Goal: Communication & Community: Answer question/provide support

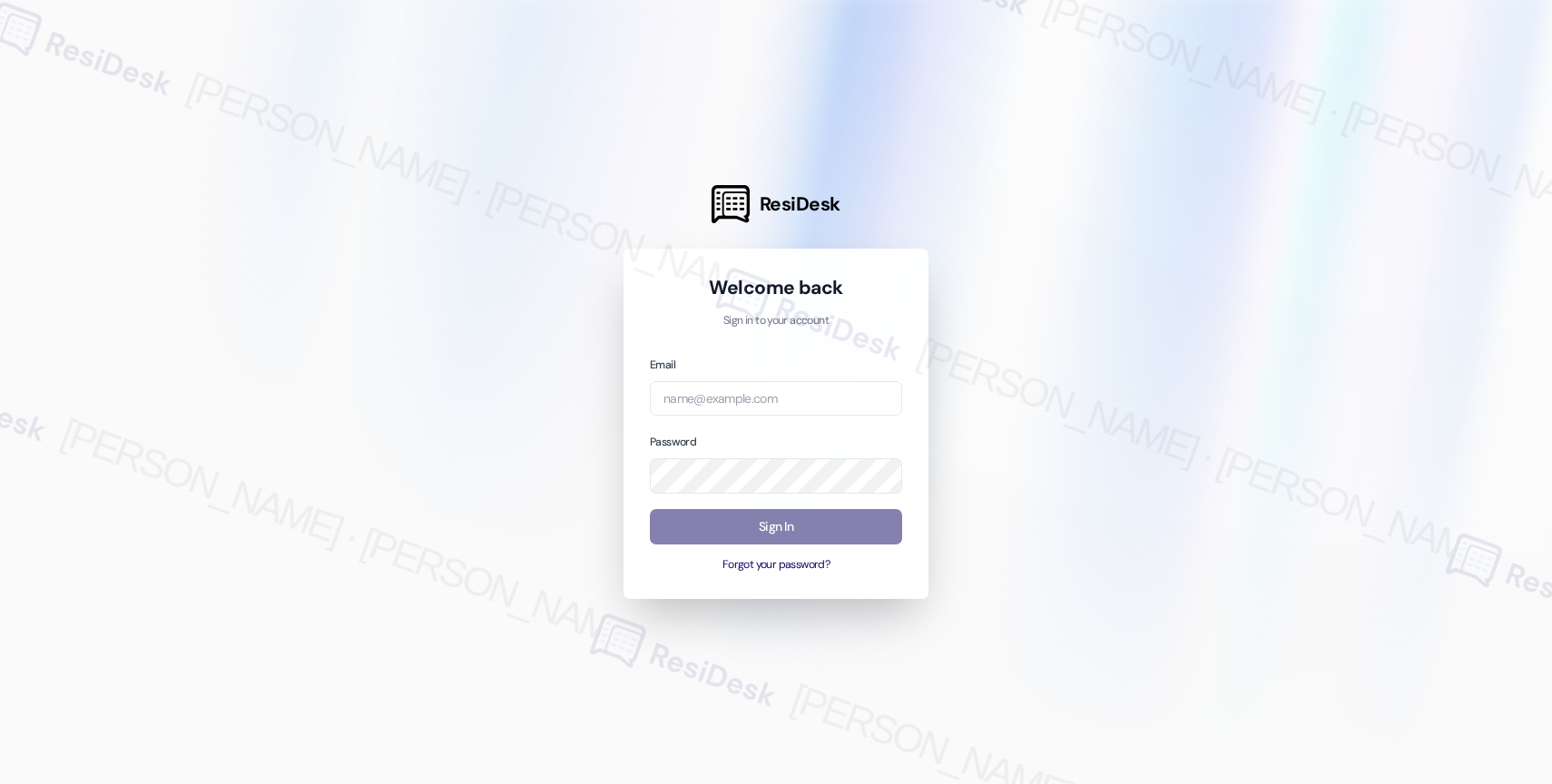
click at [1237, 321] on div at bounding box center [776, 392] width 1552 height 784
click at [1040, 343] on div at bounding box center [776, 392] width 1552 height 784
click at [721, 396] on input "email" at bounding box center [776, 399] width 252 height 36
paste input "automated-surveys-affinity_property-resen.nine@affinity_property.com"
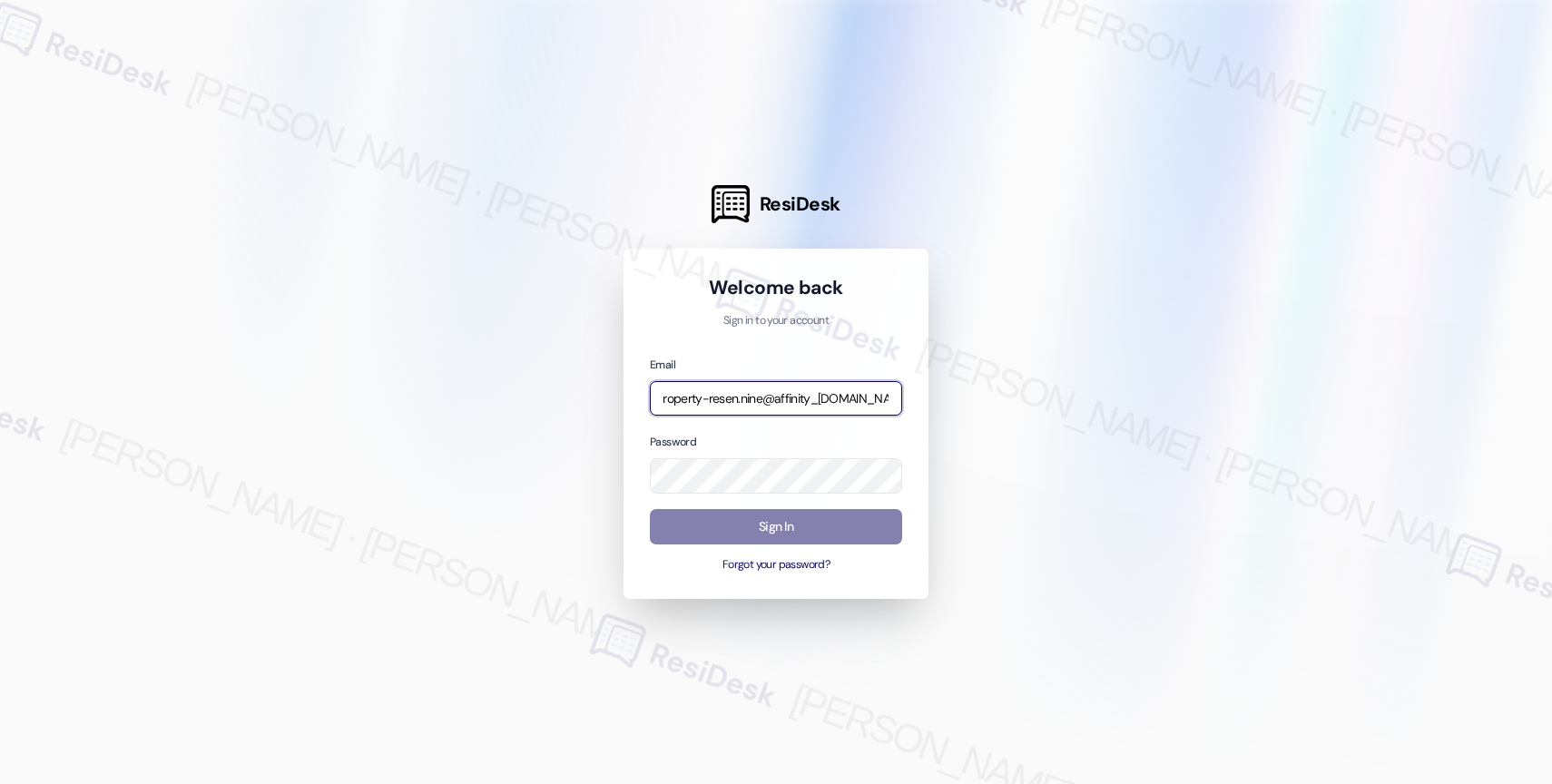
type input "automated-surveys-affinity_property-resen.nine@affinity_property.com"
click at [1110, 351] on div at bounding box center [776, 392] width 1552 height 784
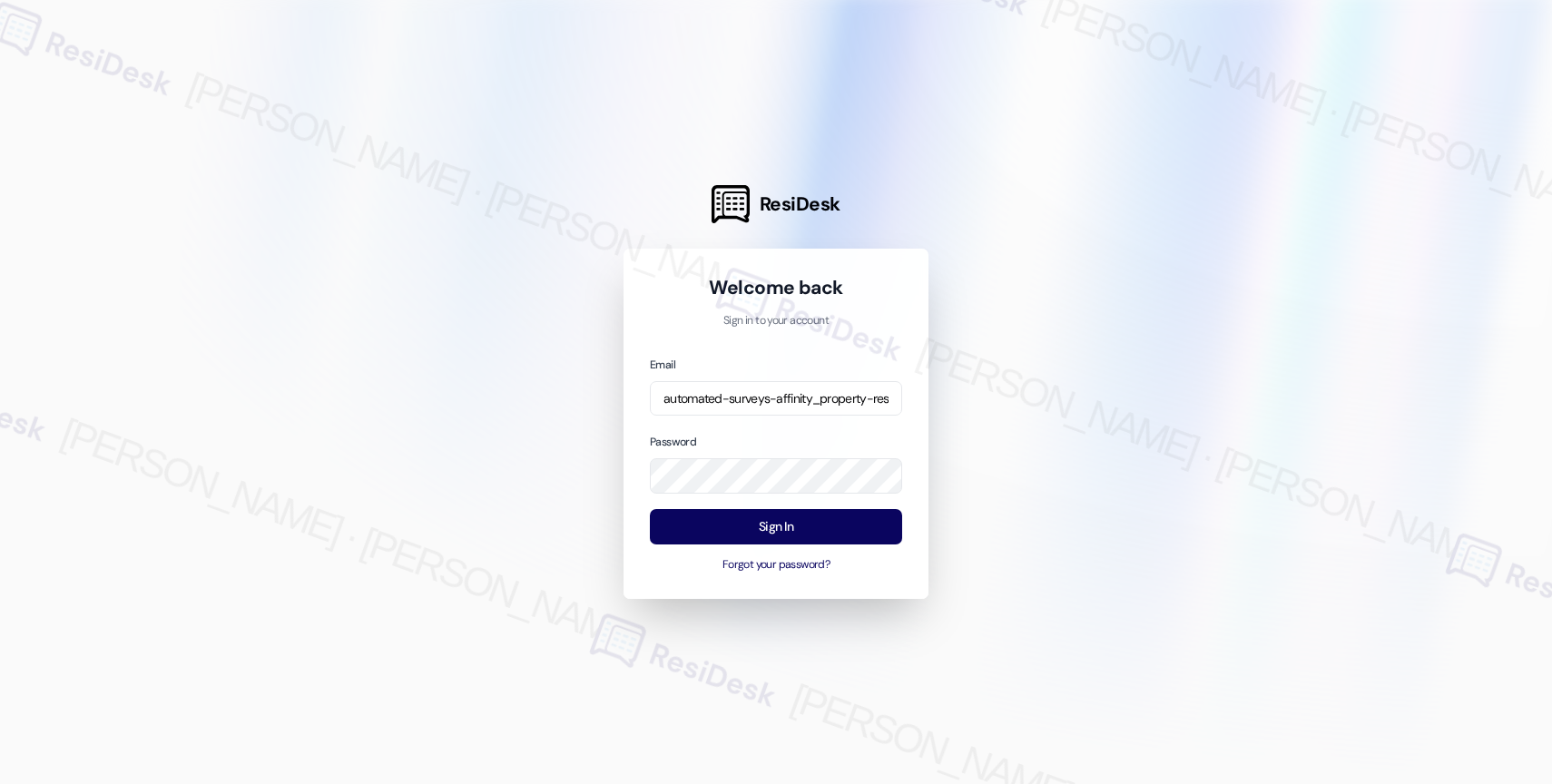
click at [1017, 449] on div at bounding box center [776, 392] width 1552 height 784
click at [771, 526] on button "Sign In" at bounding box center [776, 526] width 252 height 36
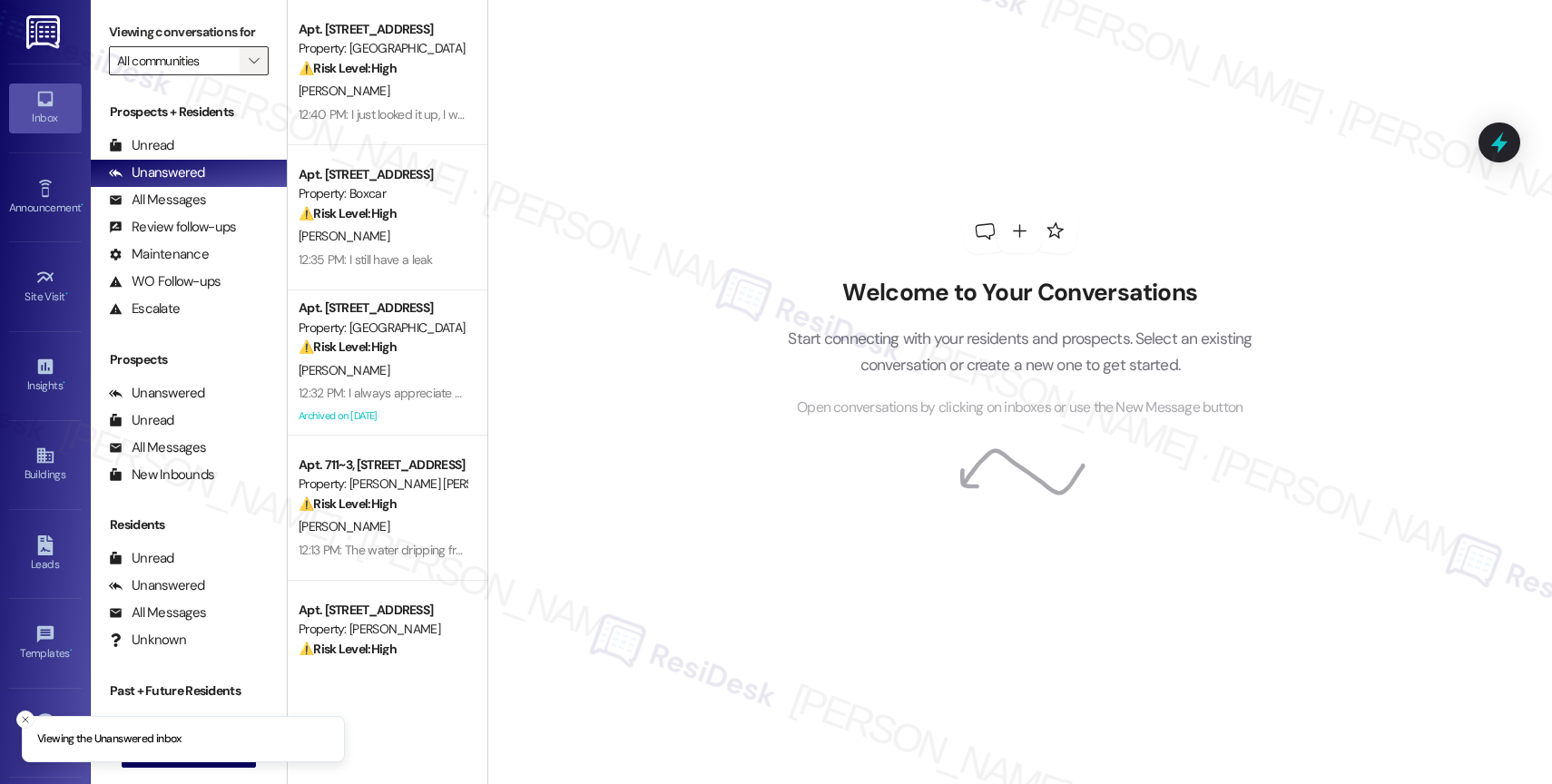
click at [249, 68] on icon "" at bounding box center [253, 61] width 10 height 15
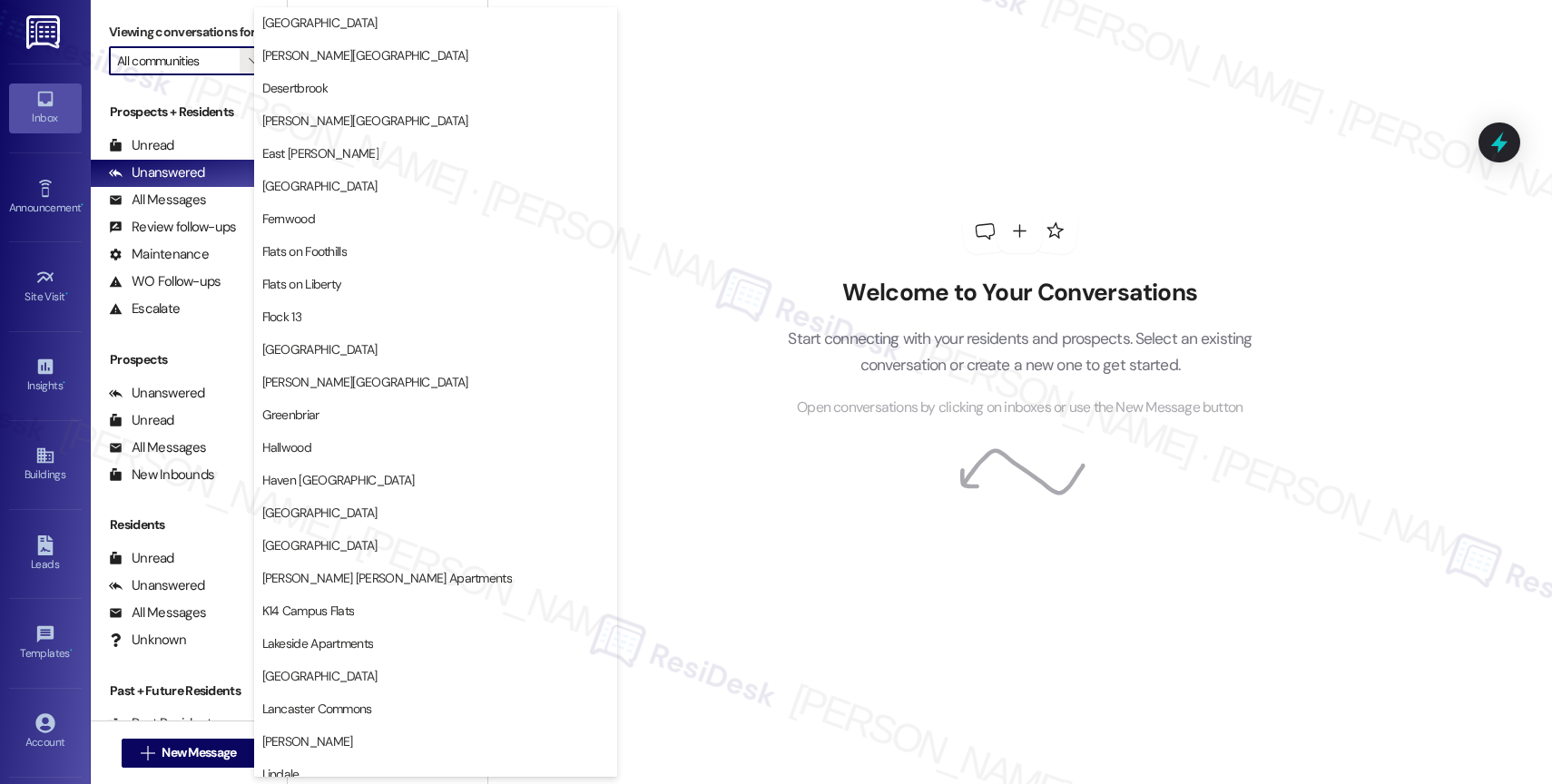
scroll to position [3348, 0]
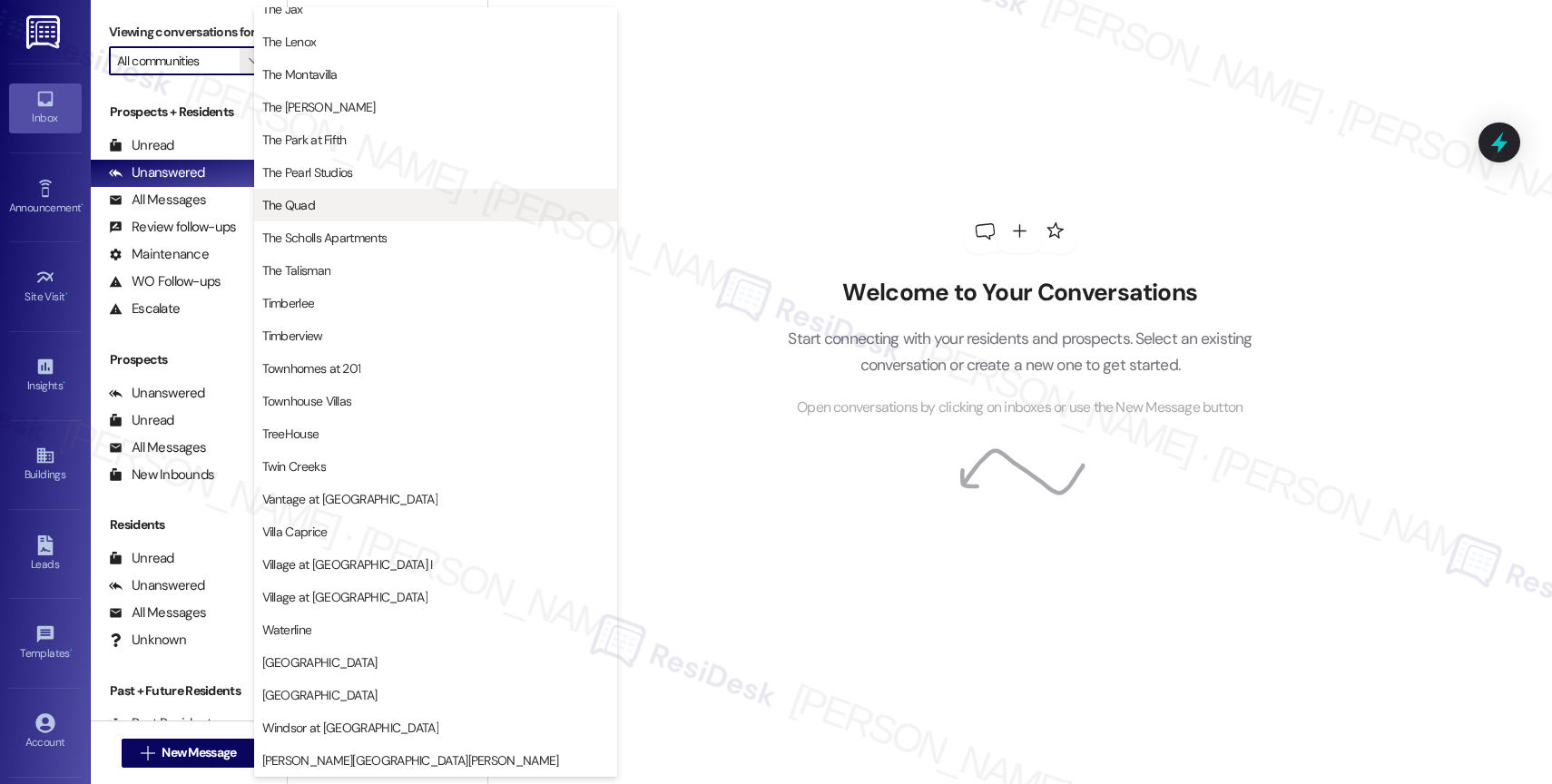
click at [348, 194] on button "The Quad" at bounding box center [435, 205] width 363 height 33
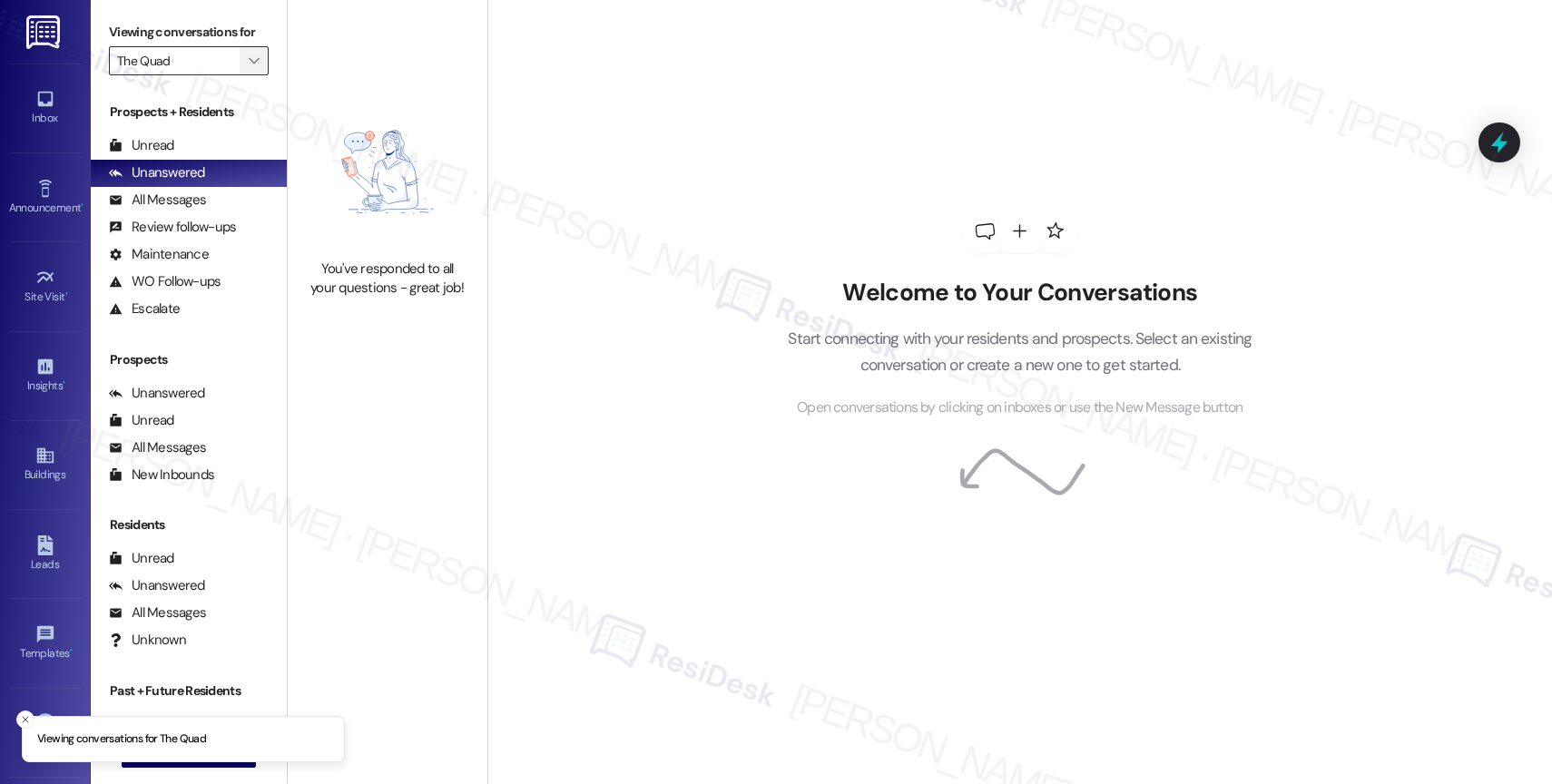
click at [245, 67] on span "" at bounding box center [253, 61] width 17 height 29
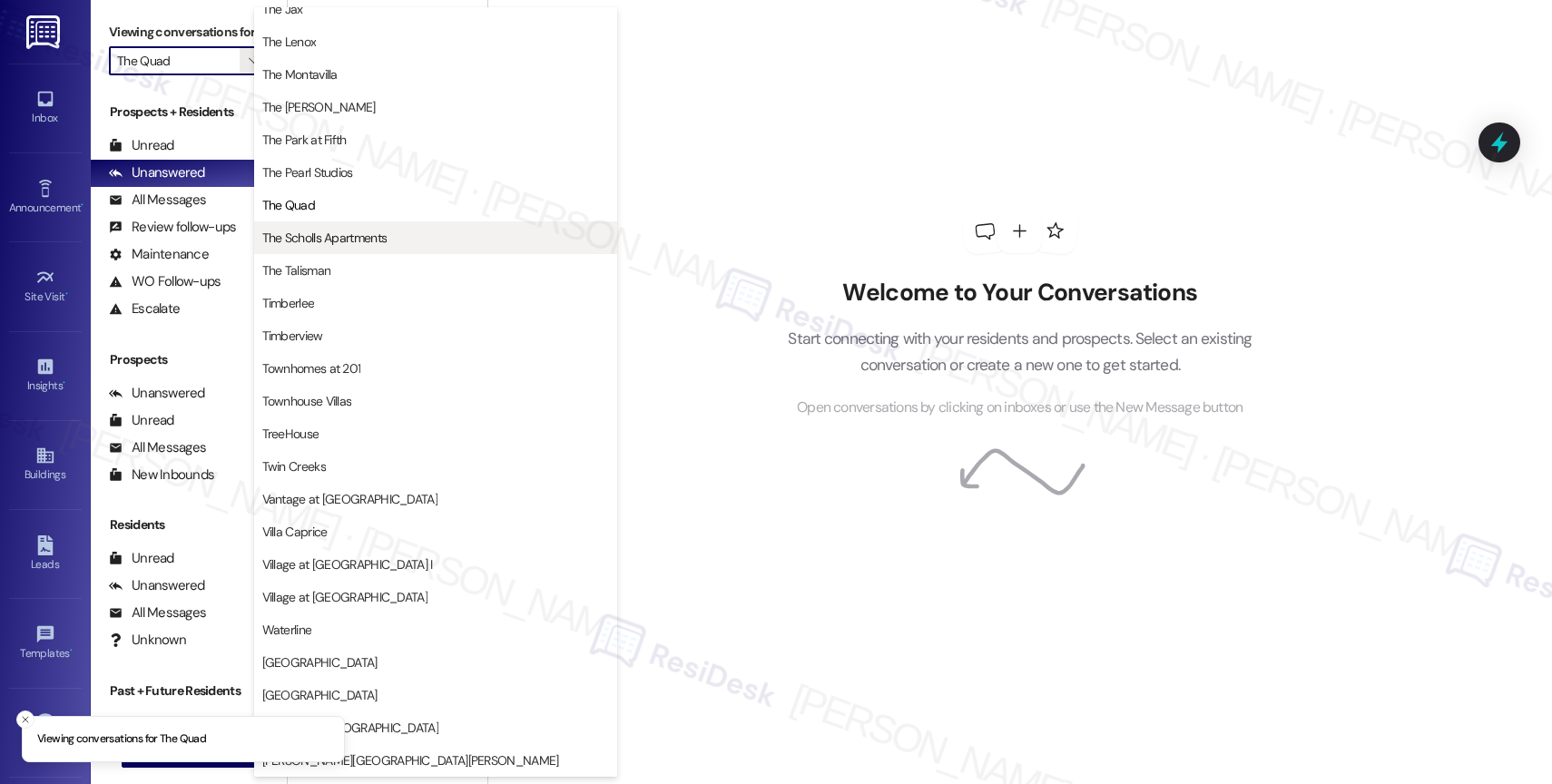
scroll to position [3303, 0]
click at [371, 235] on span "The Scholls Apartments" at bounding box center [325, 238] width 126 height 18
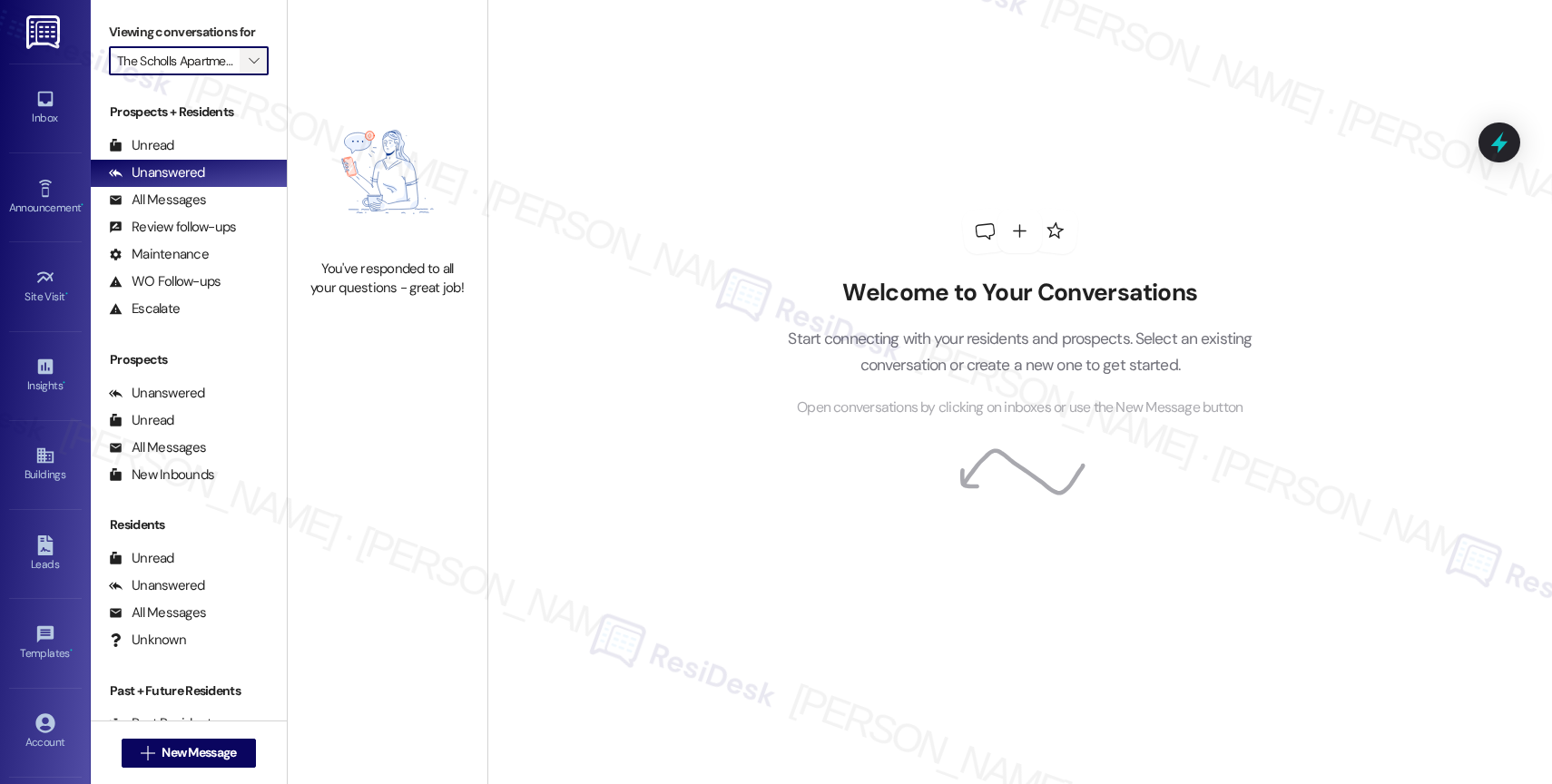
click at [245, 68] on span "" at bounding box center [253, 61] width 17 height 29
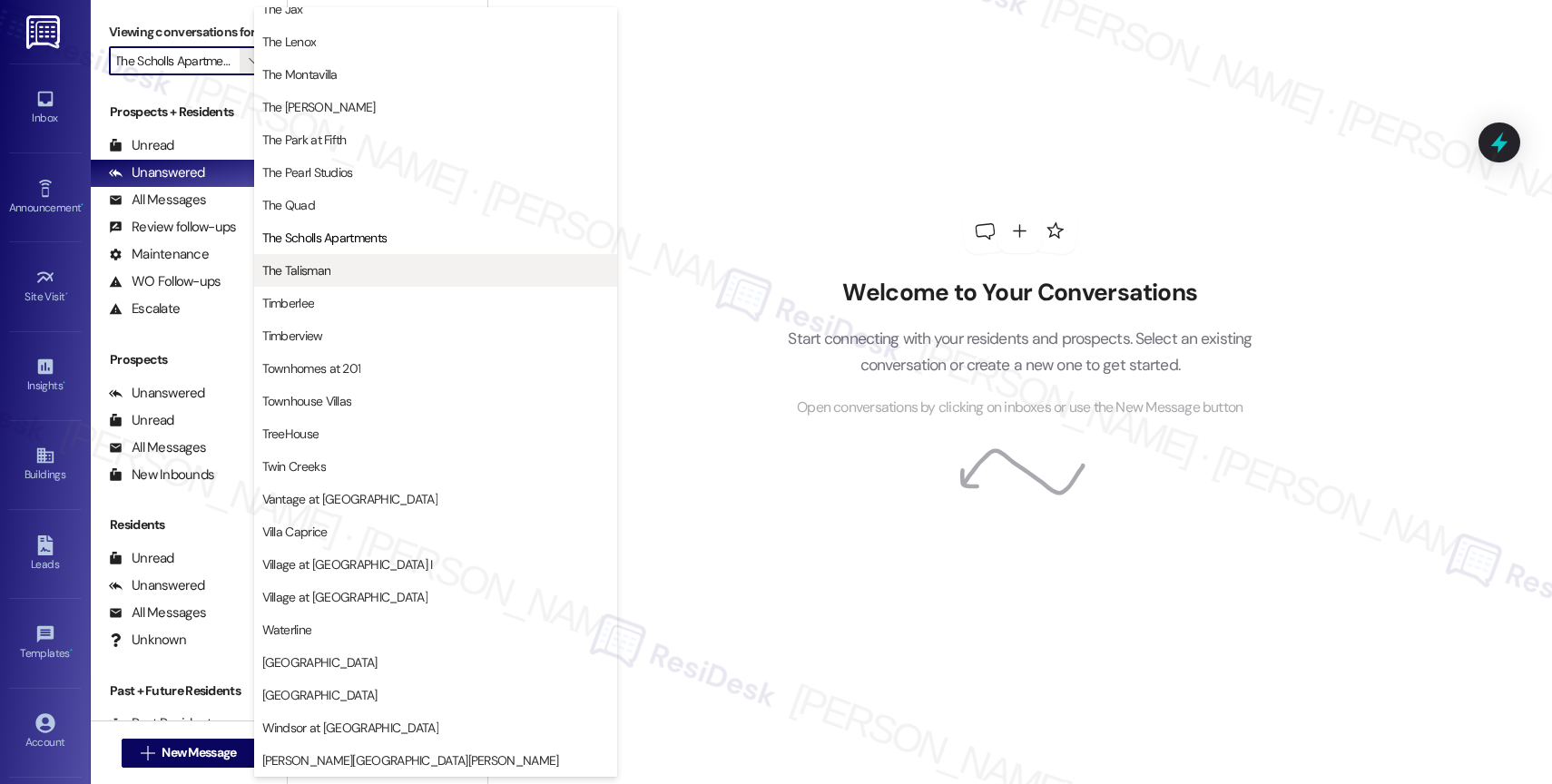
scroll to position [3295, 0]
click at [362, 278] on span "The Talisman" at bounding box center [435, 272] width 347 height 18
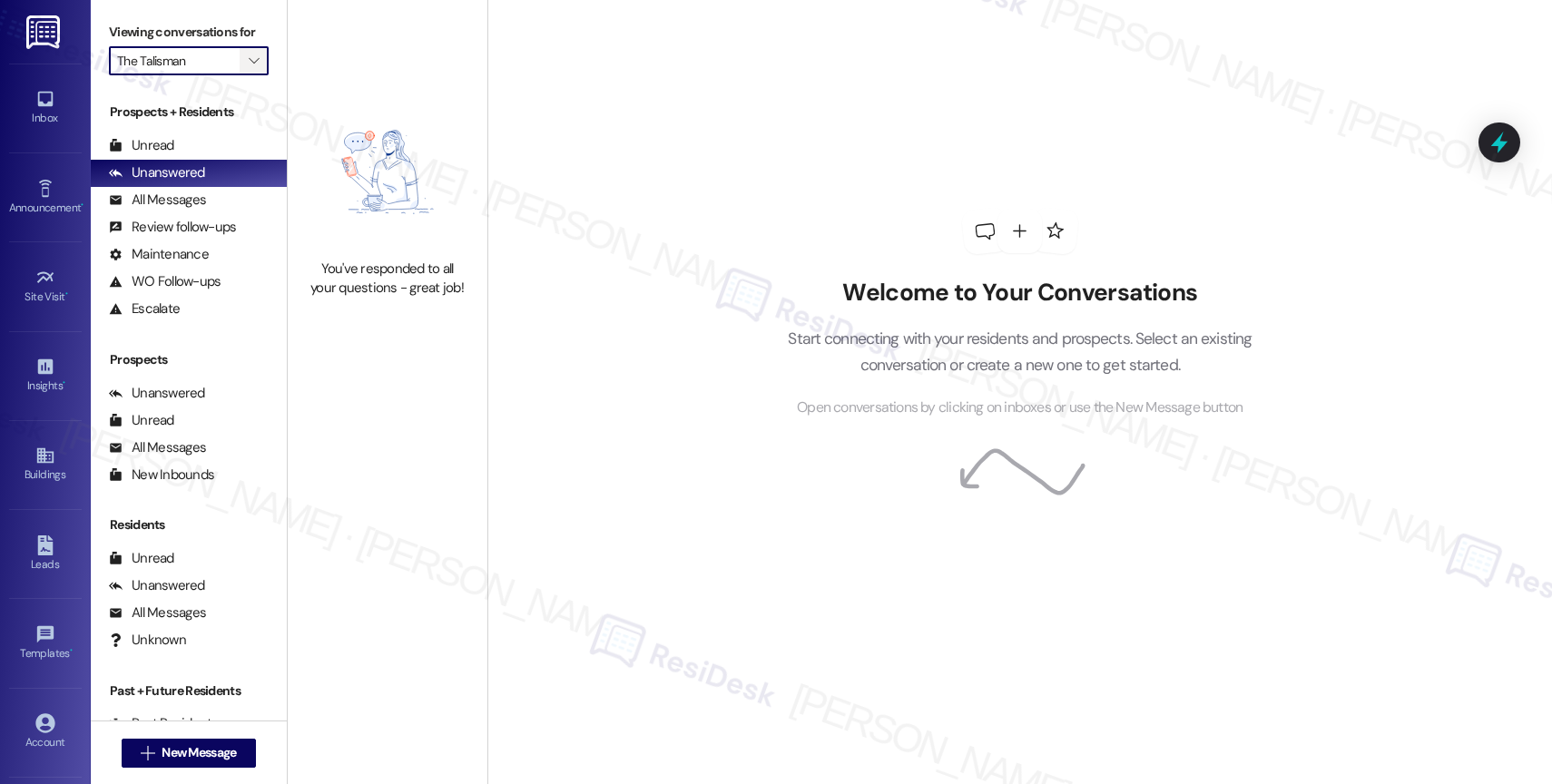
click at [249, 68] on icon "" at bounding box center [253, 61] width 10 height 15
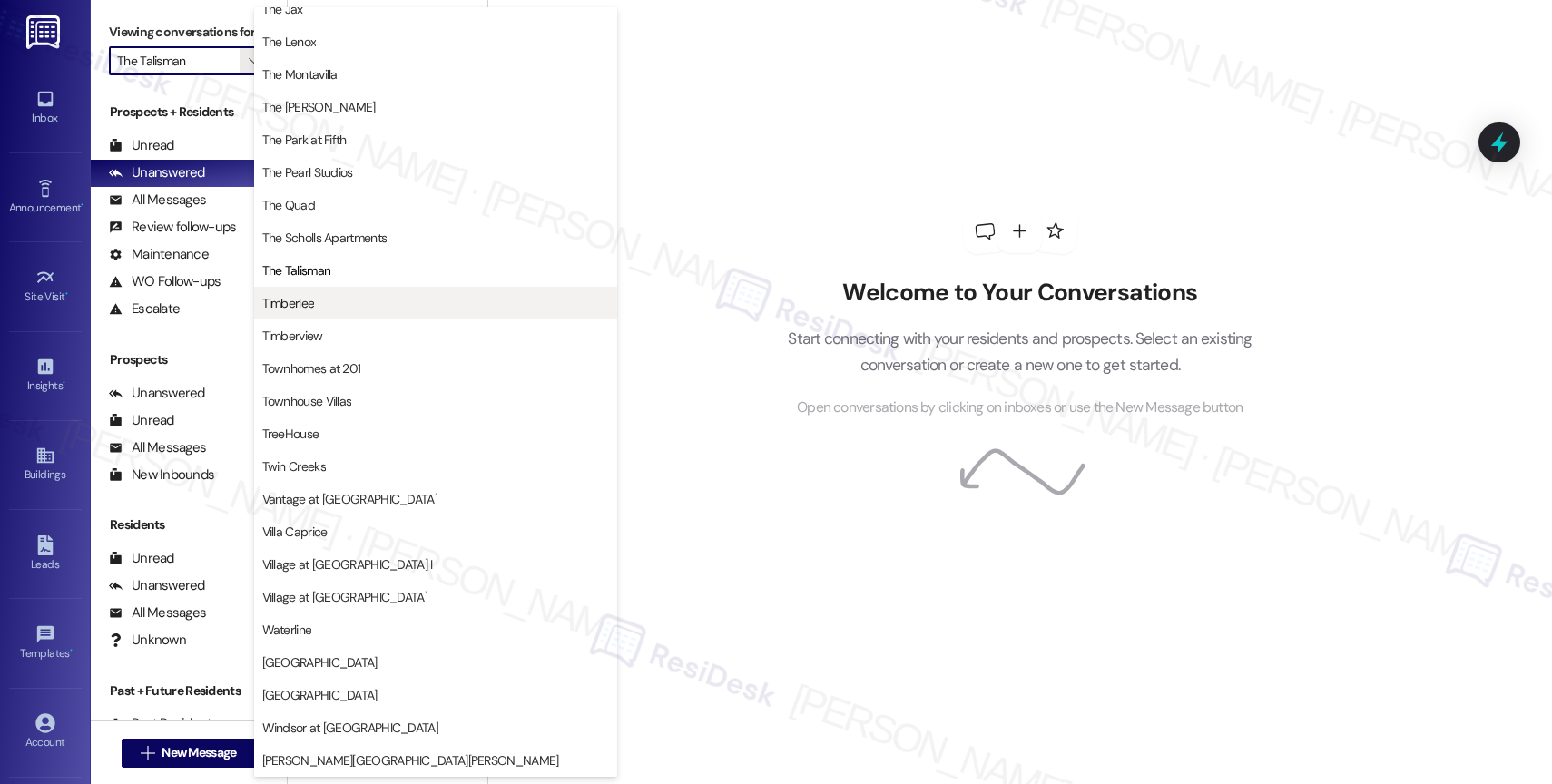
scroll to position [3268, 0]
click at [338, 300] on span "Timberlee" at bounding box center [435, 303] width 347 height 18
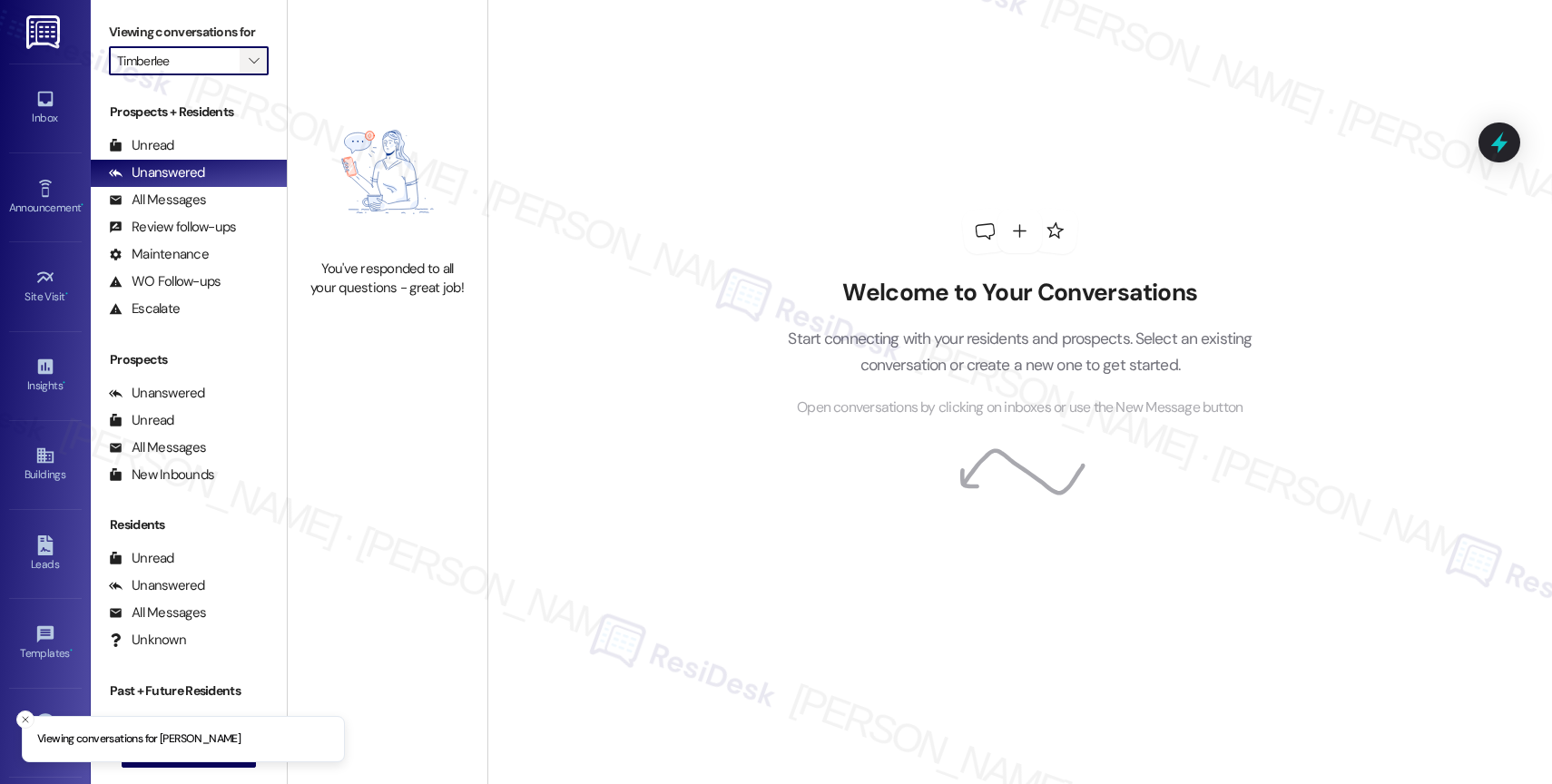
click at [249, 68] on icon "" at bounding box center [253, 61] width 10 height 15
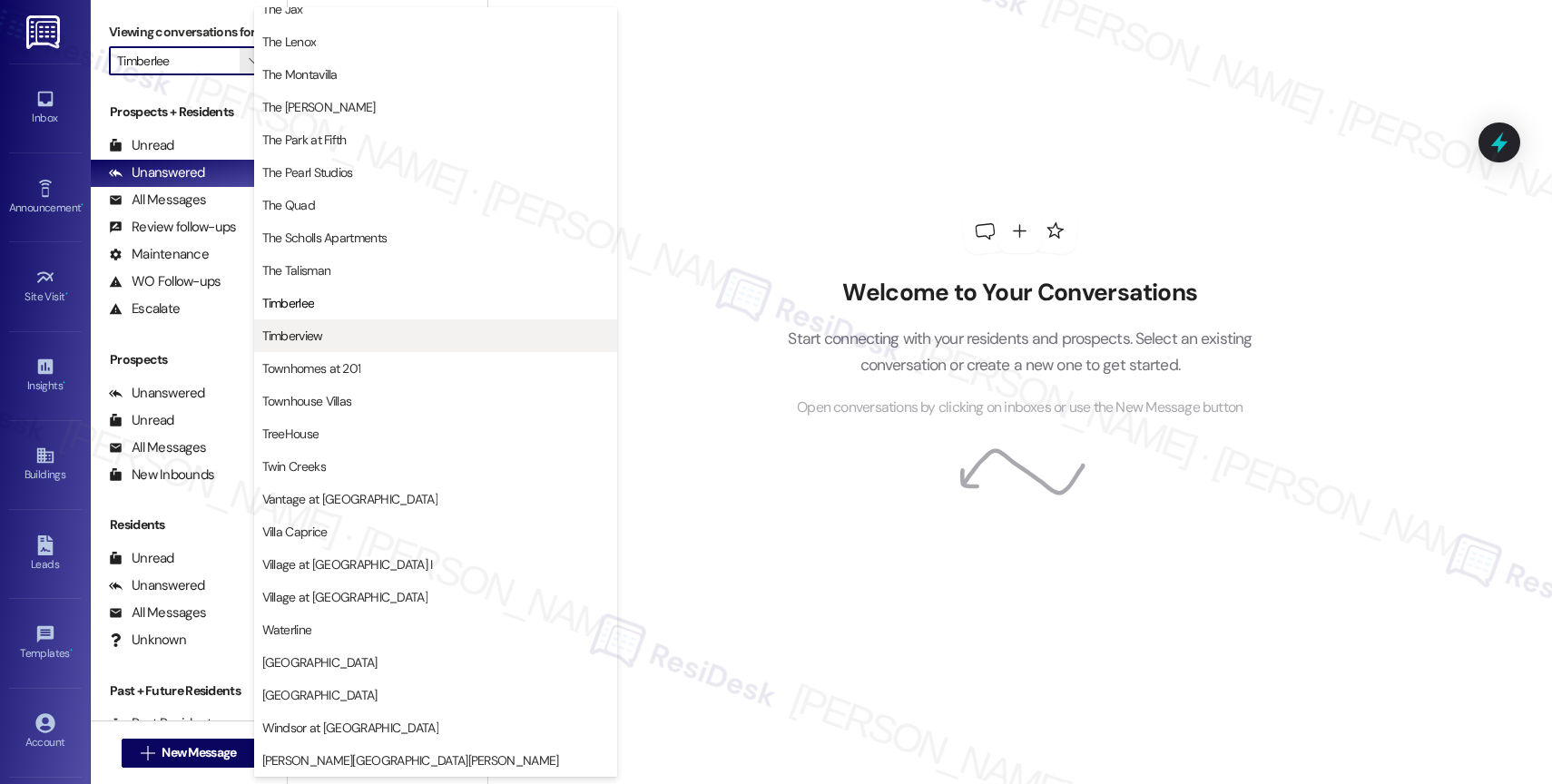
scroll to position [3324, 0]
click at [363, 325] on button "Timberview" at bounding box center [435, 336] width 363 height 33
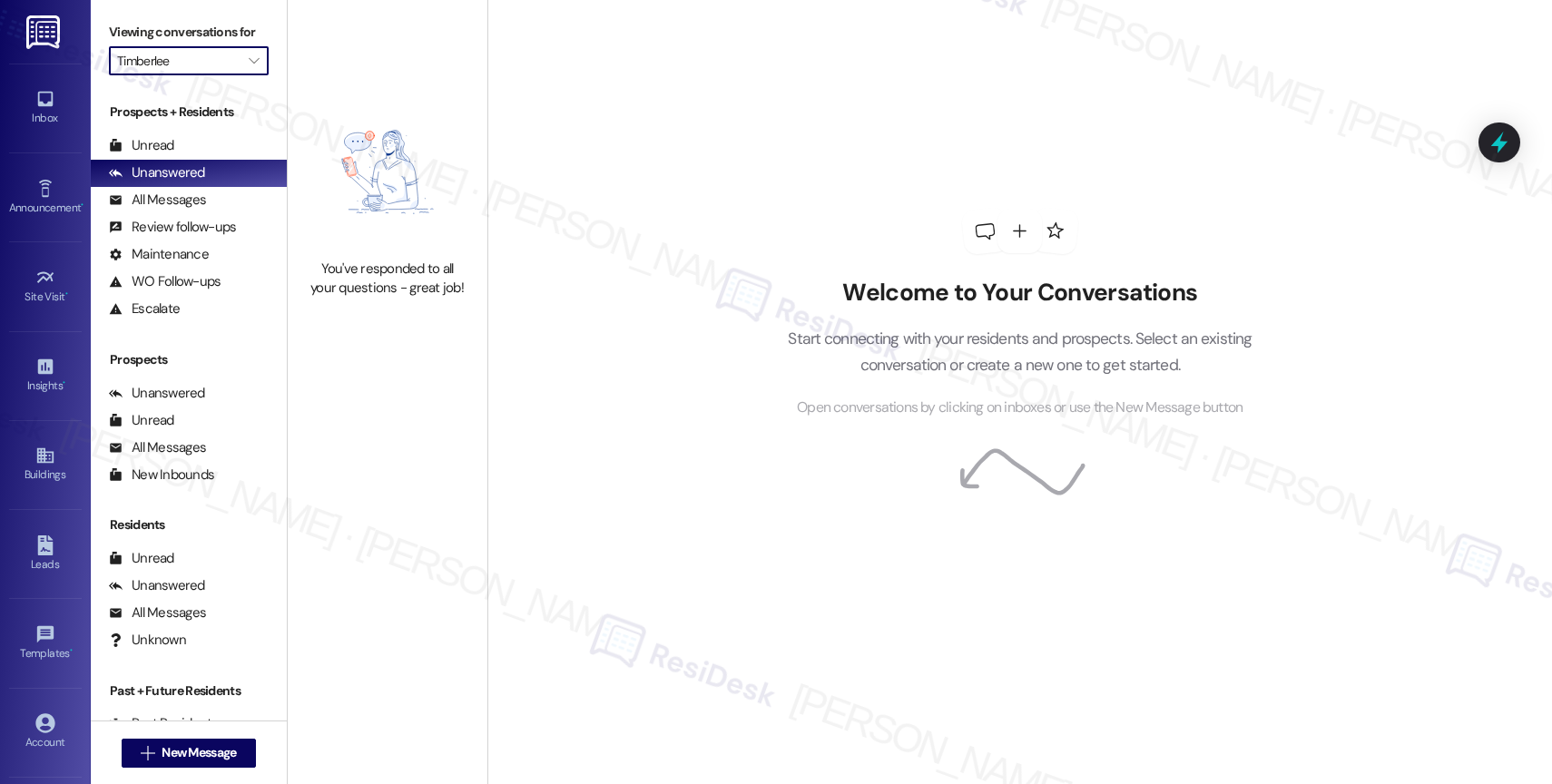
type input "Timberview"
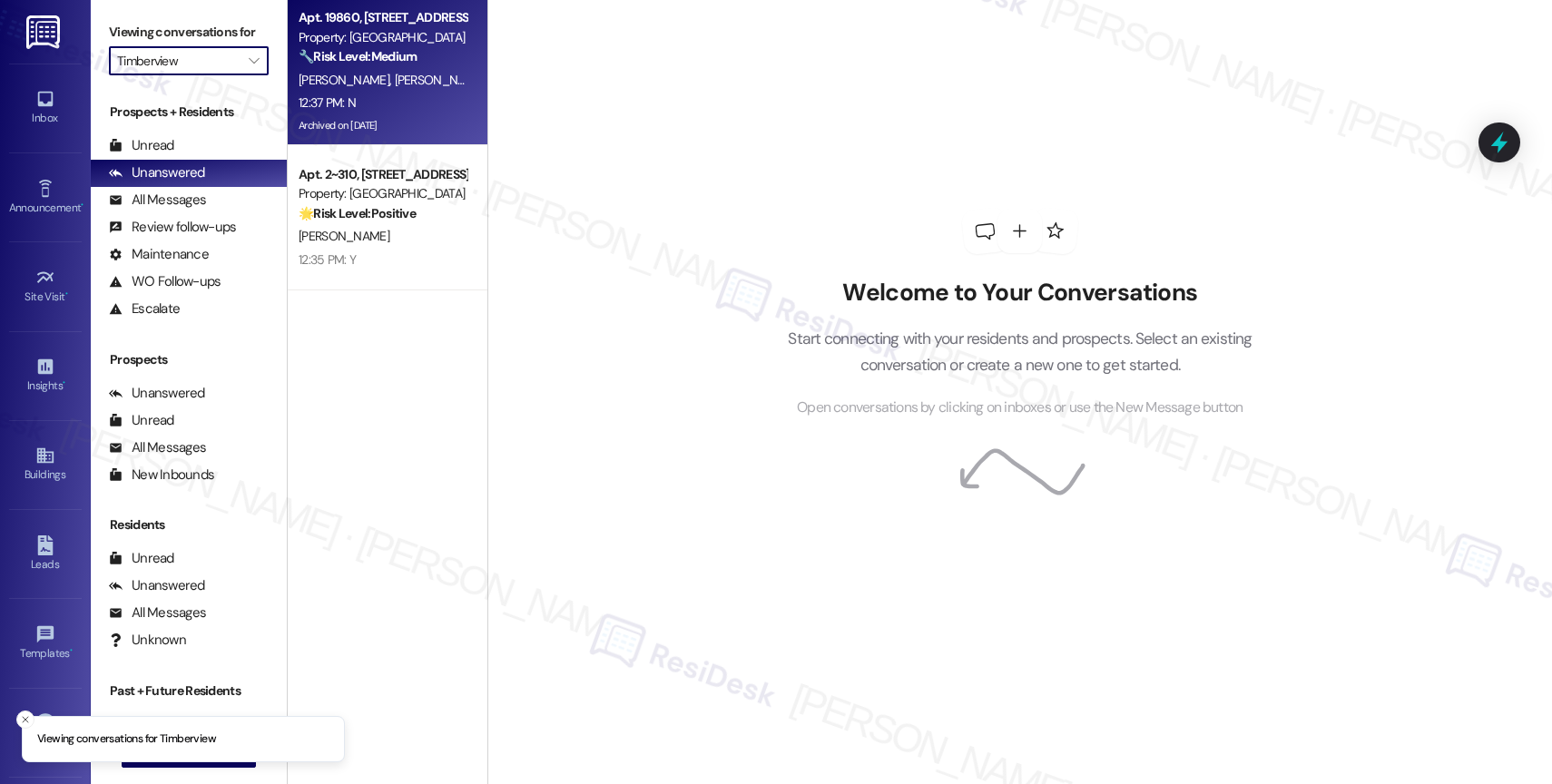
click at [352, 62] on strong "🔧 Risk Level: Medium" at bounding box center [358, 56] width 118 height 16
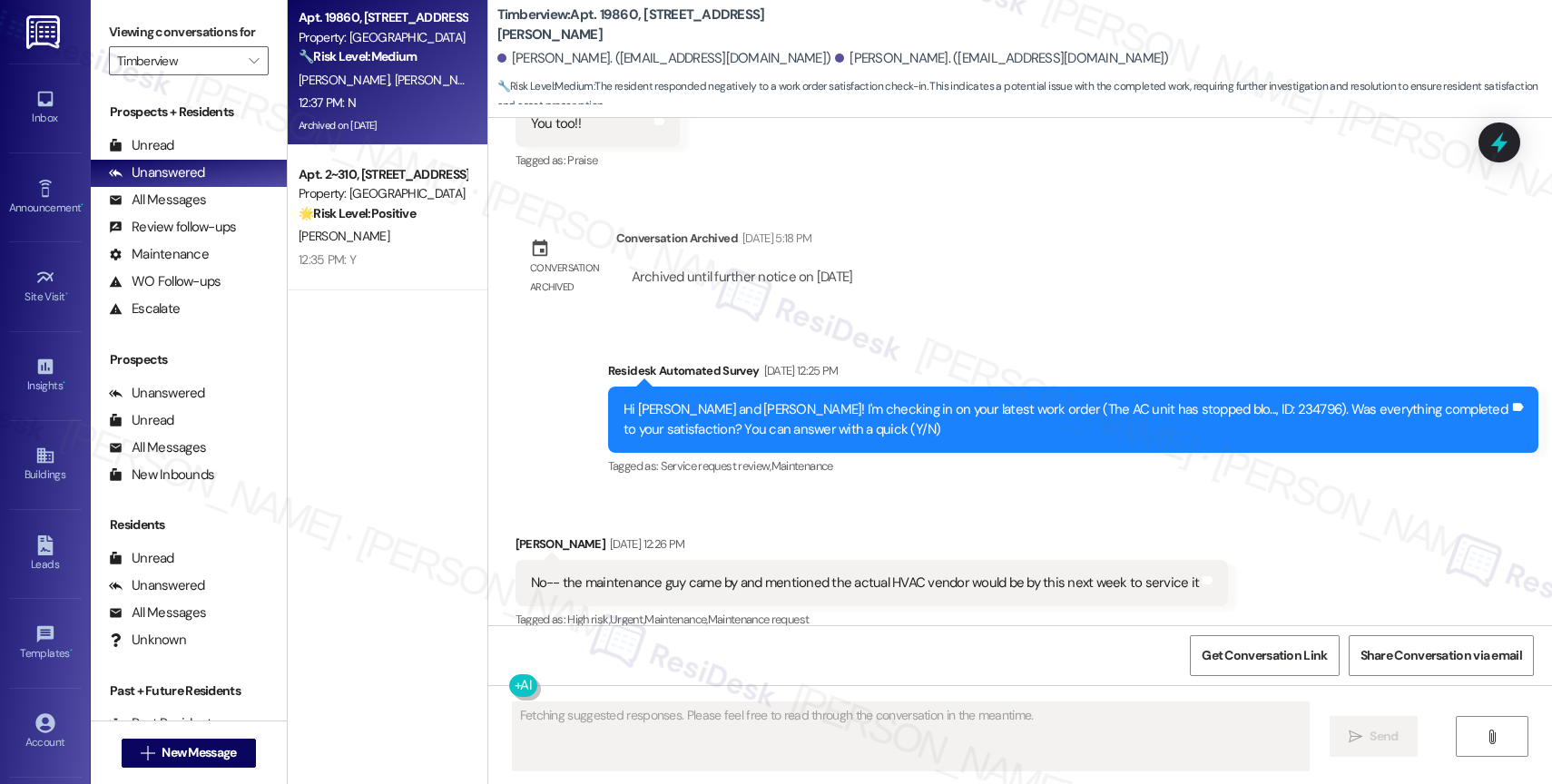
scroll to position [6572, 0]
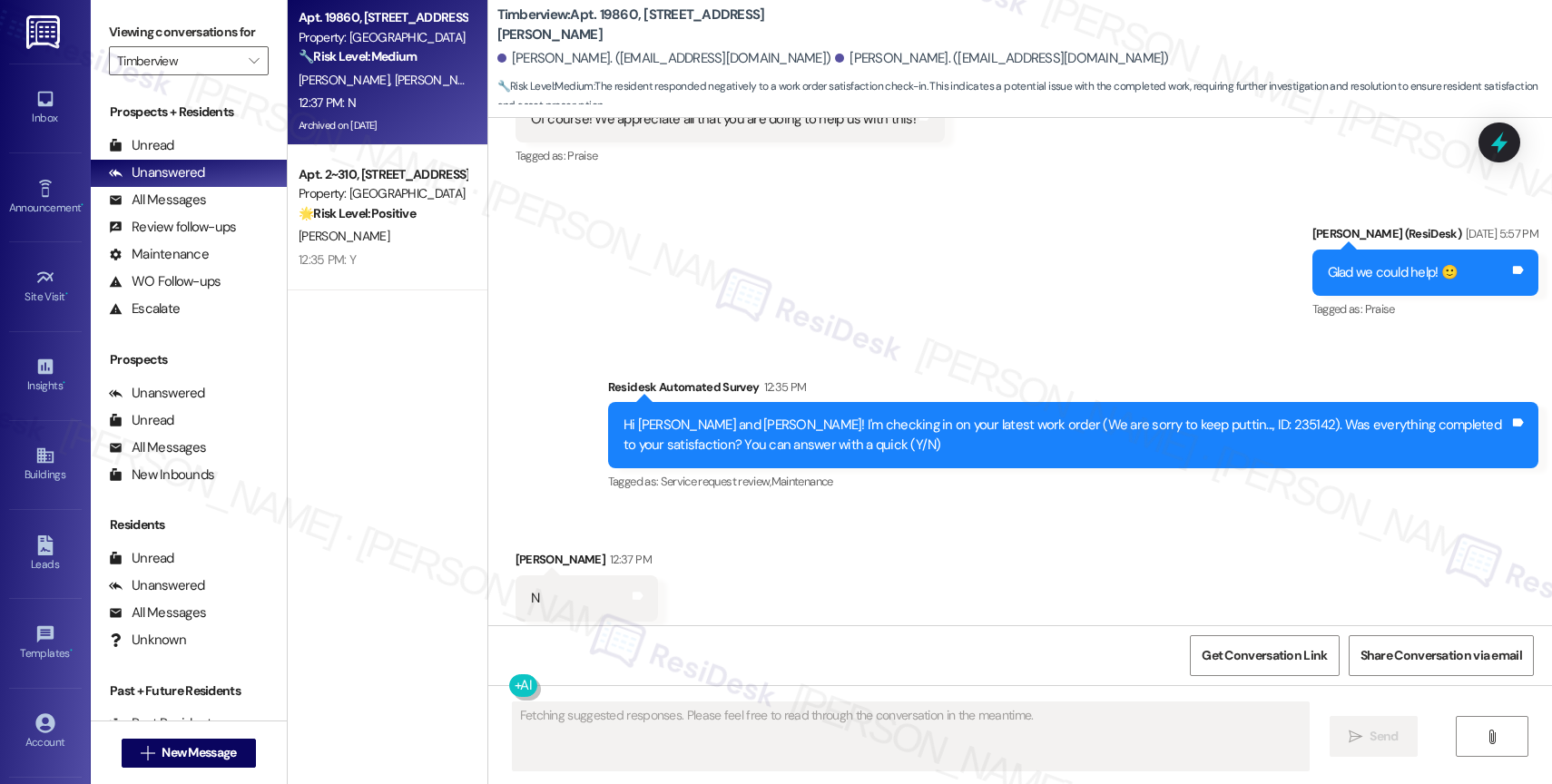
click at [856, 532] on div "Received via SMS [PERSON_NAME] 12:37 PM N Tags and notes Tagged as: Negative re…" at bounding box center [1020, 585] width 1064 height 153
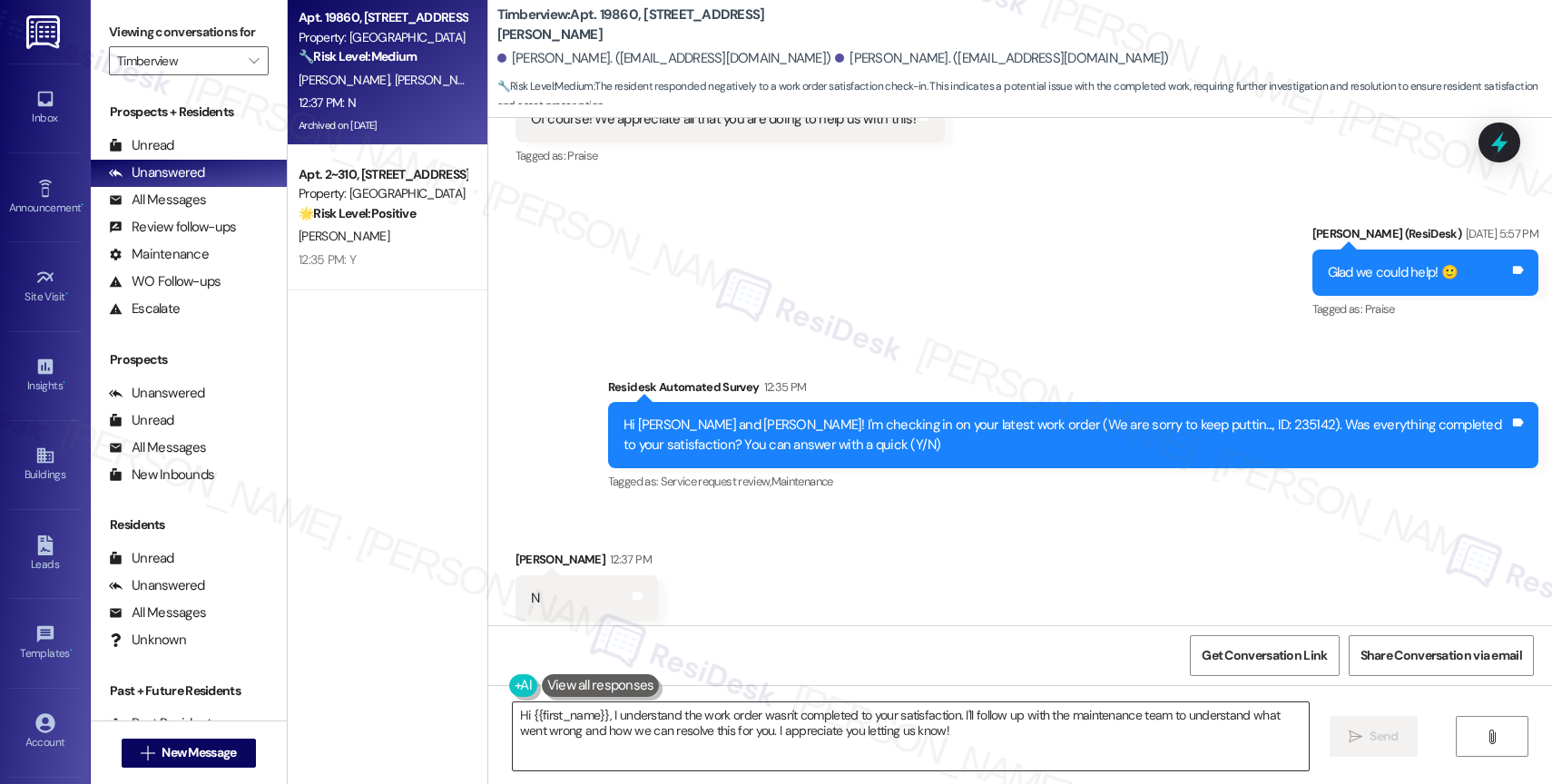
click at [690, 723] on textarea "Hi {{first_name}}, I understand the work order wasn't completed to your satisfa…" at bounding box center [911, 736] width 796 height 68
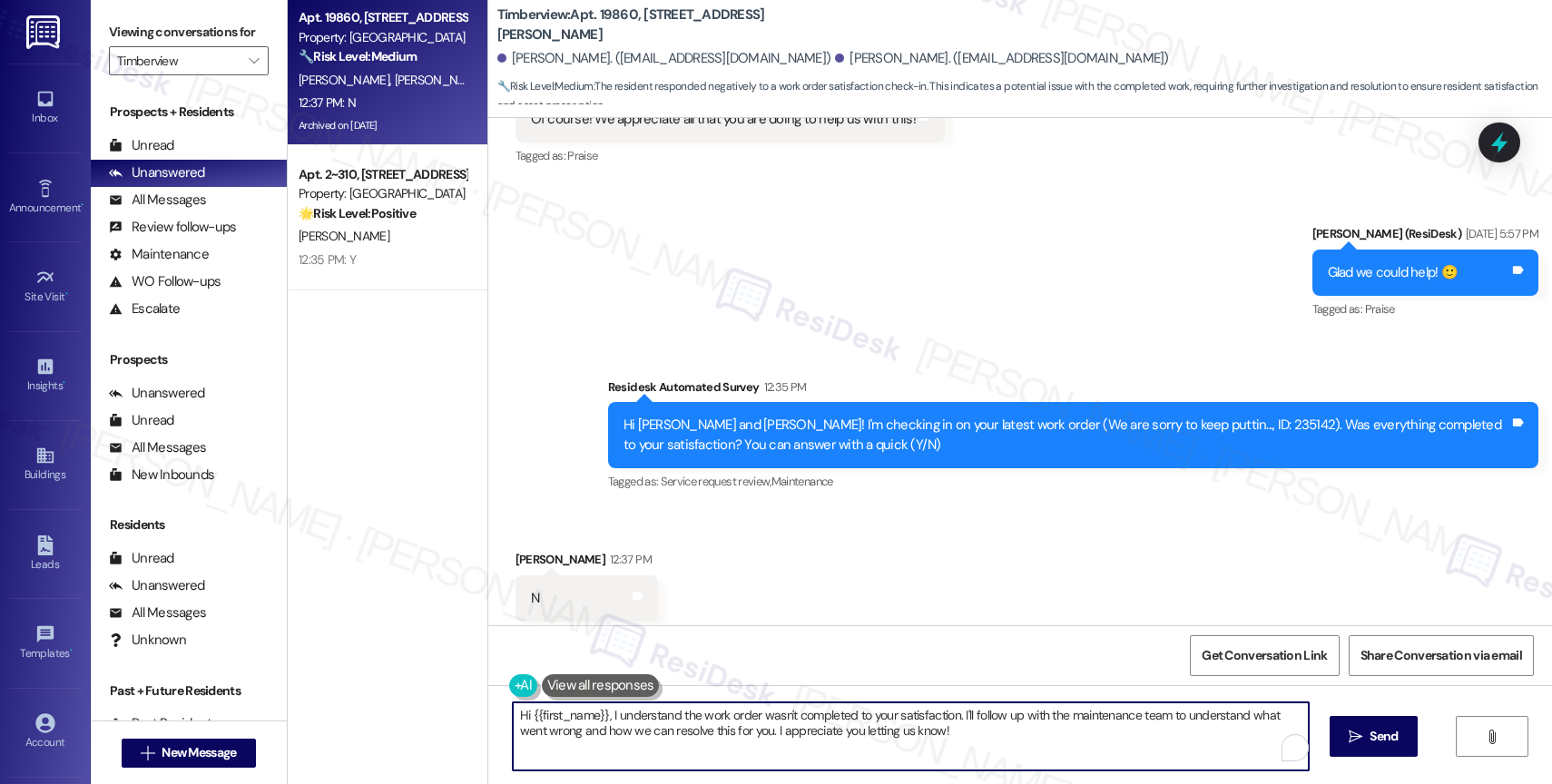
click at [690, 723] on textarea "Hi {{first_name}}, I understand the work order wasn't completed to your satisfa…" at bounding box center [911, 736] width 796 height 68
paste textarea "I'm sorry to hear that, {{first_name}}. Could you share a bit more about what h…"
drag, startPoint x: 615, startPoint y: 716, endPoint x: 694, endPoint y: 714, distance: 79.0
click at [694, 714] on textarea "I'm sorry to hear that, {{first_name}}. Could you share a bit more about what h…" at bounding box center [907, 736] width 796 height 68
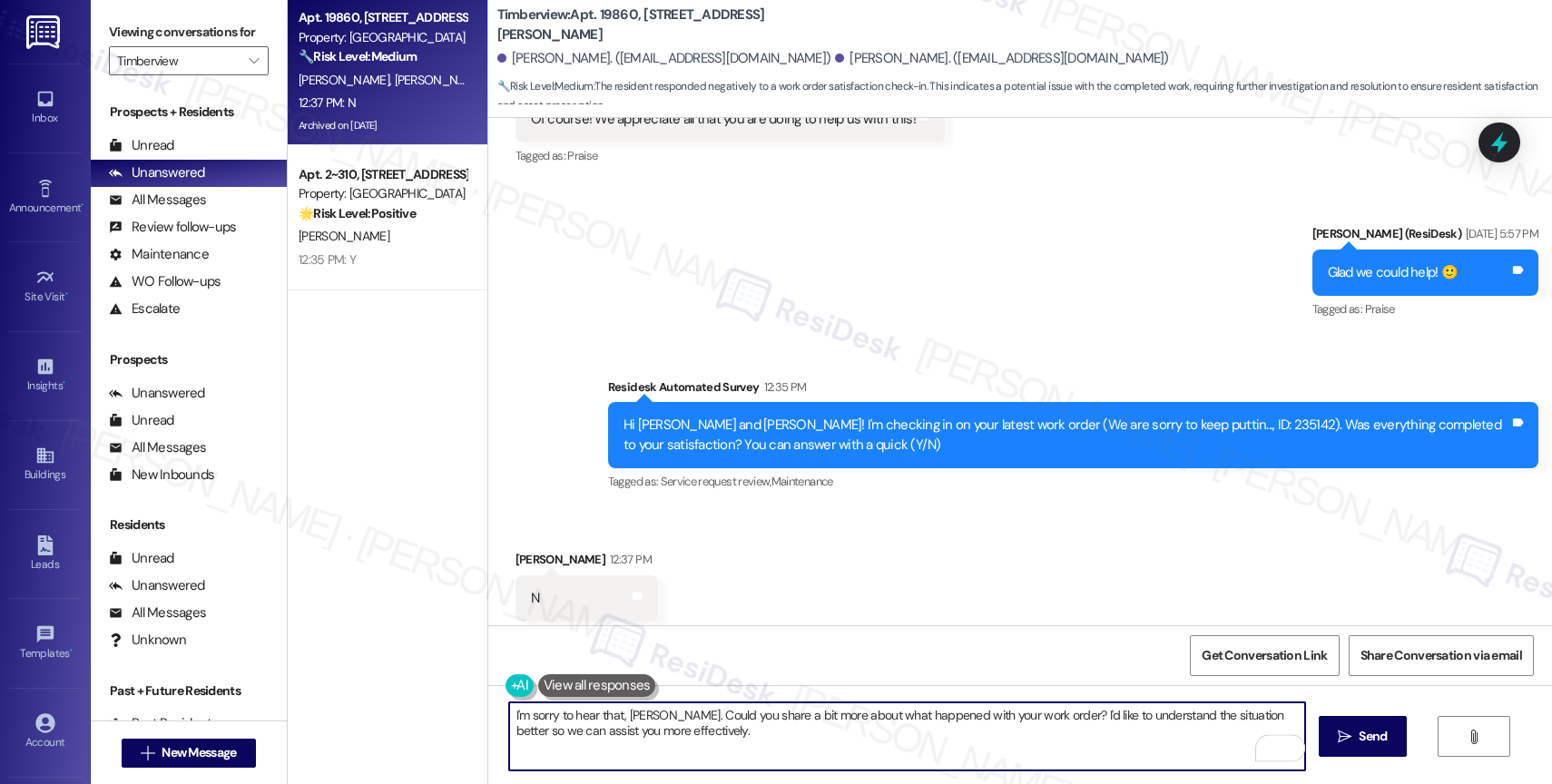
click at [777, 743] on textarea "I'm sorry to hear that, [PERSON_NAME]. Could you share a bit more about what ha…" at bounding box center [907, 736] width 796 height 68
type textarea "I'm sorry to hear that, [PERSON_NAME]. Could you share a bit more about what ha…"
click at [1343, 738] on icon "" at bounding box center [1344, 737] width 14 height 15
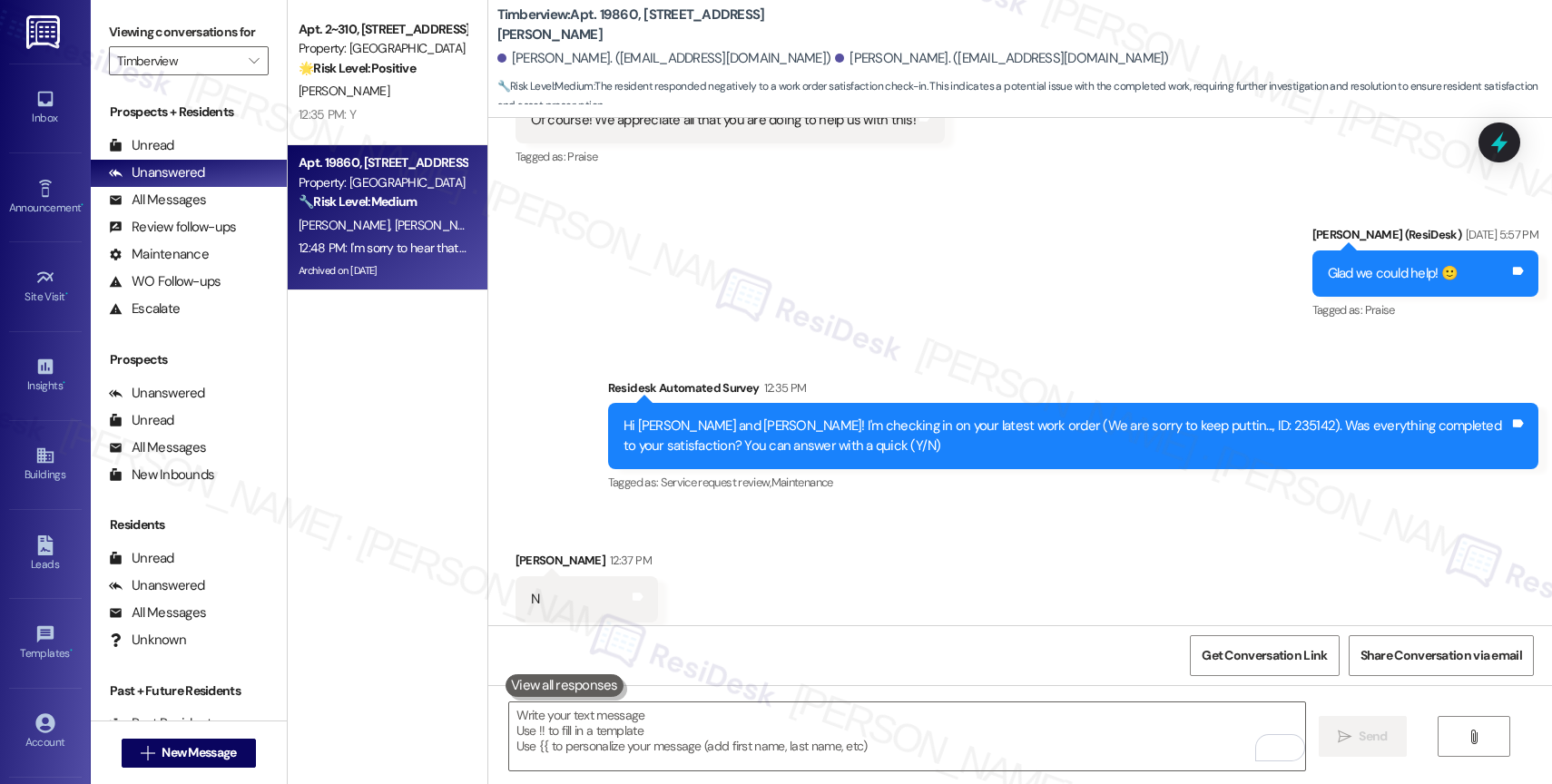
scroll to position [6718, 0]
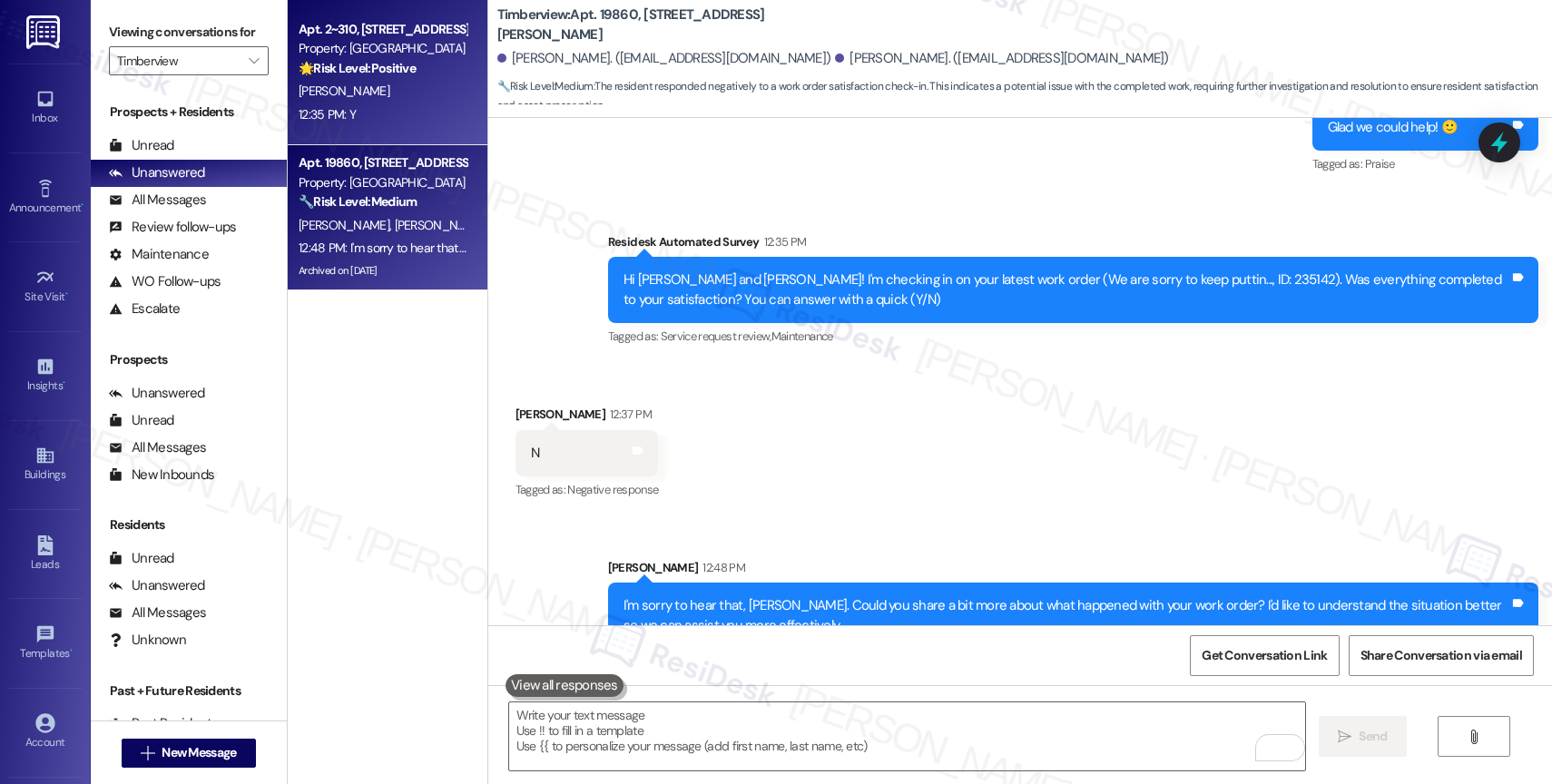
click at [389, 76] on strong "🌟 Risk Level: Positive" at bounding box center [357, 68] width 117 height 16
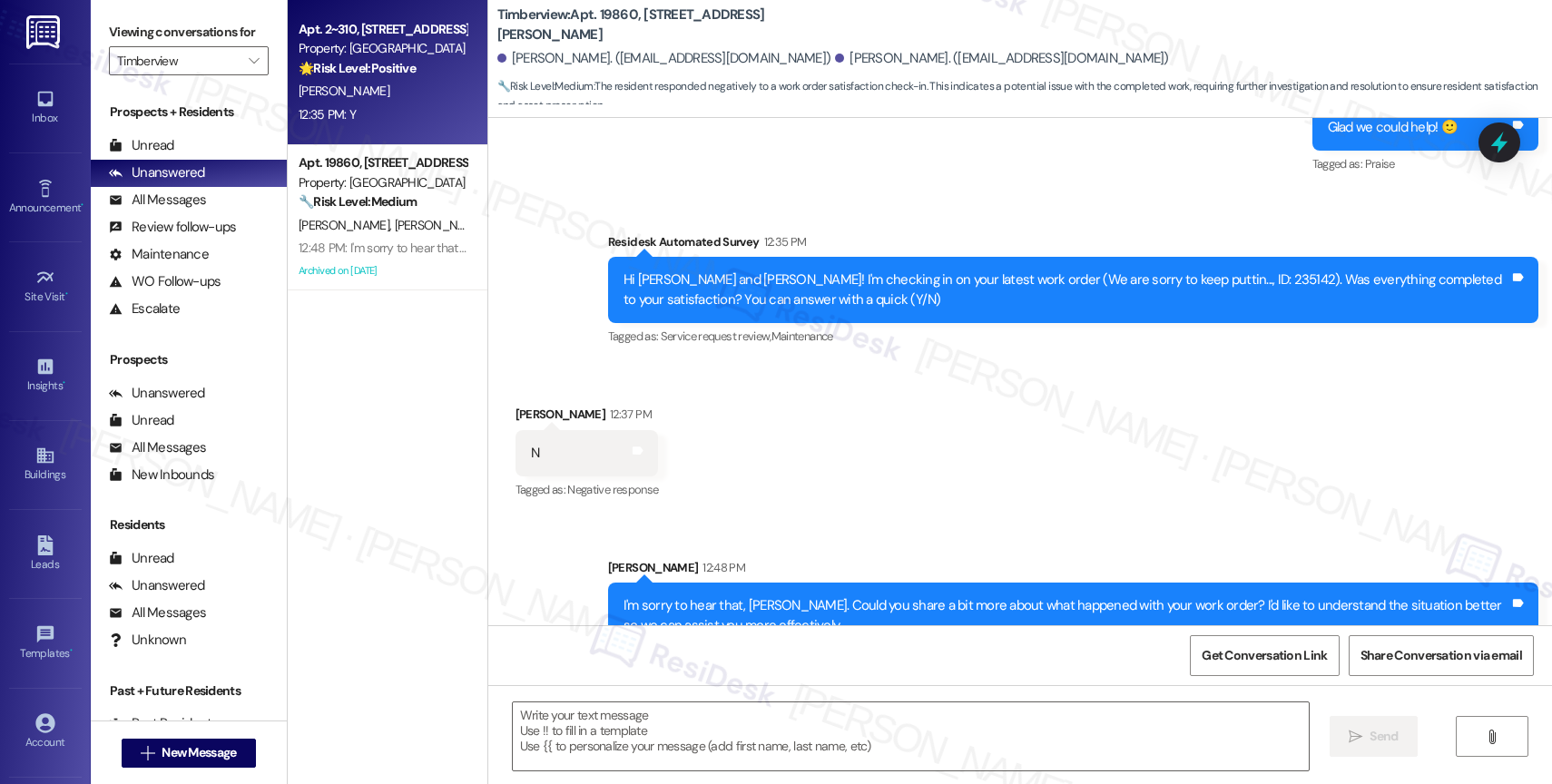
type textarea "Fetching suggested responses. Please feel free to read through the conversation…"
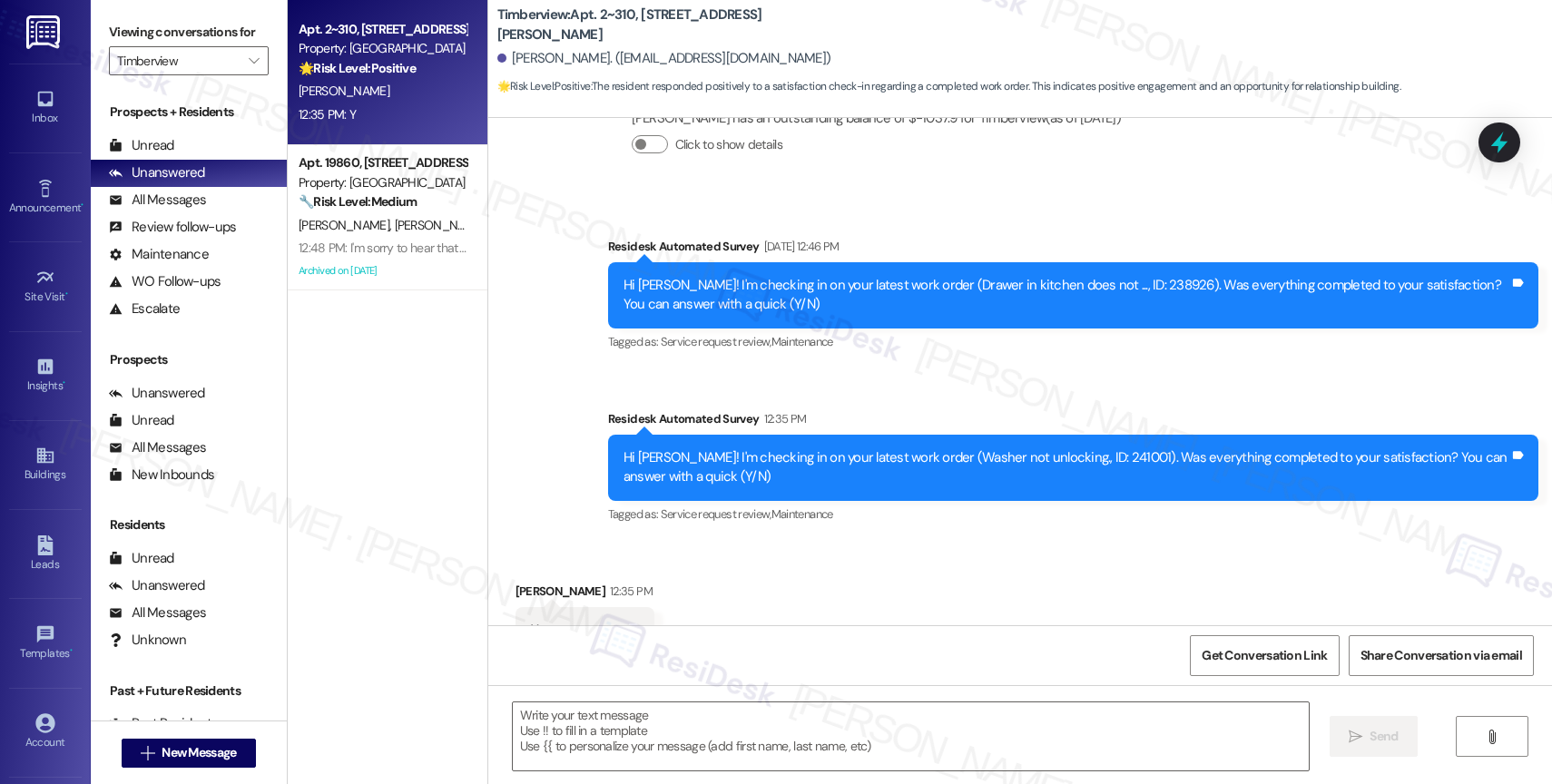
type textarea "Fetching suggested responses. Please feel free to read through the conversation…"
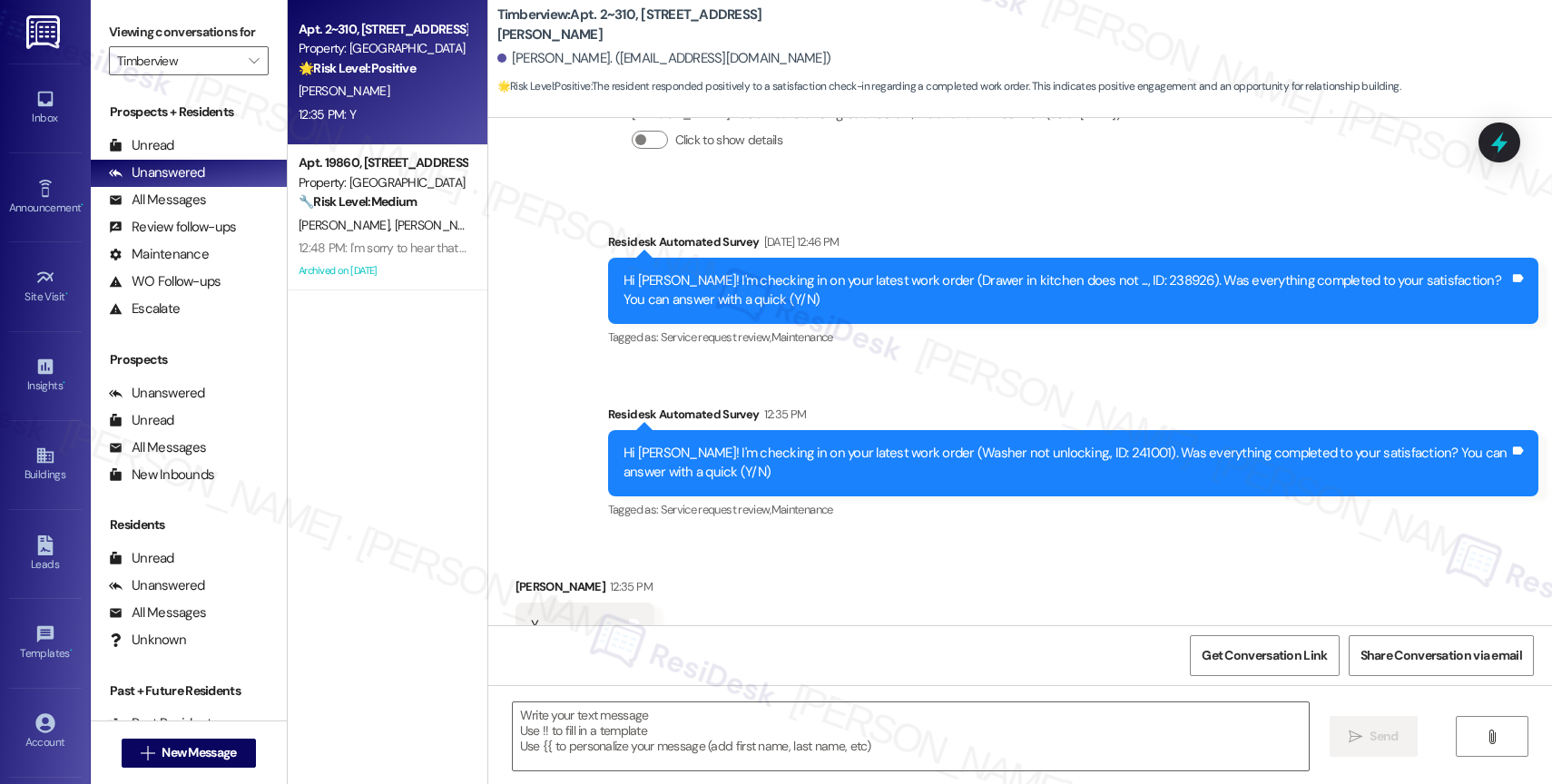
scroll to position [453, 0]
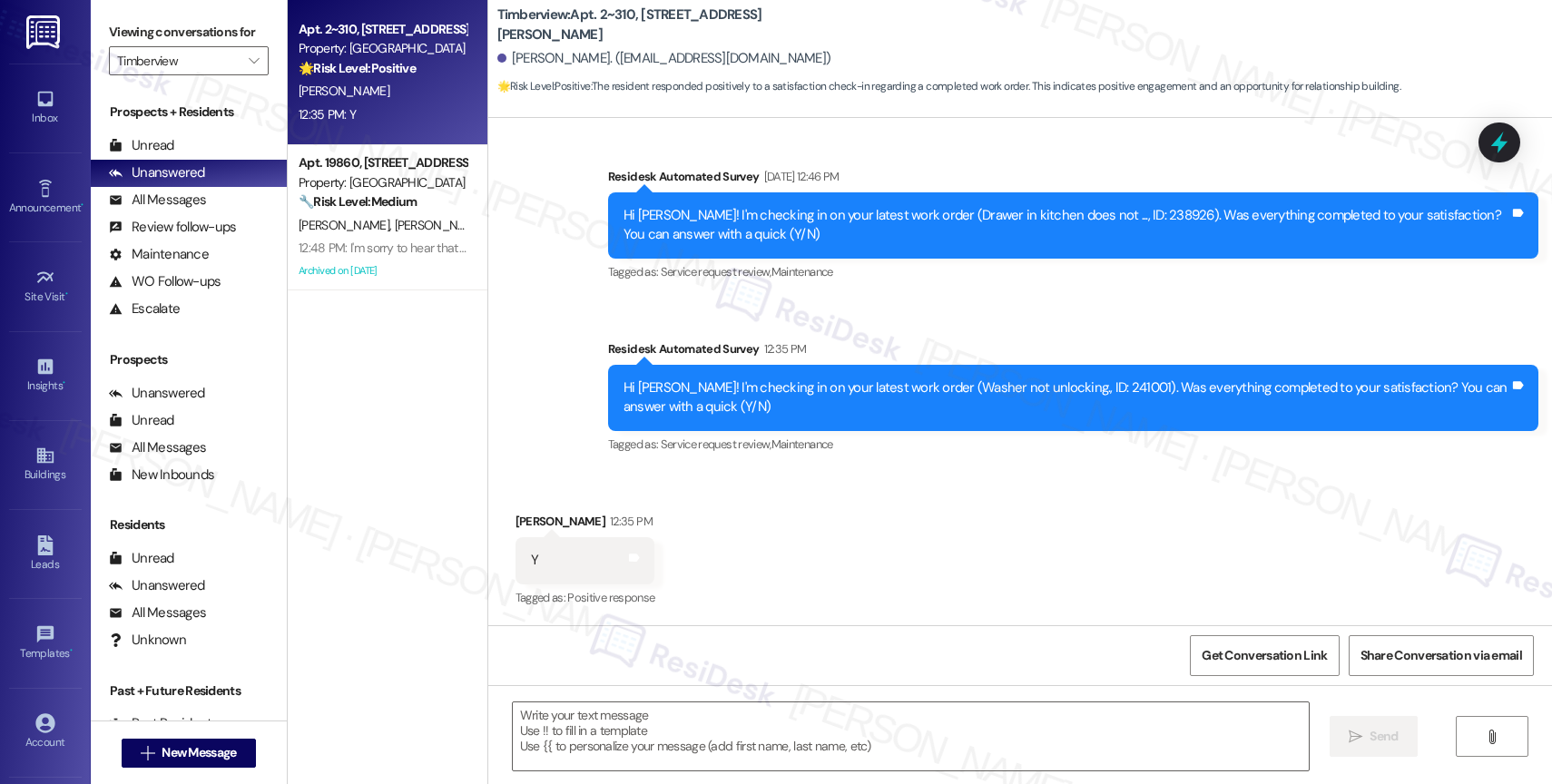
click at [800, 529] on div "Received via SMS [PERSON_NAME] 12:35 PM Y Tags and notes Tagged as: Positive re…" at bounding box center [1020, 547] width 1064 height 153
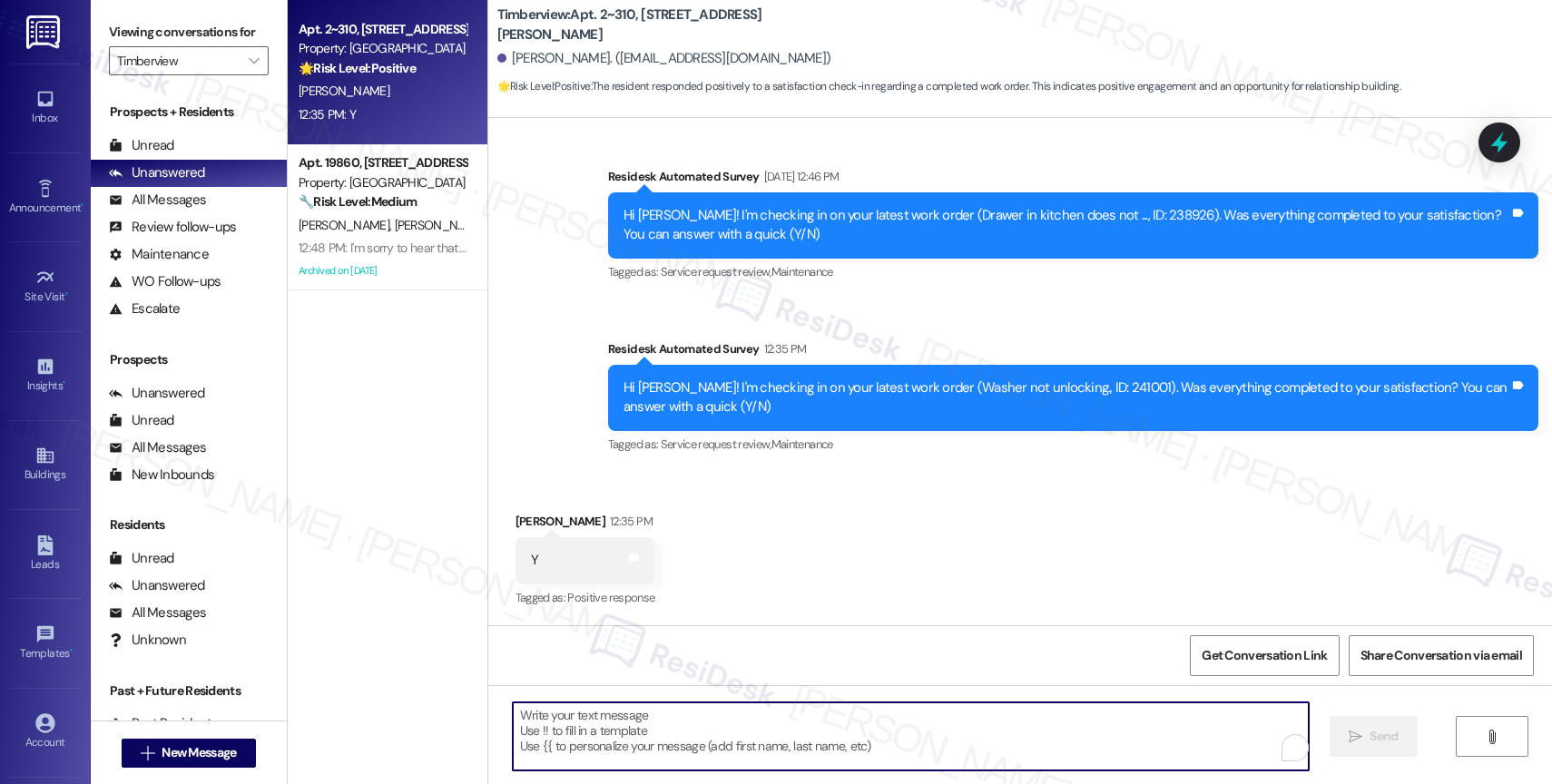
click at [606, 731] on textarea "To enrich screen reader interactions, please activate Accessibility in Grammarl…" at bounding box center [911, 736] width 796 height 68
paste textarea "Hi {{first_name}}, thank you for confirming that the work order has been comple…"
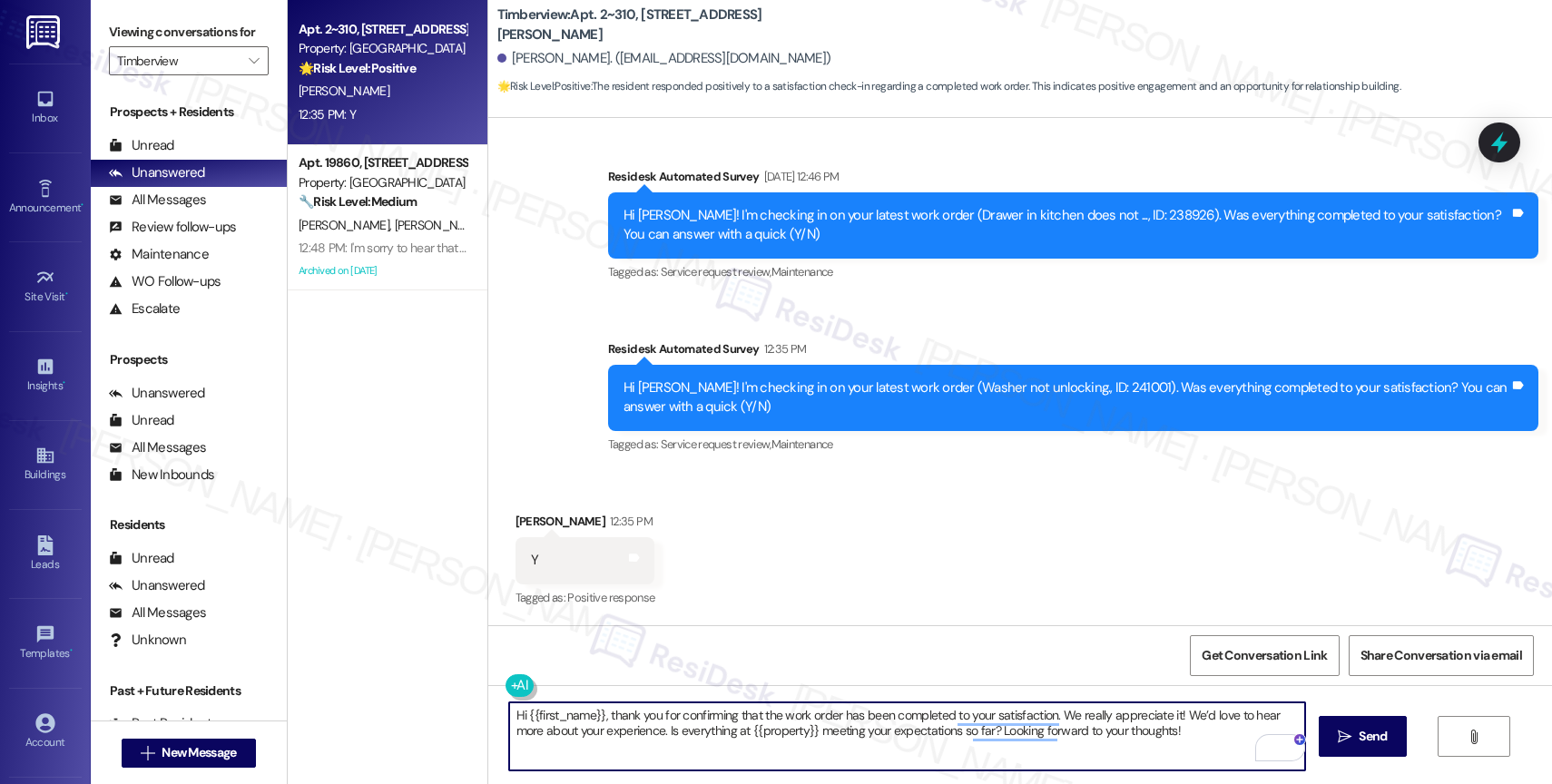
click at [515, 714] on textarea "Hi {{first_name}}, thank you for confirming that the work order has been comple…" at bounding box center [907, 736] width 796 height 68
type textarea "{{first_name}}, thank you for confirming that the work order has been completed…"
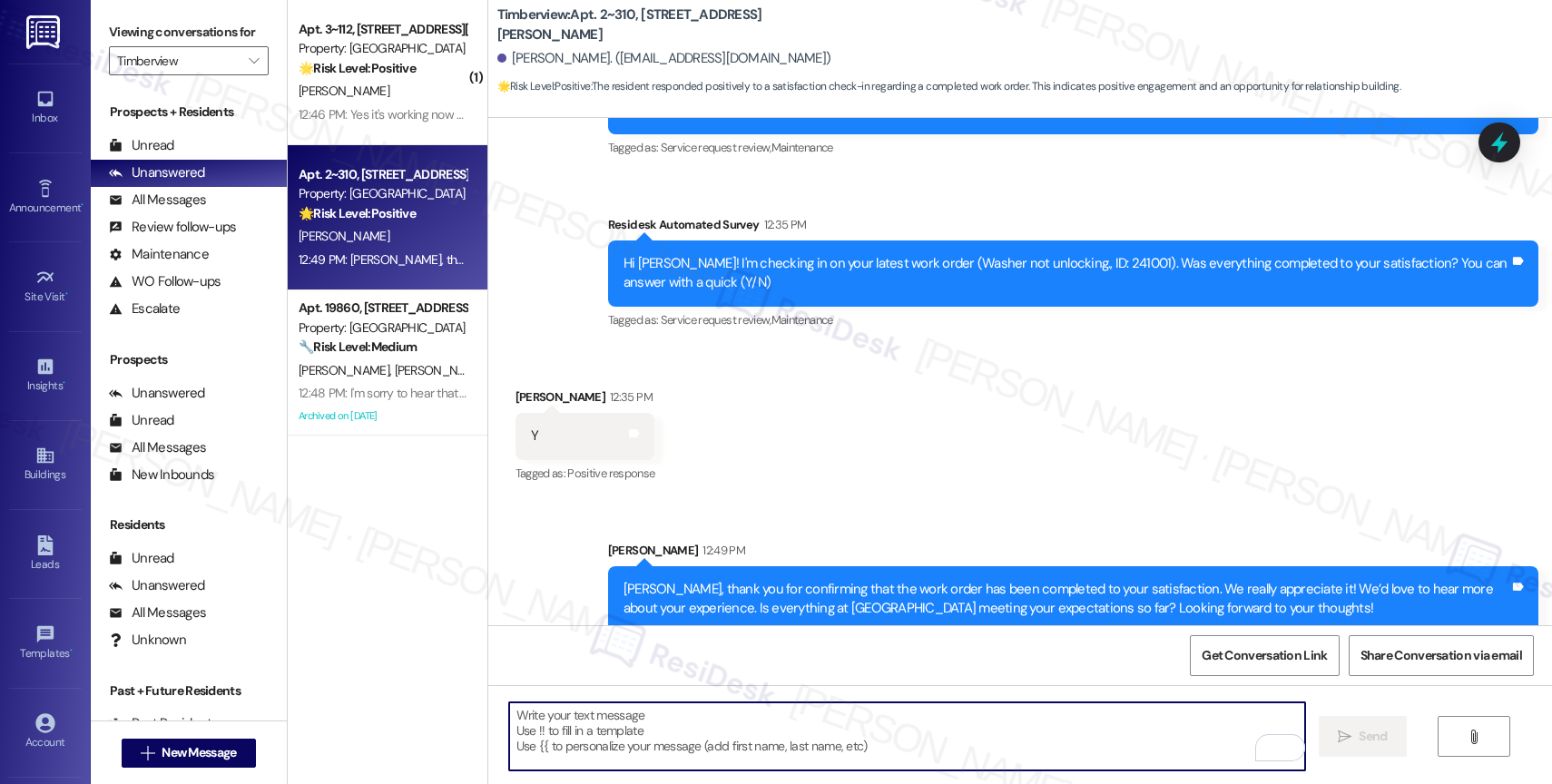
scroll to position [599, 0]
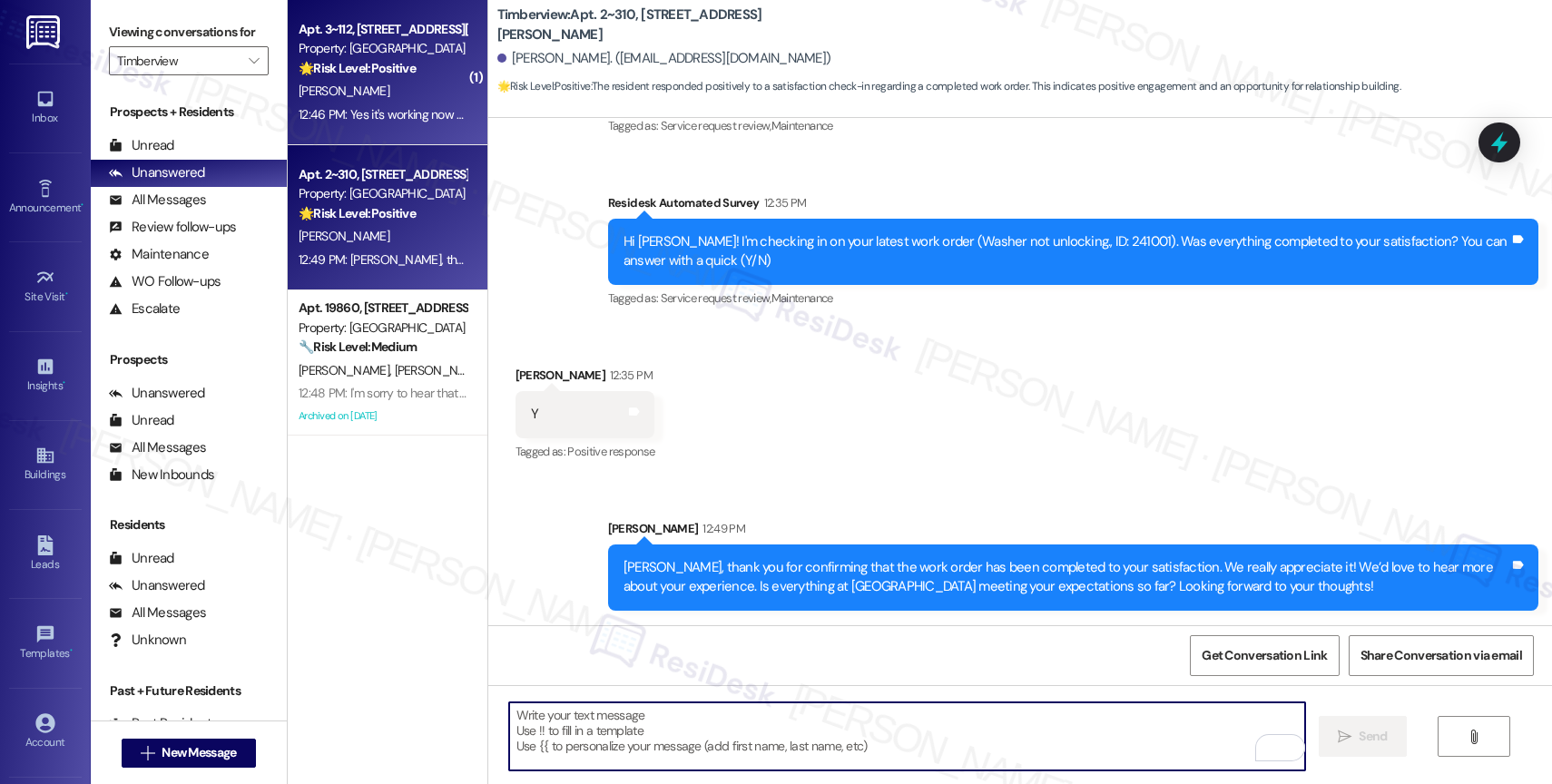
click at [403, 57] on div "Property: [GEOGRAPHIC_DATA]" at bounding box center [383, 48] width 168 height 19
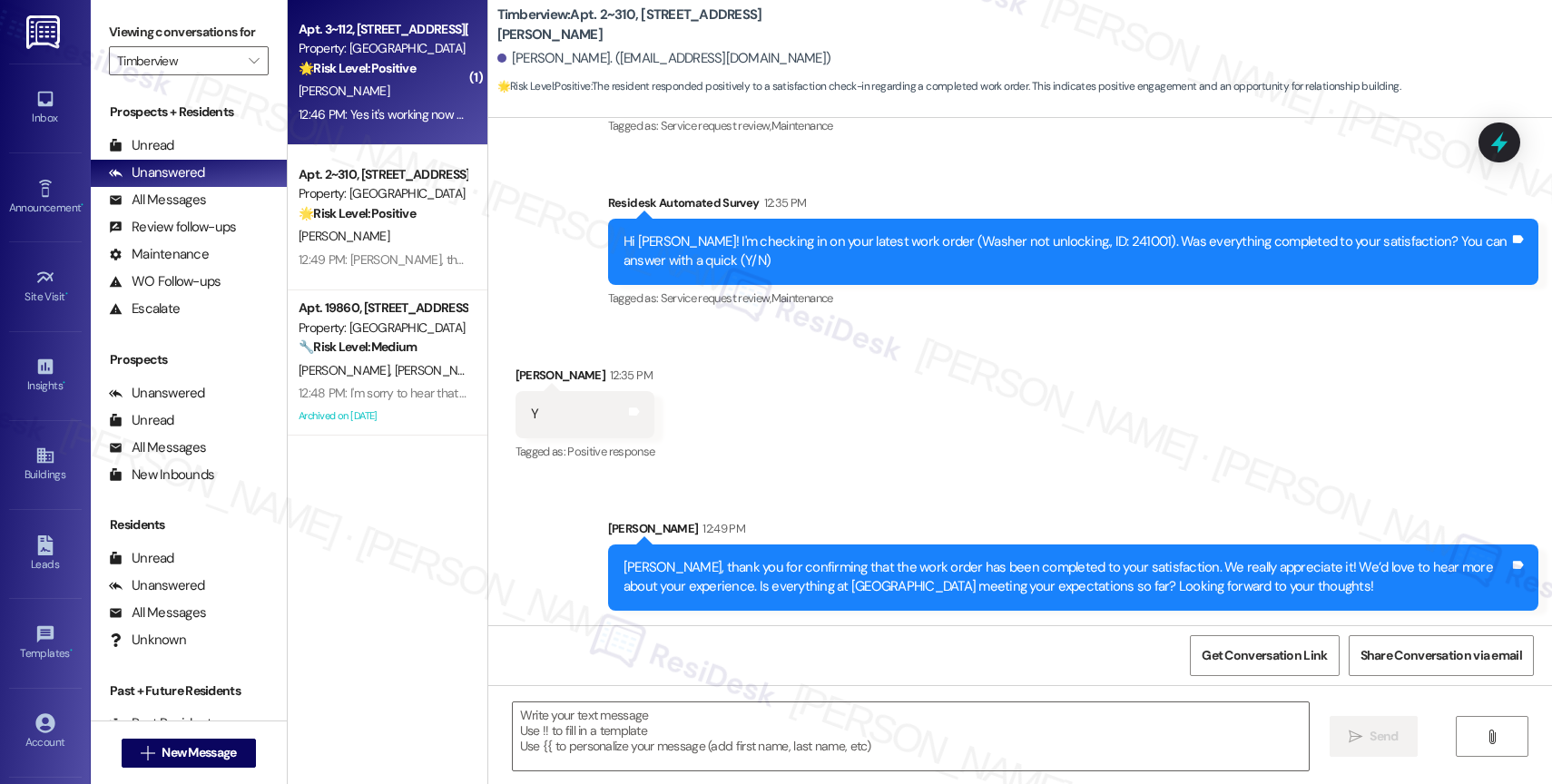
type textarea "Fetching suggested responses. Please feel free to read through the conversation…"
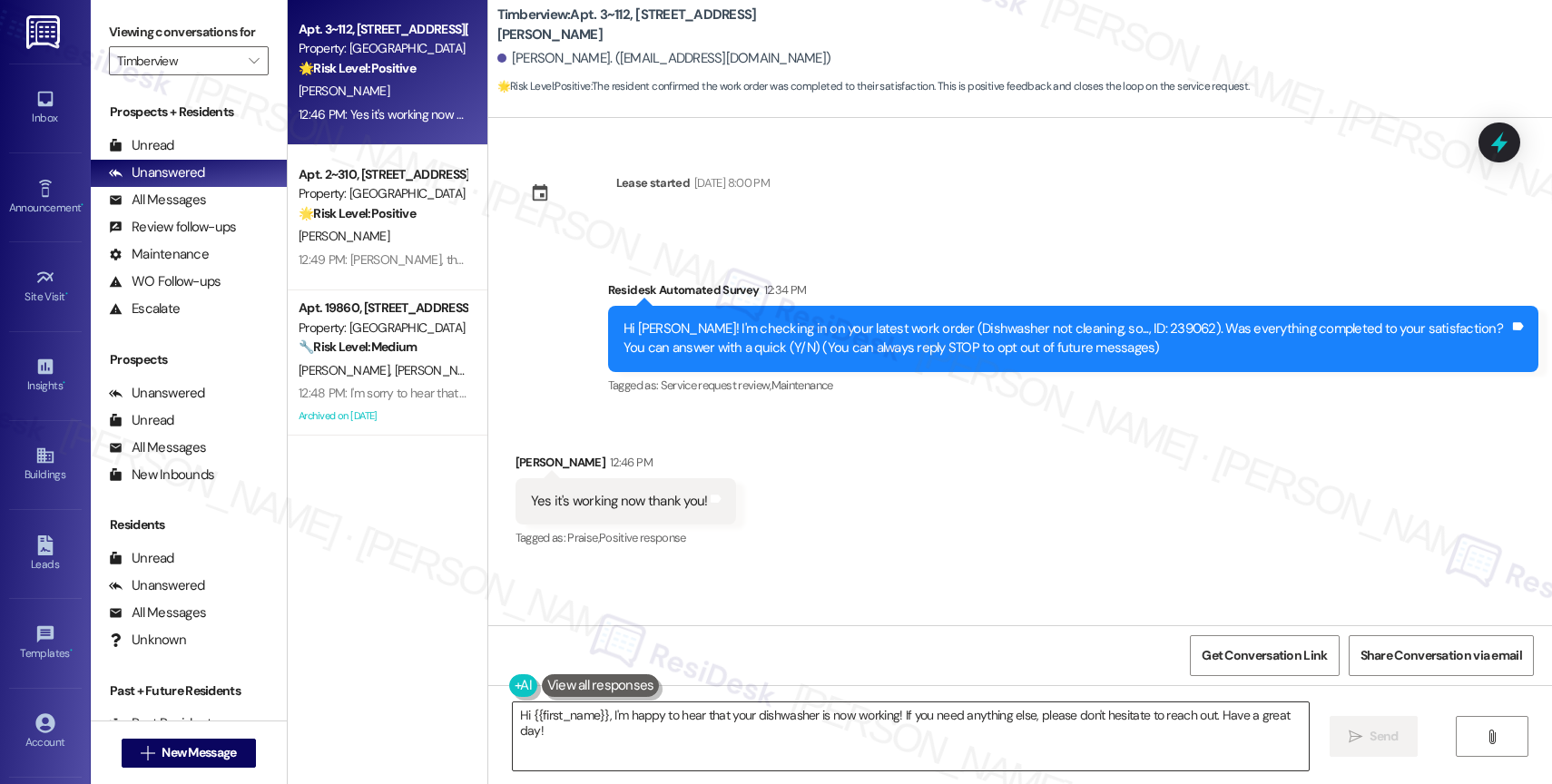
click at [519, 718] on textarea "Hi {{first_name}}, I'm happy to hear that your dishwasher is now working! If yo…" at bounding box center [911, 736] width 796 height 68
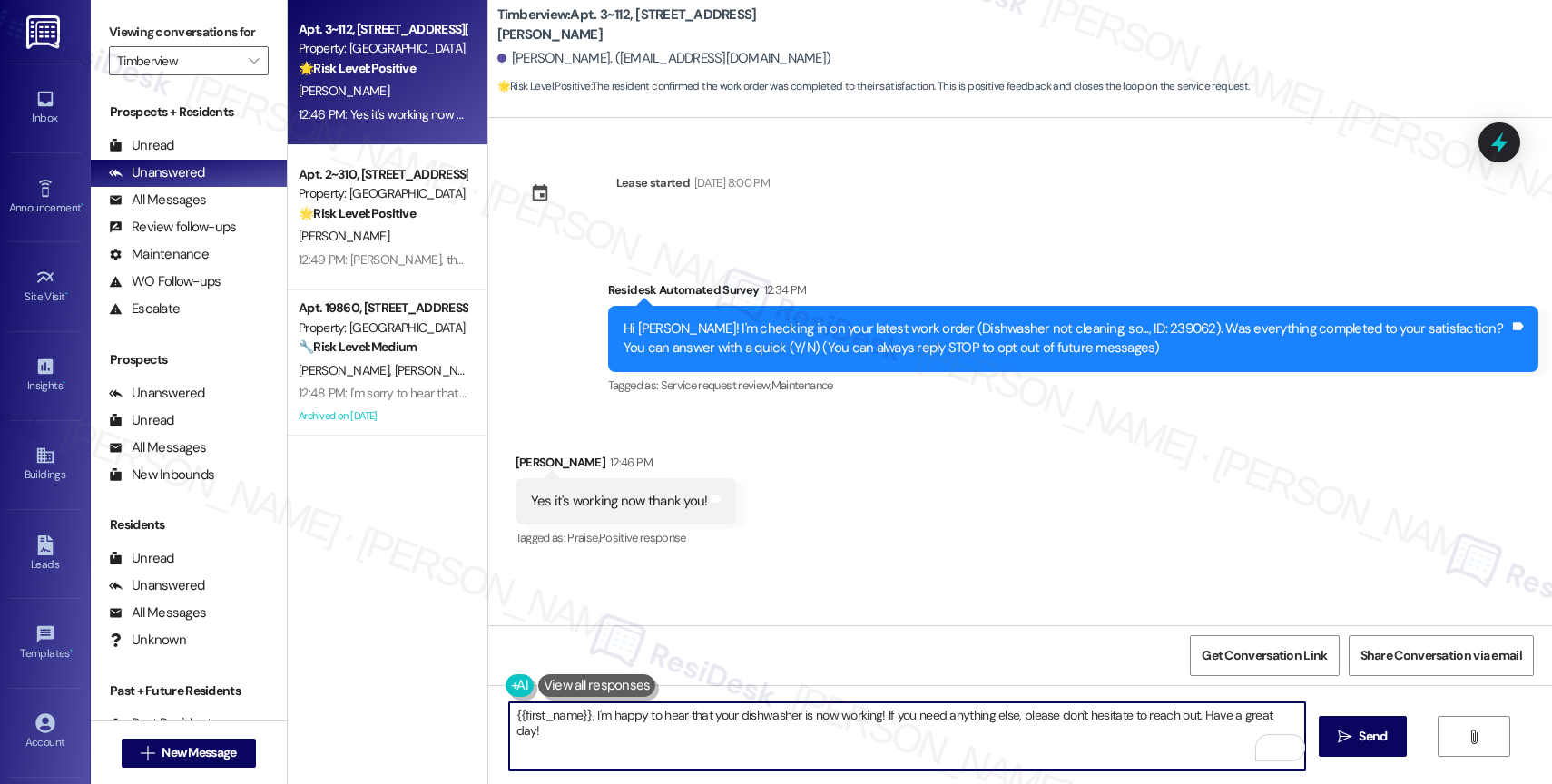
click at [1295, 715] on textarea "{{first_name}}, I'm happy to hear that your dishwasher is now working! If you n…" at bounding box center [907, 736] width 796 height 68
click at [874, 489] on div "Received via SMS [PERSON_NAME] 12:46 PM Yes it's working now thank you! Tags an…" at bounding box center [1020, 489] width 1064 height 153
drag, startPoint x: 1192, startPoint y: 719, endPoint x: 1298, endPoint y: 719, distance: 106.0
click at [1298, 719] on textarea "{{first_name}}, I'm happy to hear that your dishwasher is now working! If you n…" at bounding box center [907, 736] width 796 height 68
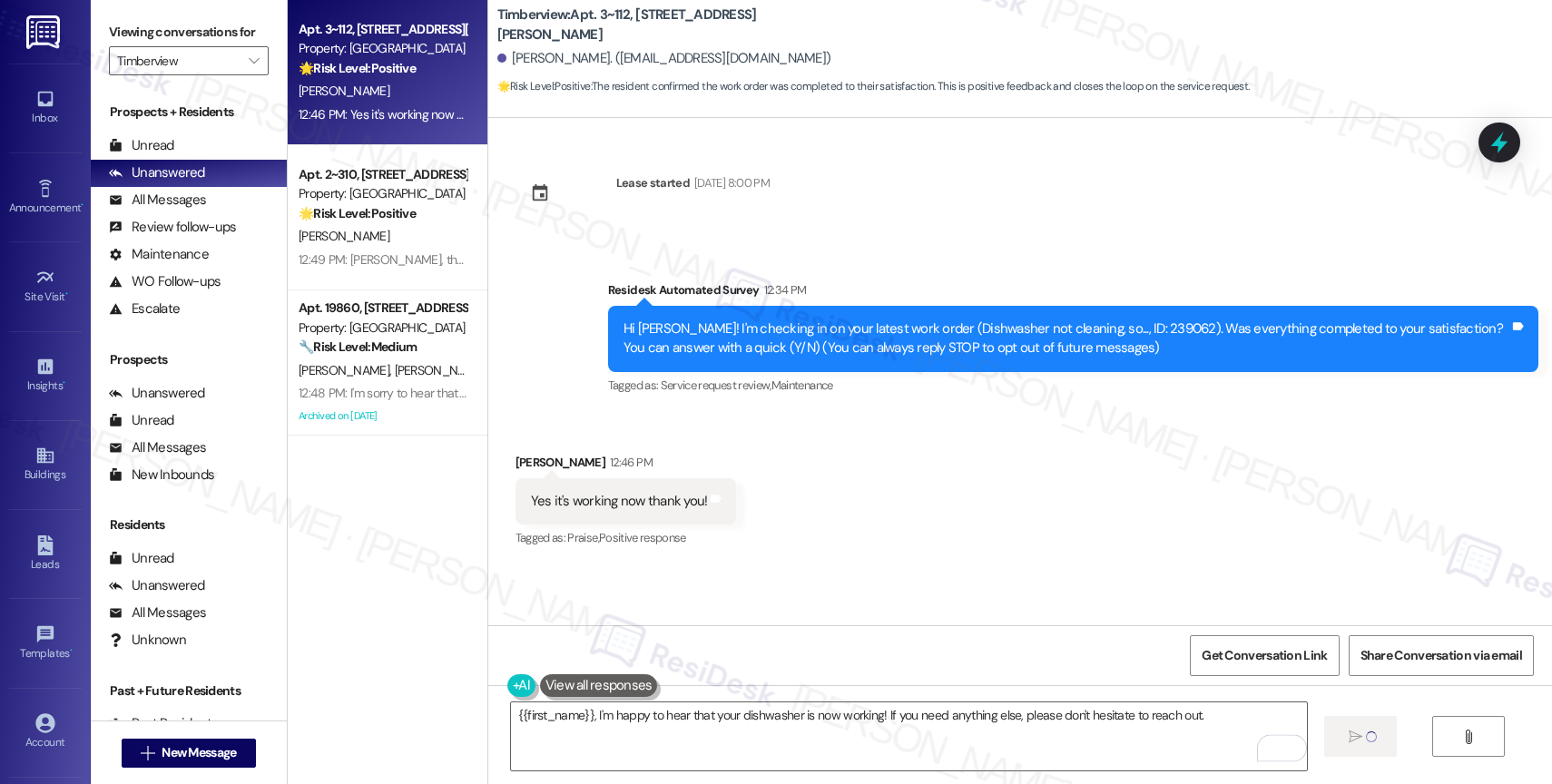
type textarea "Fetching suggested responses. Please feel free to read through the conversation…"
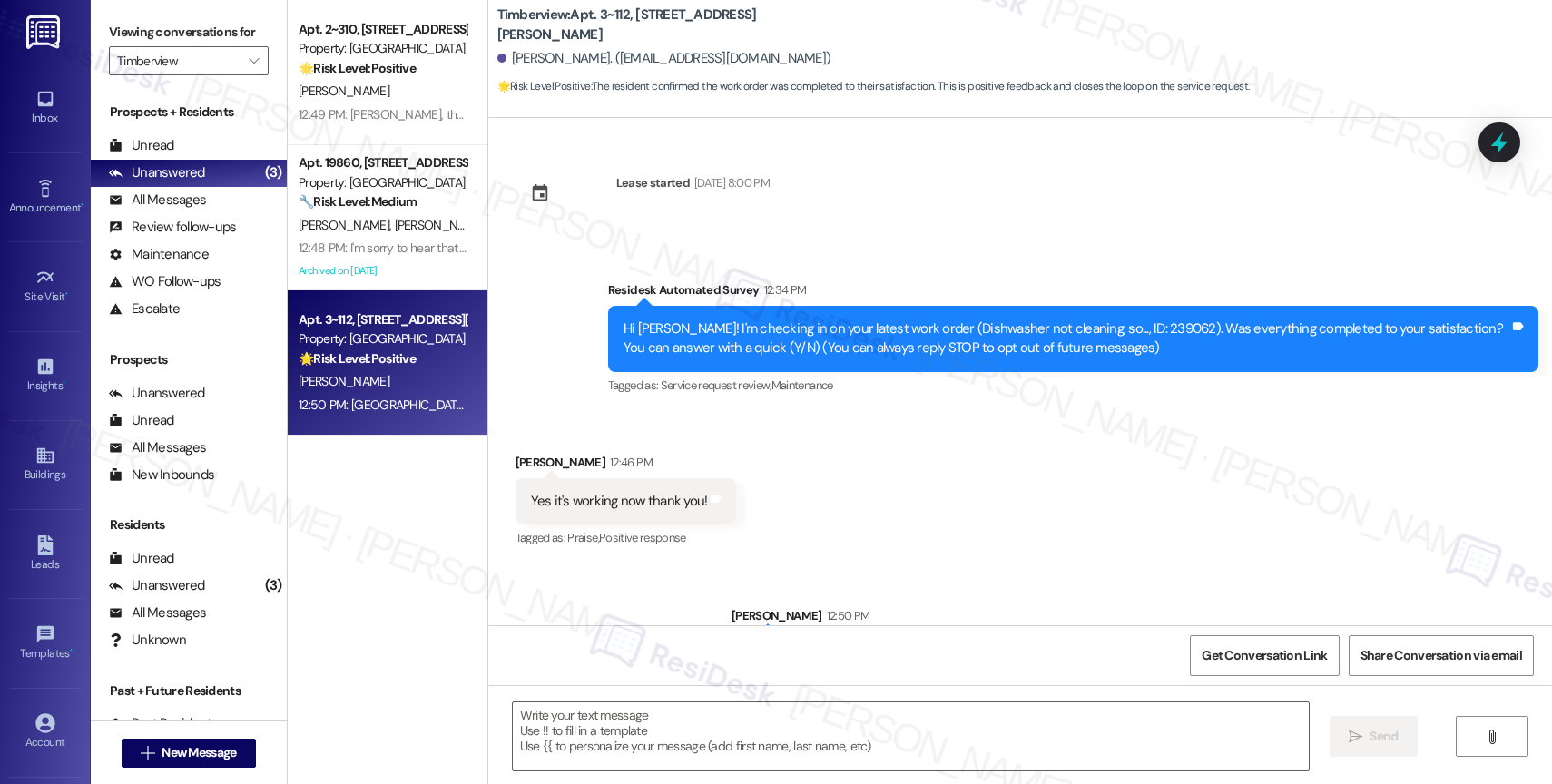
scroll to position [67, 0]
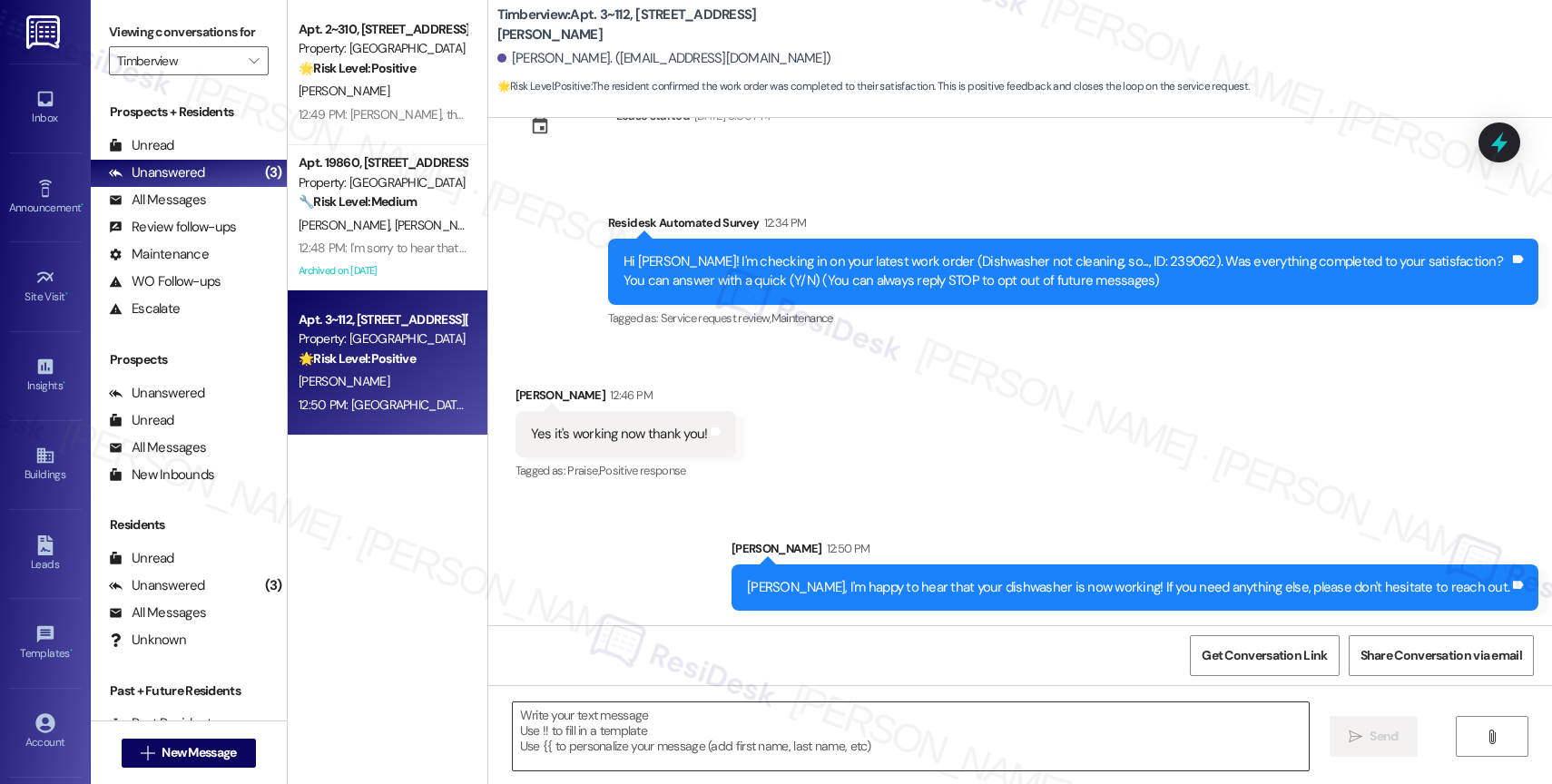
click at [583, 724] on textarea "To enrich screen reader interactions, please activate Accessibility in Grammarl…" at bounding box center [911, 736] width 796 height 68
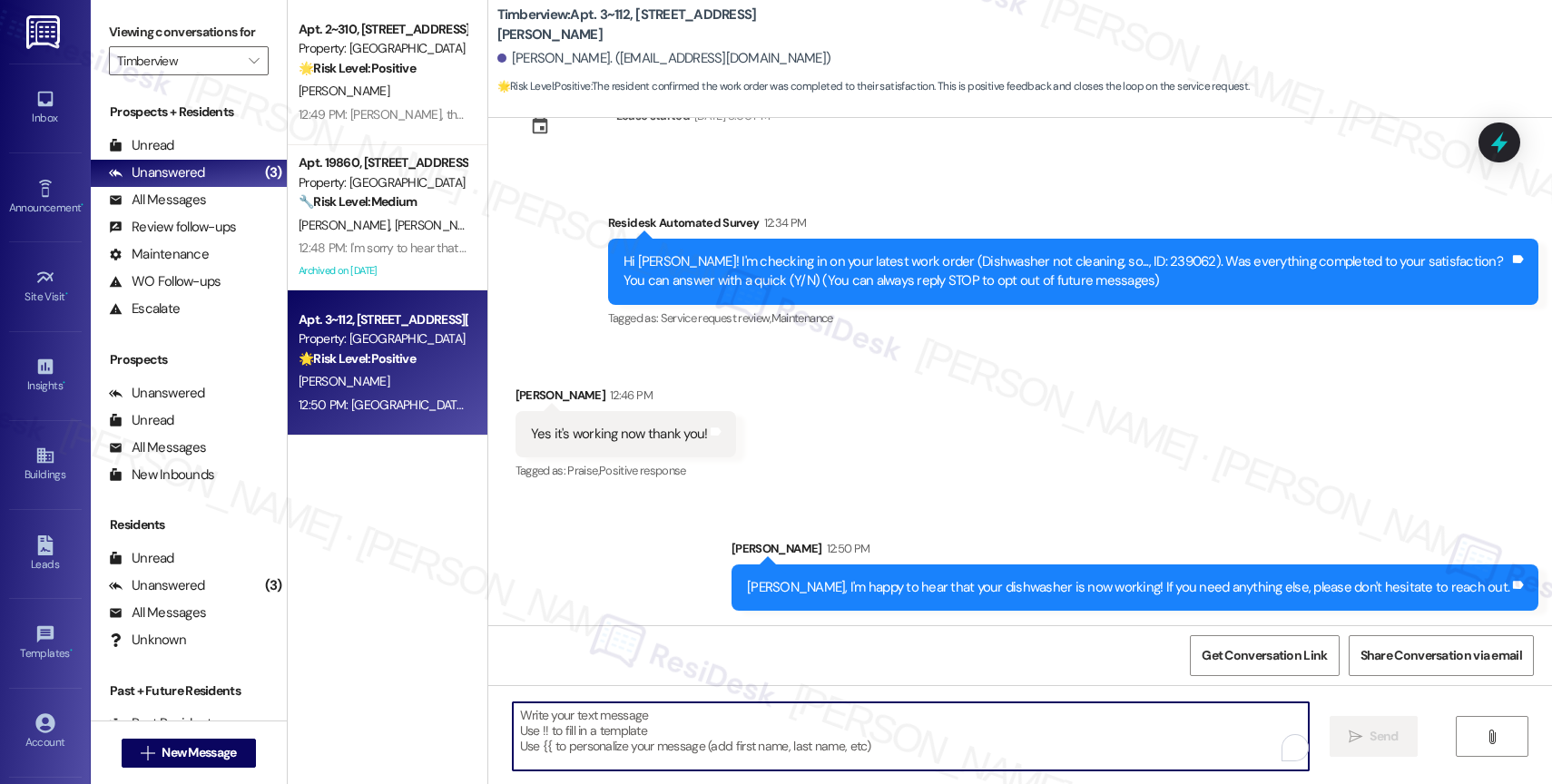
paste textarea "I also want to take this chance to ask you...Has {{property}} lived up to your …"
type textarea "I also want to take this chance to ask you...Has {{property}} lived up to your …"
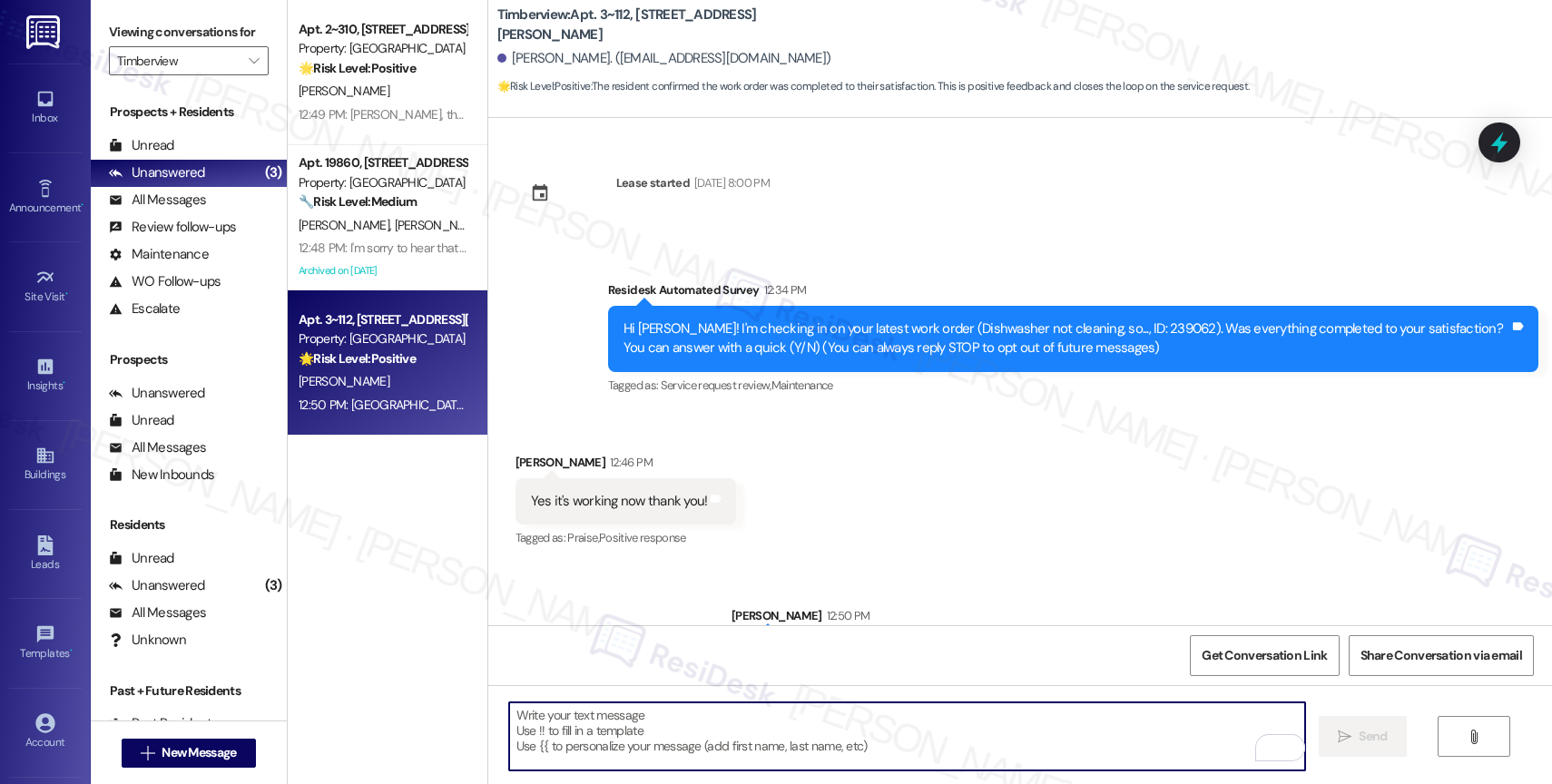
scroll to position [193, 0]
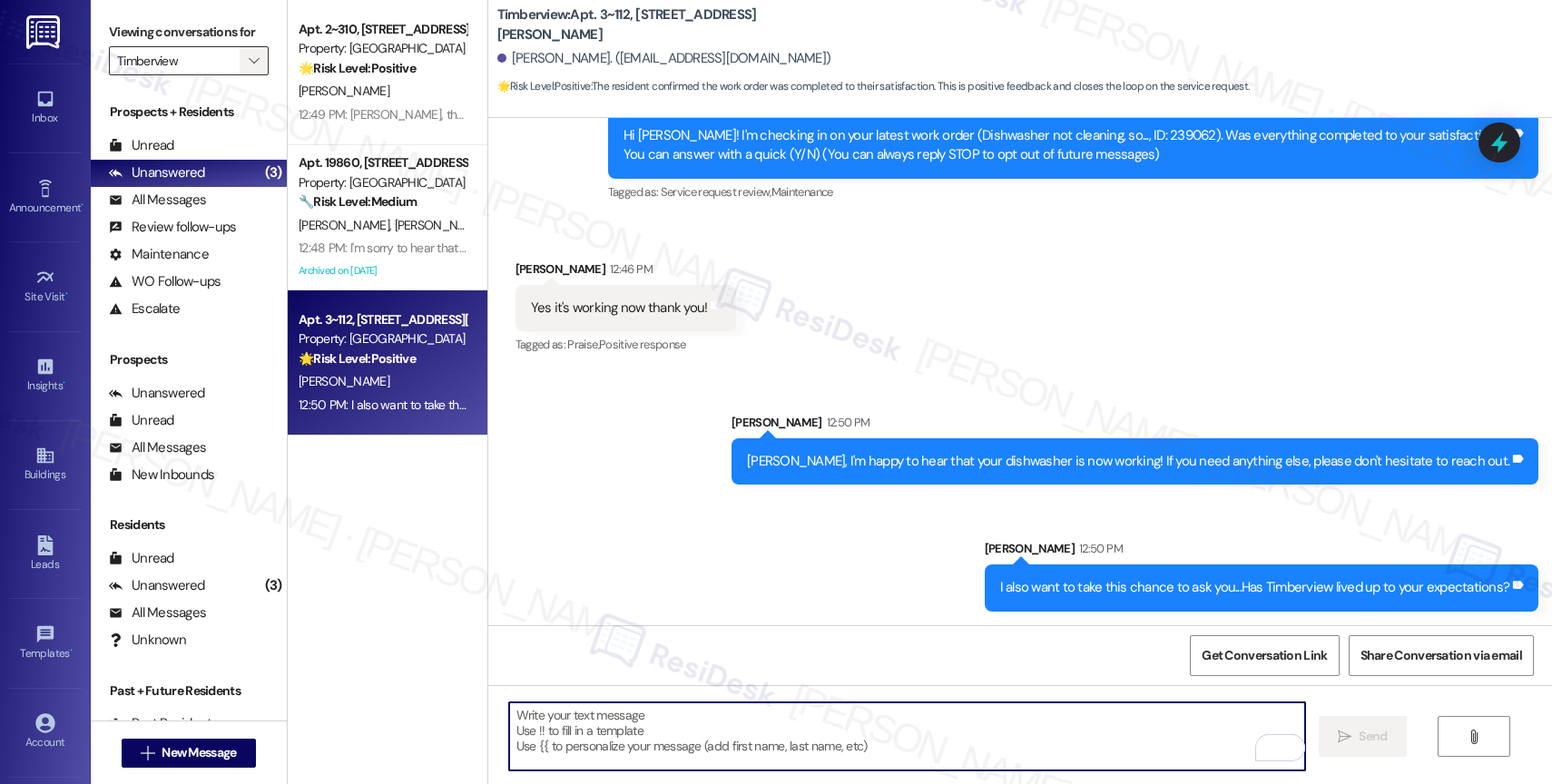
click at [245, 76] on span "" at bounding box center [253, 61] width 17 height 29
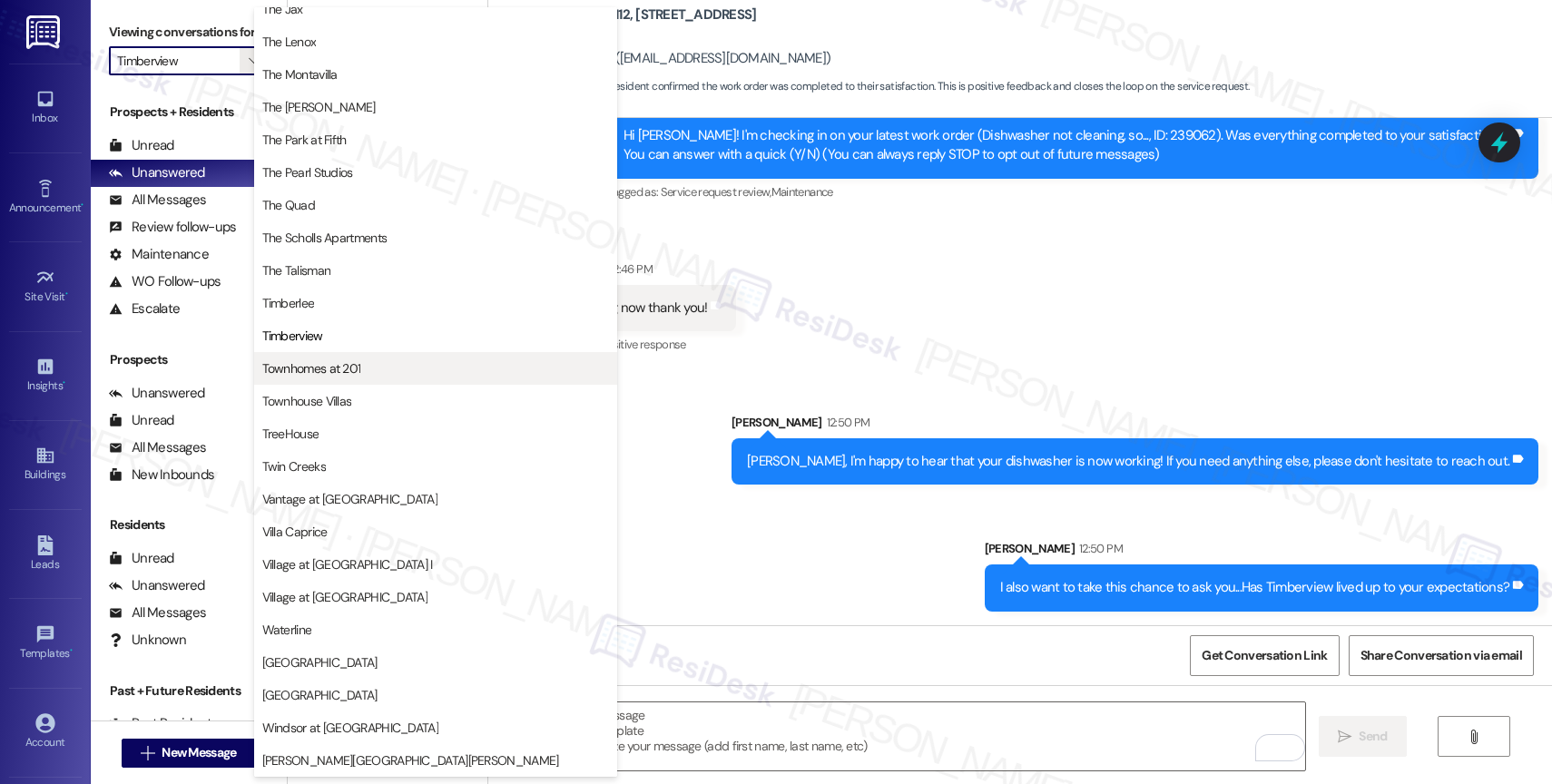
scroll to position [3275, 0]
click at [337, 362] on span "Townhomes at 201" at bounding box center [311, 369] width 99 height 18
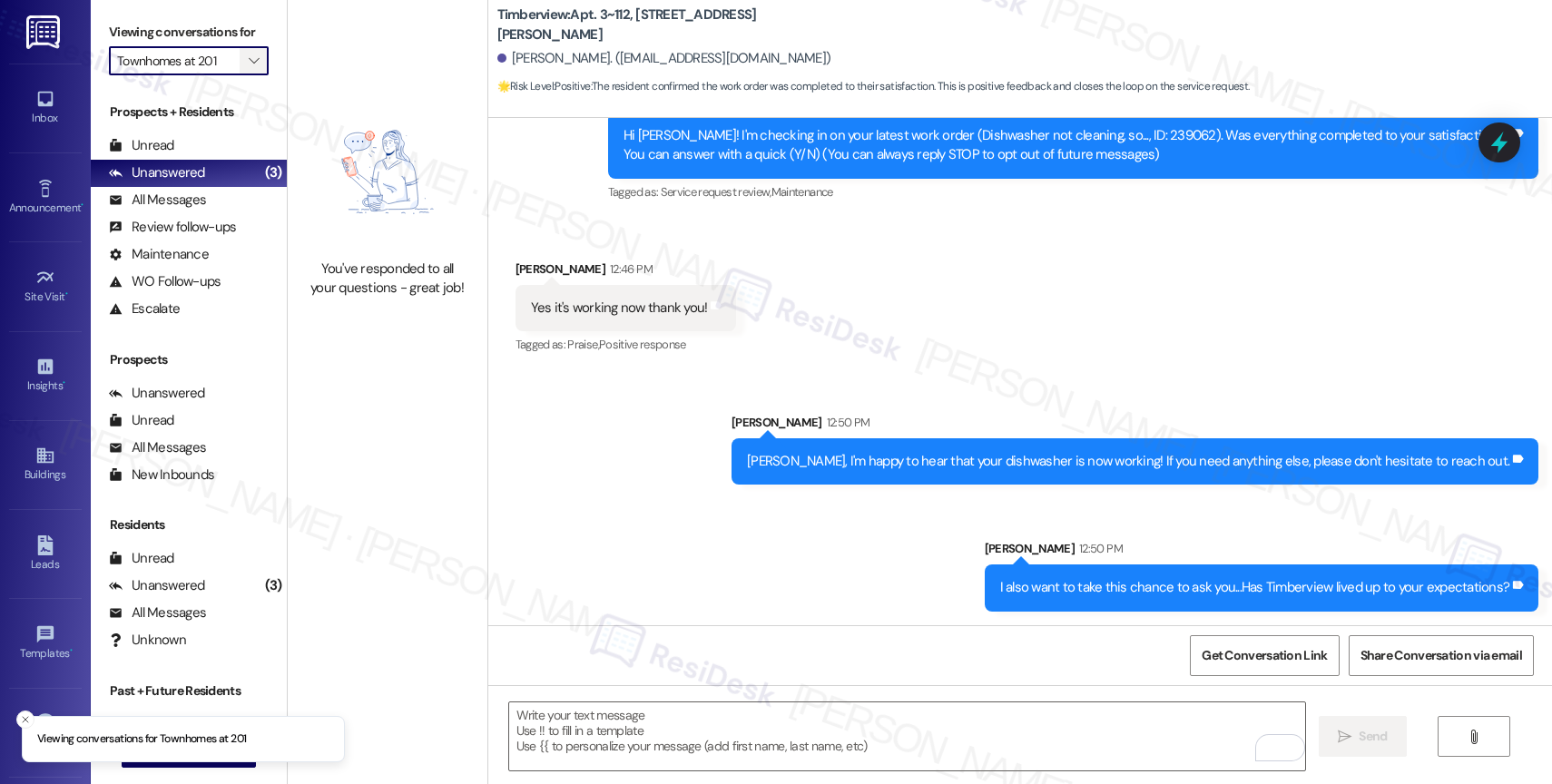
click at [249, 68] on icon "" at bounding box center [253, 61] width 10 height 15
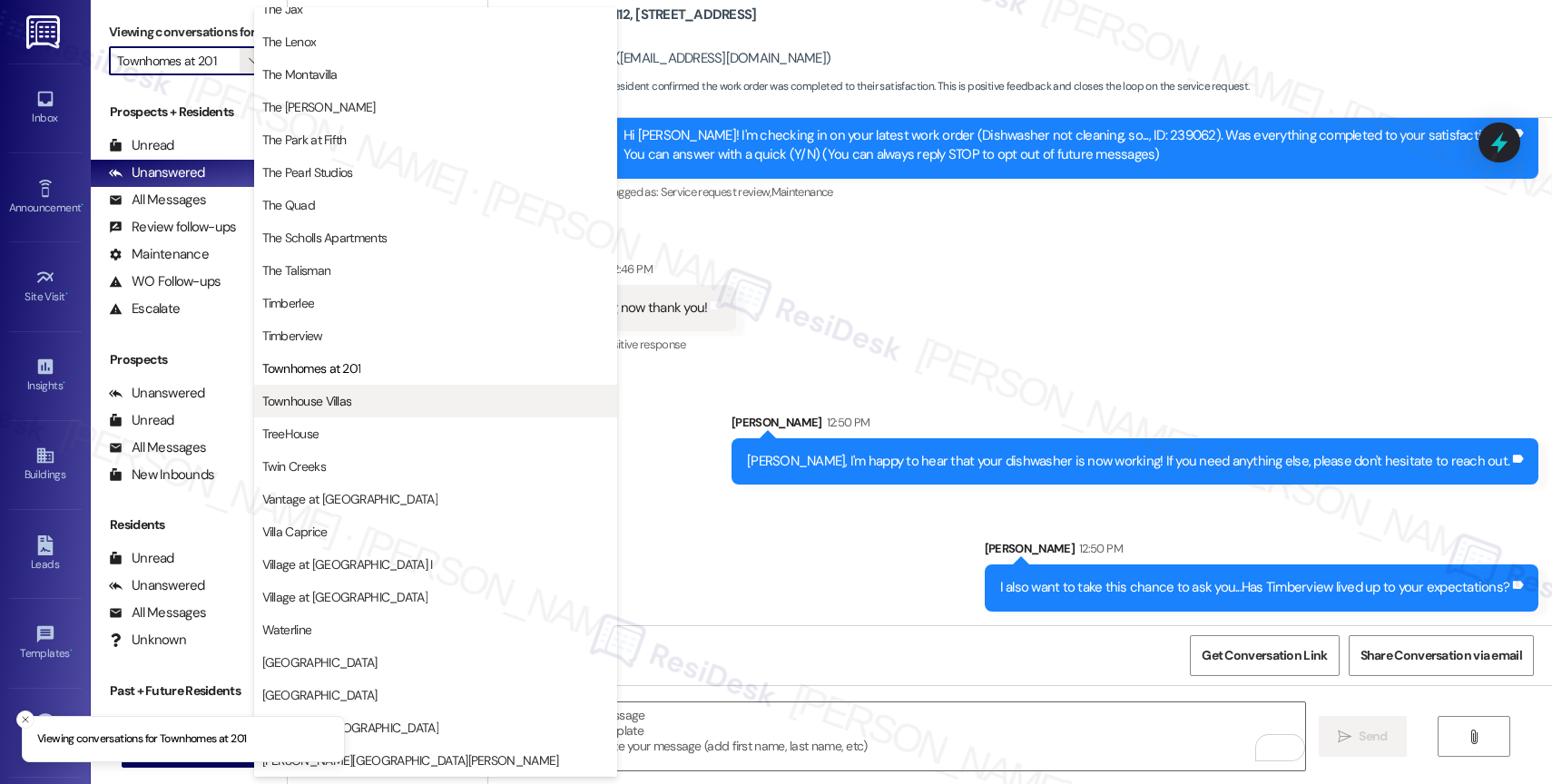
scroll to position [3228, 0]
click at [348, 400] on span "Townhouse Villas" at bounding box center [307, 402] width 90 height 18
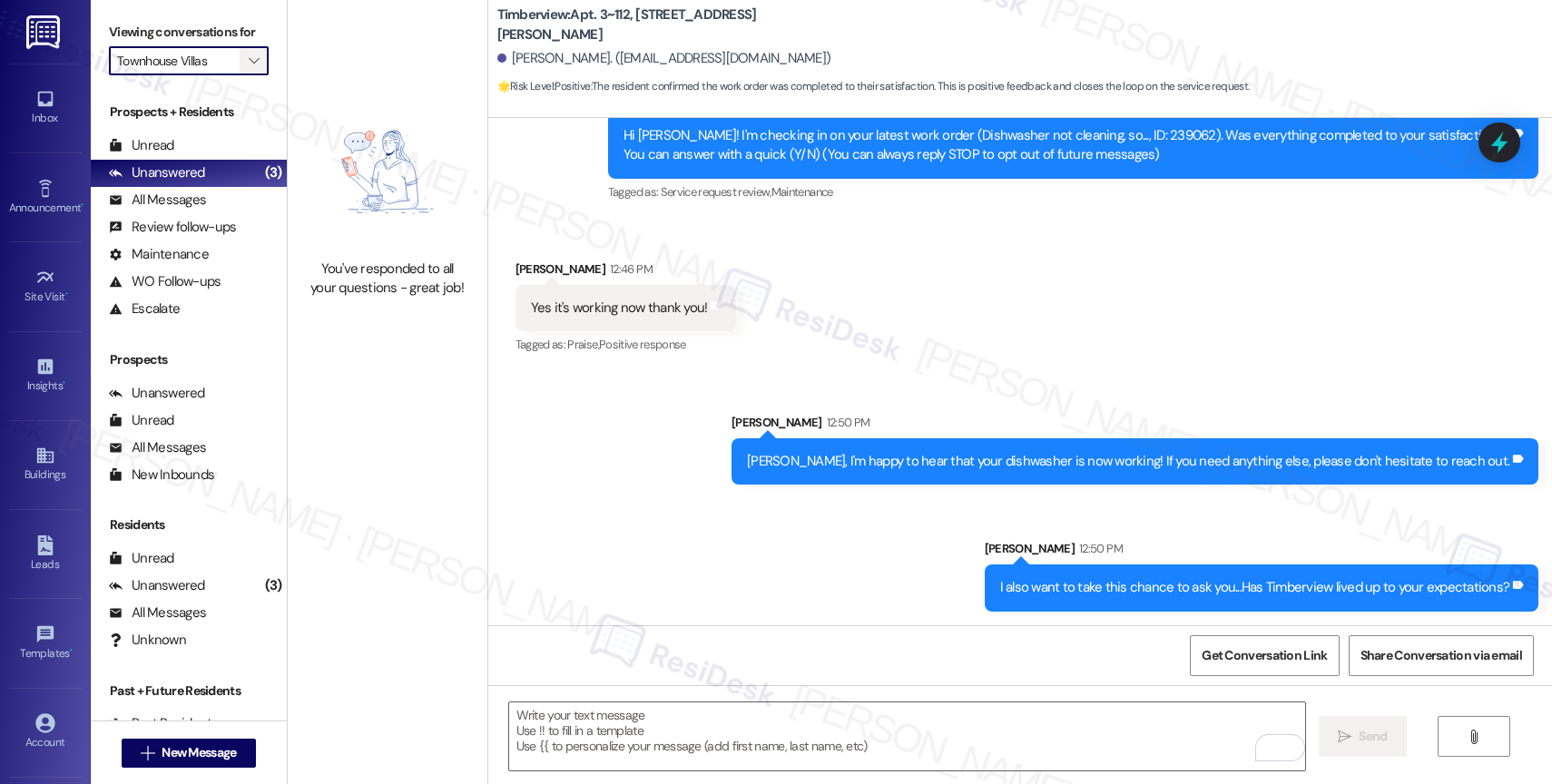
click at [245, 68] on span "" at bounding box center [253, 61] width 17 height 29
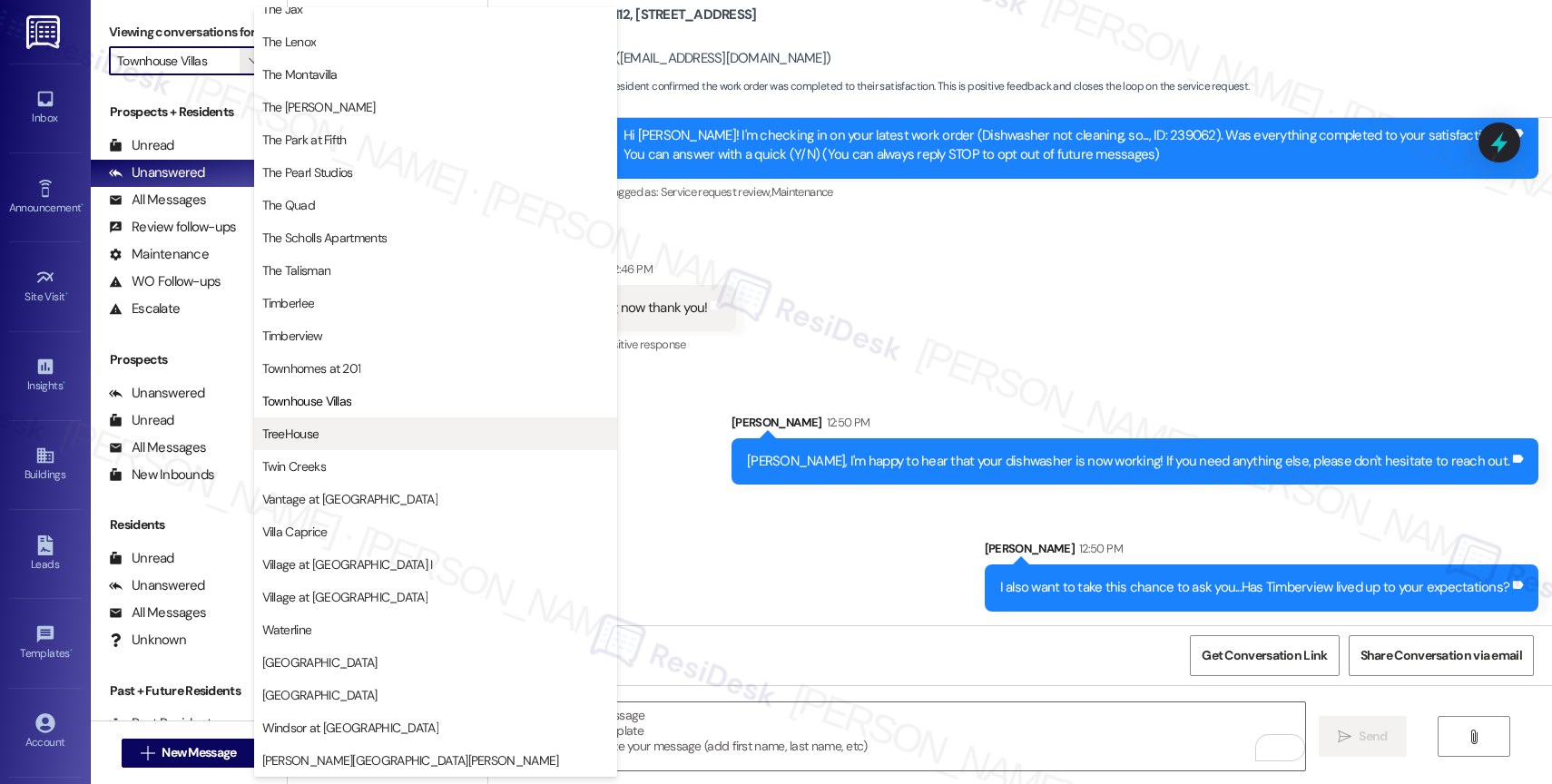
scroll to position [3261, 0]
click at [321, 438] on span "TreeHouse" at bounding box center [435, 433] width 347 height 18
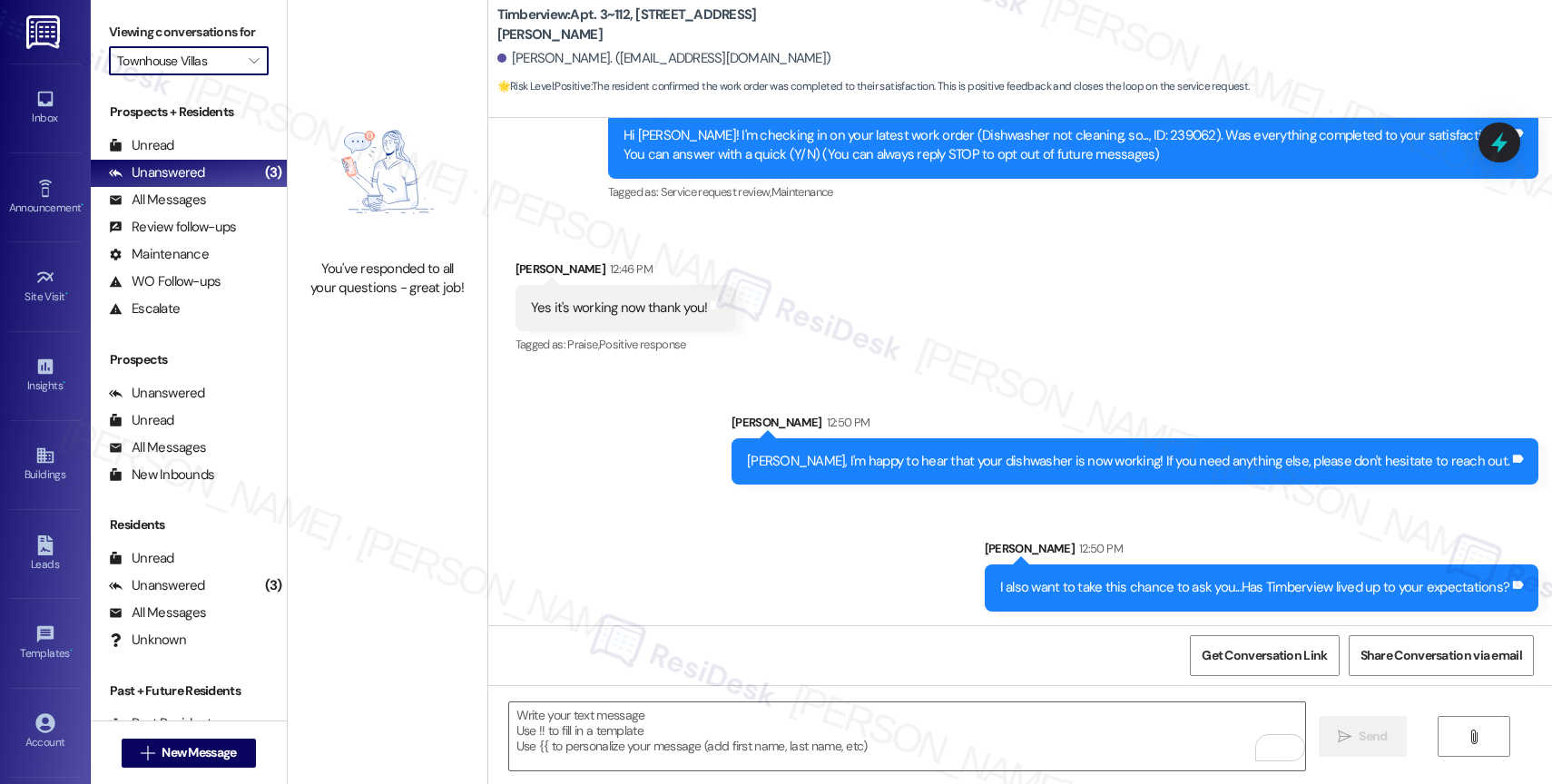
type input "TreeHouse"
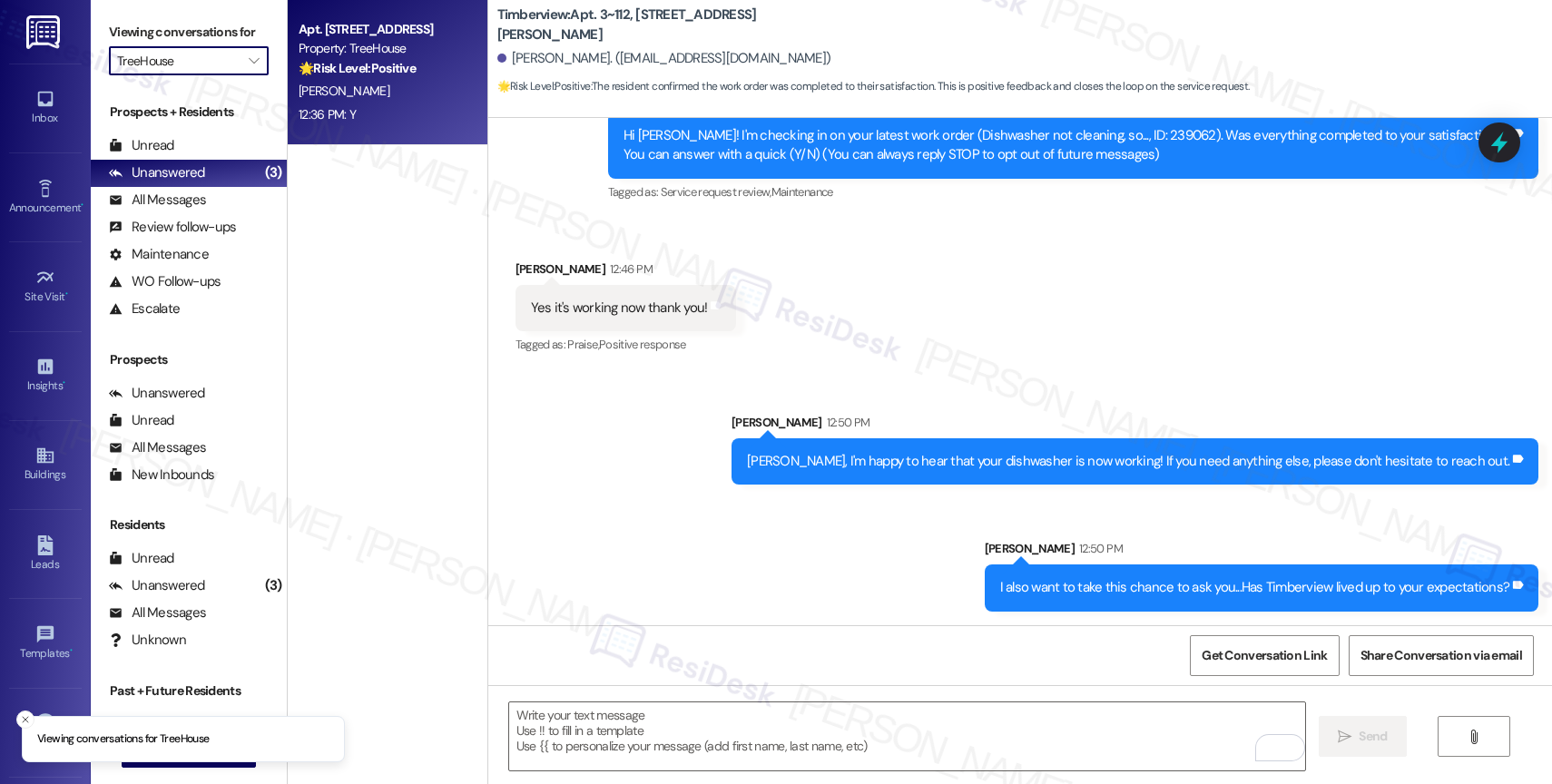
click at [388, 90] on div "[PERSON_NAME]" at bounding box center [383, 91] width 171 height 23
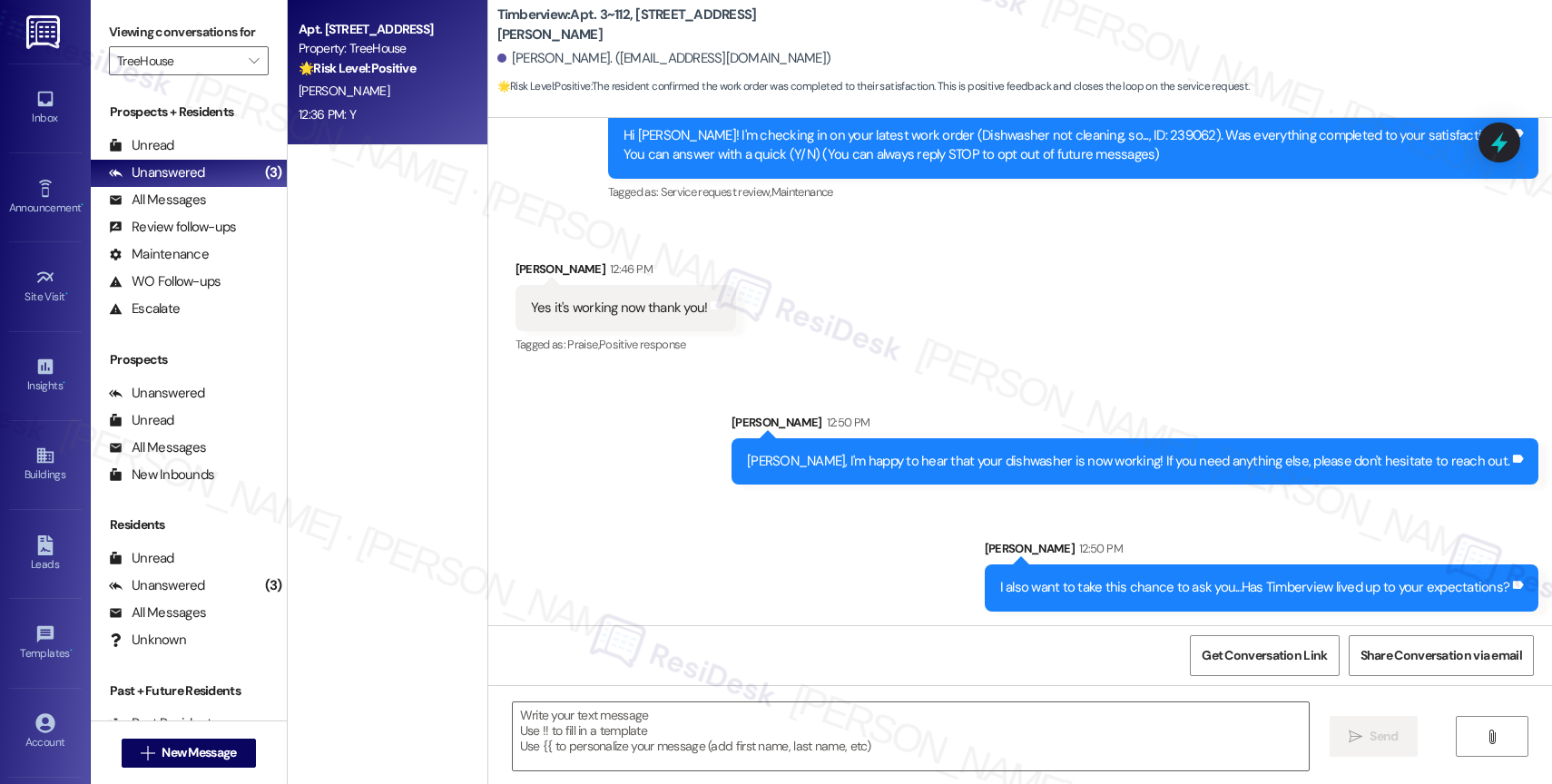
type textarea "Fetching suggested responses. Please feel free to read through the conversation…"
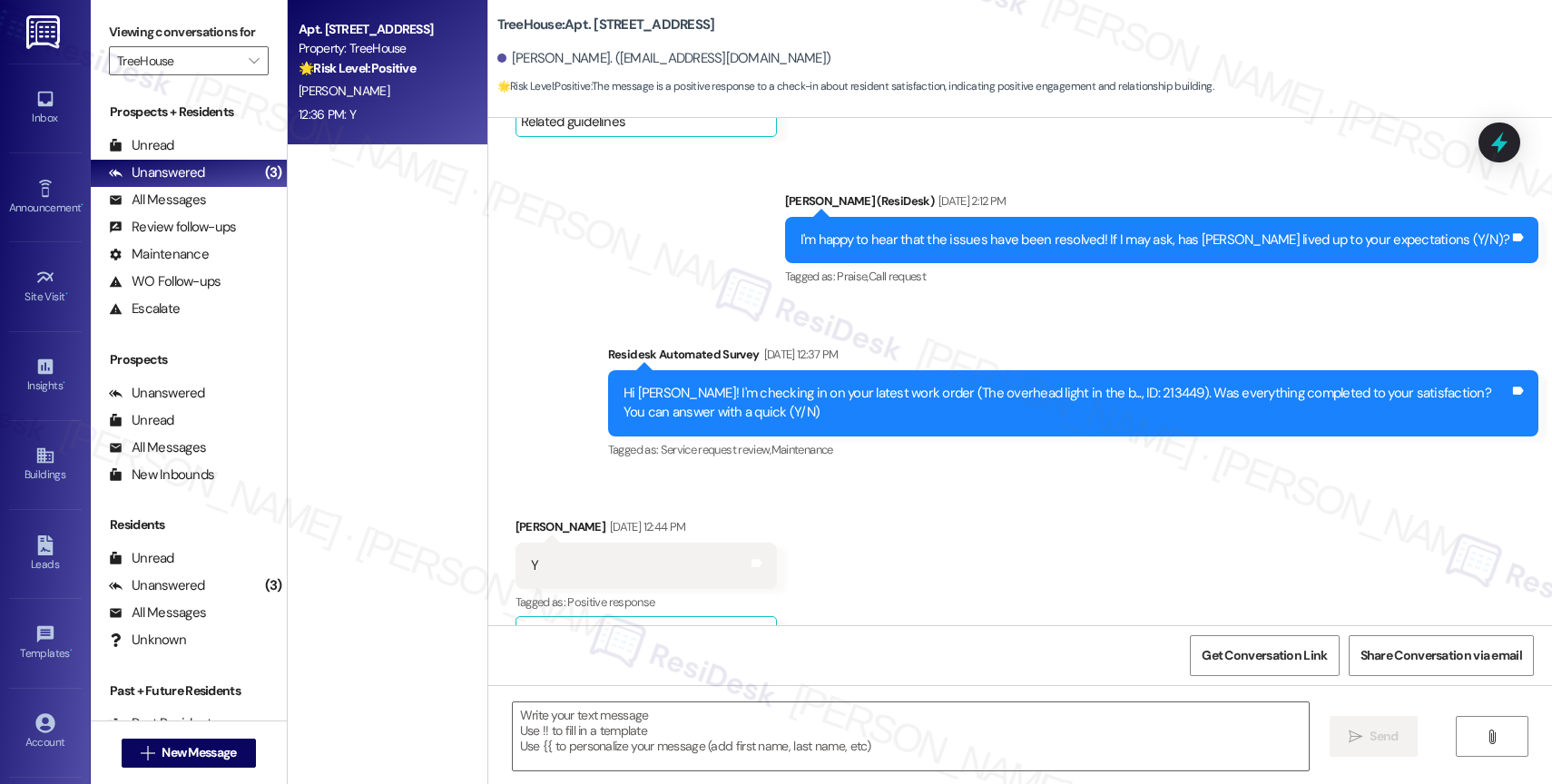
type textarea "Fetching suggested responses. Please feel free to read through the conversation…"
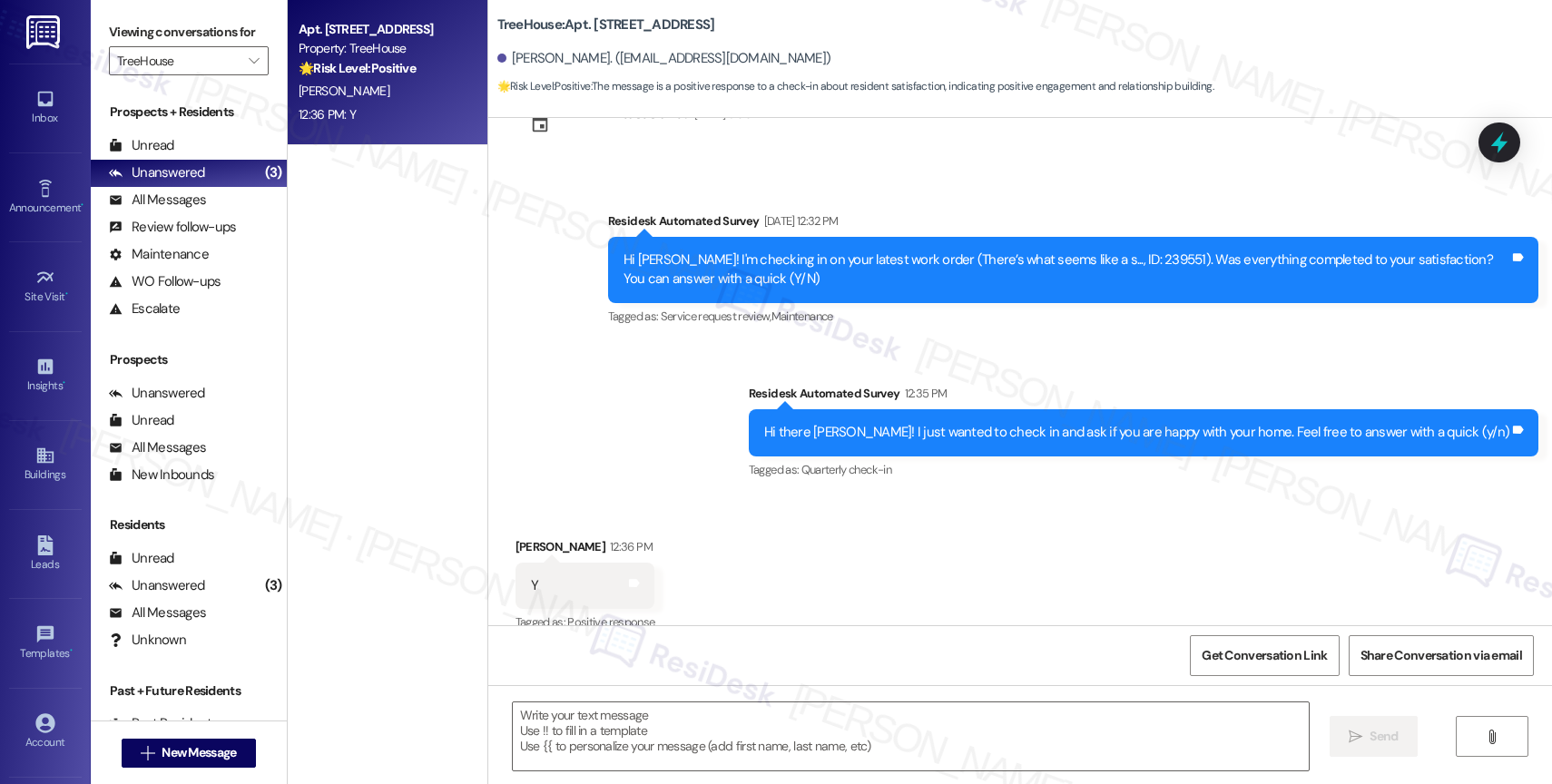
scroll to position [4105, 0]
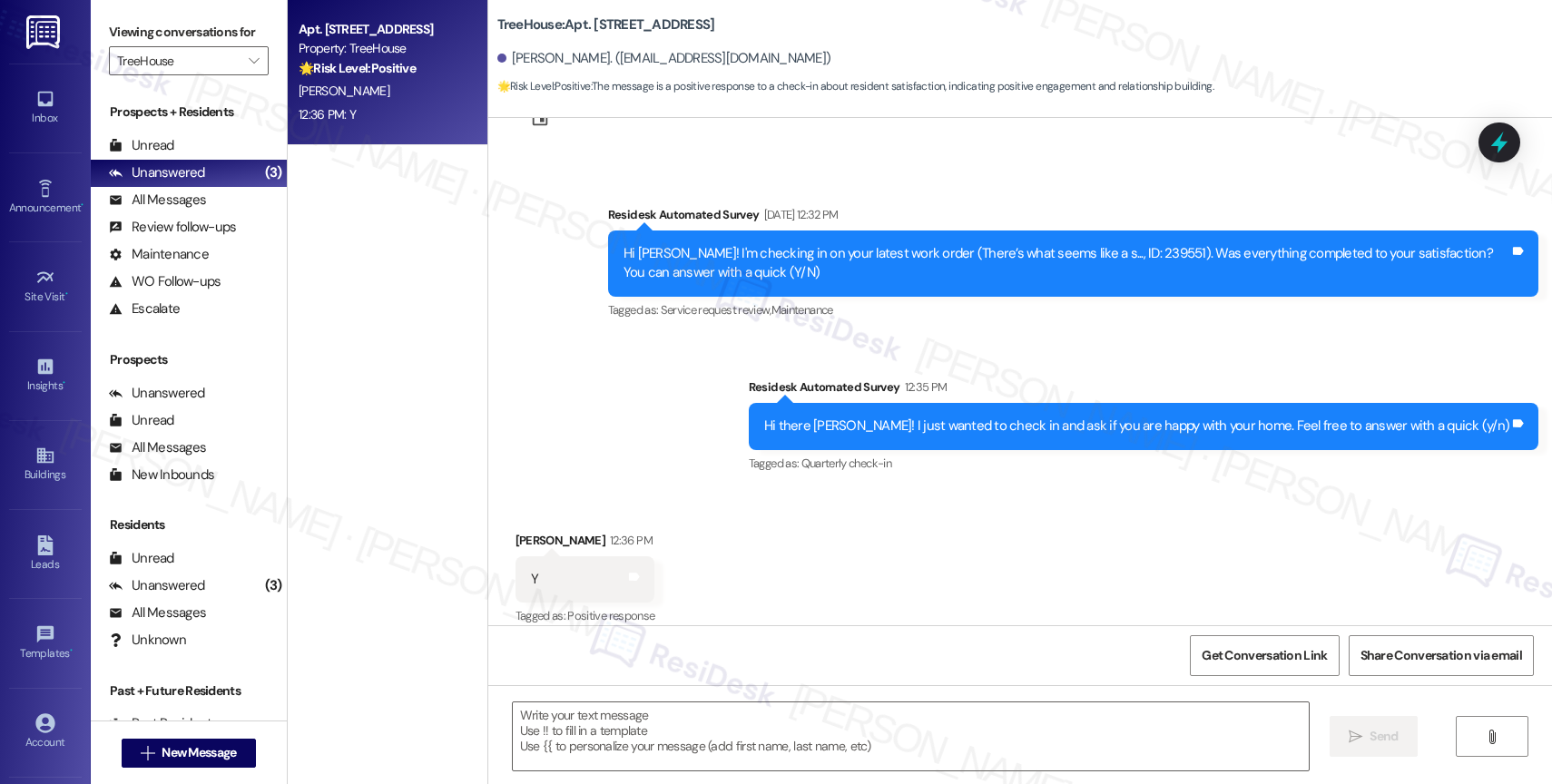
click at [652, 699] on div " Send " at bounding box center [1020, 754] width 1064 height 137
click at [628, 708] on textarea at bounding box center [911, 736] width 796 height 68
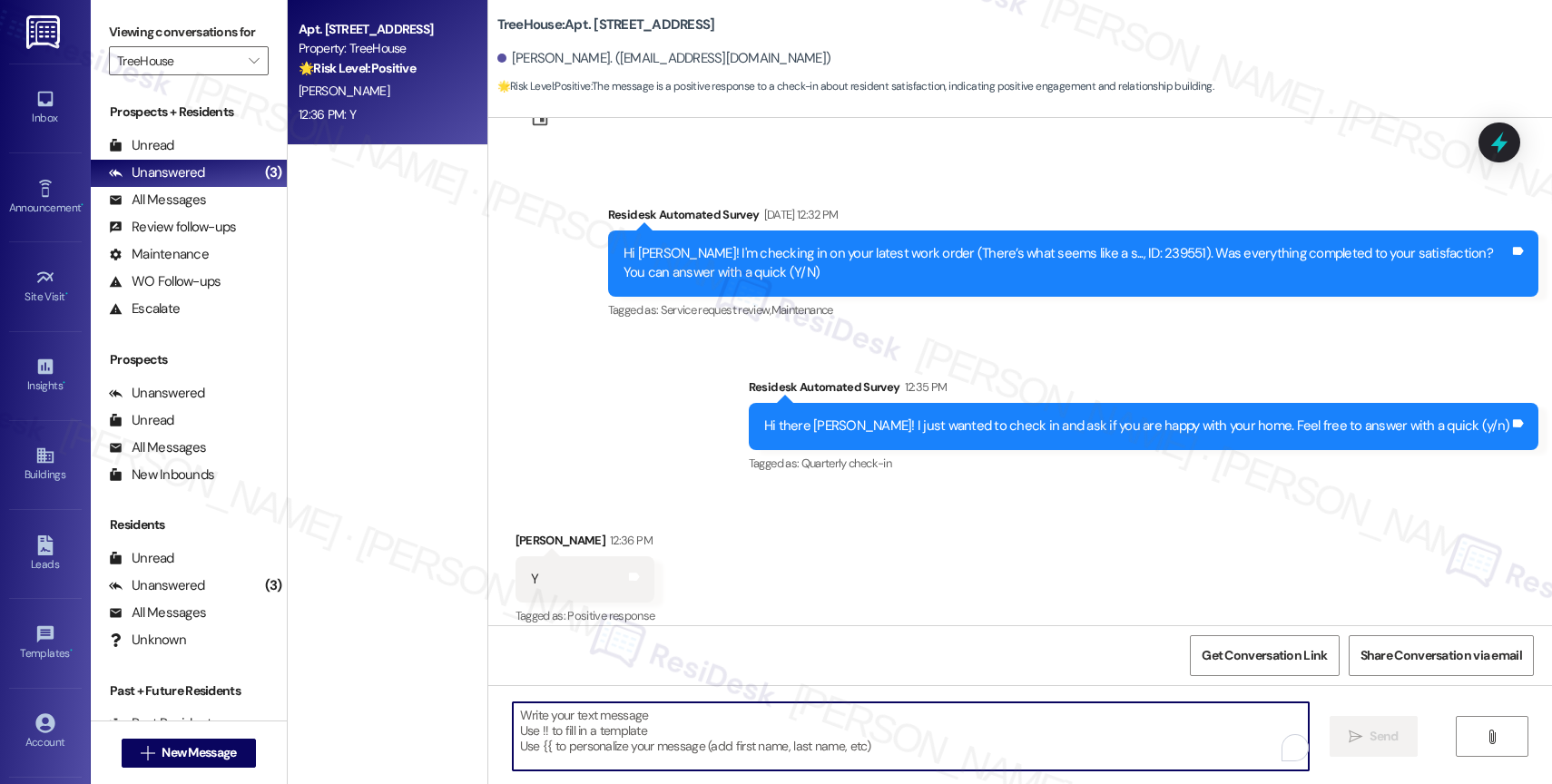
paste textarea "That’s great, {{first_name}}! I’m glad you remain happy with your home. If you …"
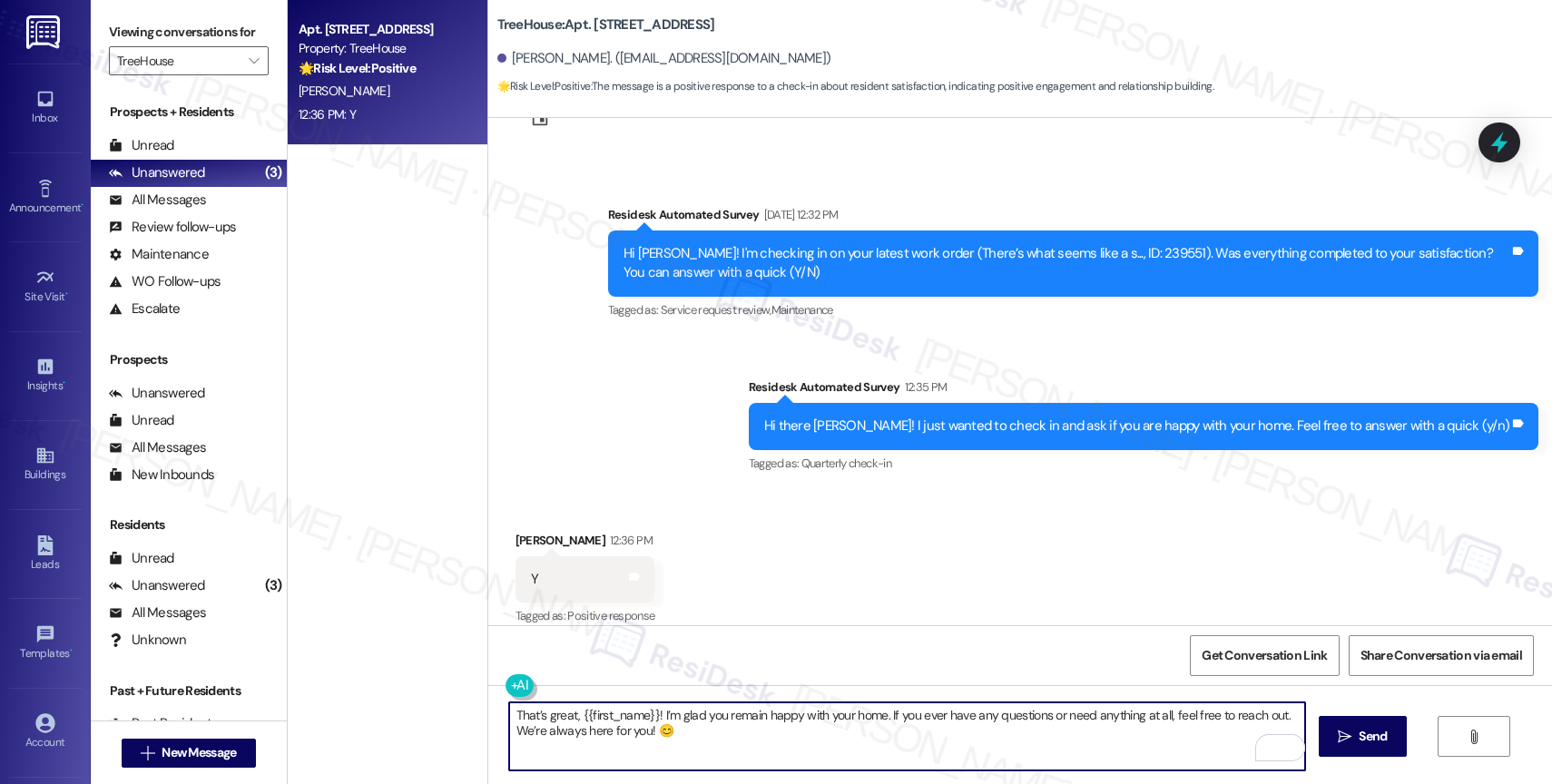
click at [752, 718] on textarea "That’s great, {{first_name}}! I’m glad you remain happy with your home. If you …" at bounding box center [907, 736] width 796 height 68
click at [761, 744] on textarea "That’s great, {{first_name}}! I’m glad you're happy with your home. If you ever…" at bounding box center [907, 736] width 796 height 68
click at [906, 747] on textarea "That’s great, {{first_name}}! I’m glad you're happy with your home. If you ever…" at bounding box center [907, 736] width 796 height 68
click at [560, 717] on textarea "That’s great, {{first_name}}! I’m glad you're happy with your home. If you ever…" at bounding box center [907, 736] width 796 height 68
type textarea "That’s great, {{first_name}}! I’m glad you're happy with your home. If you ever…"
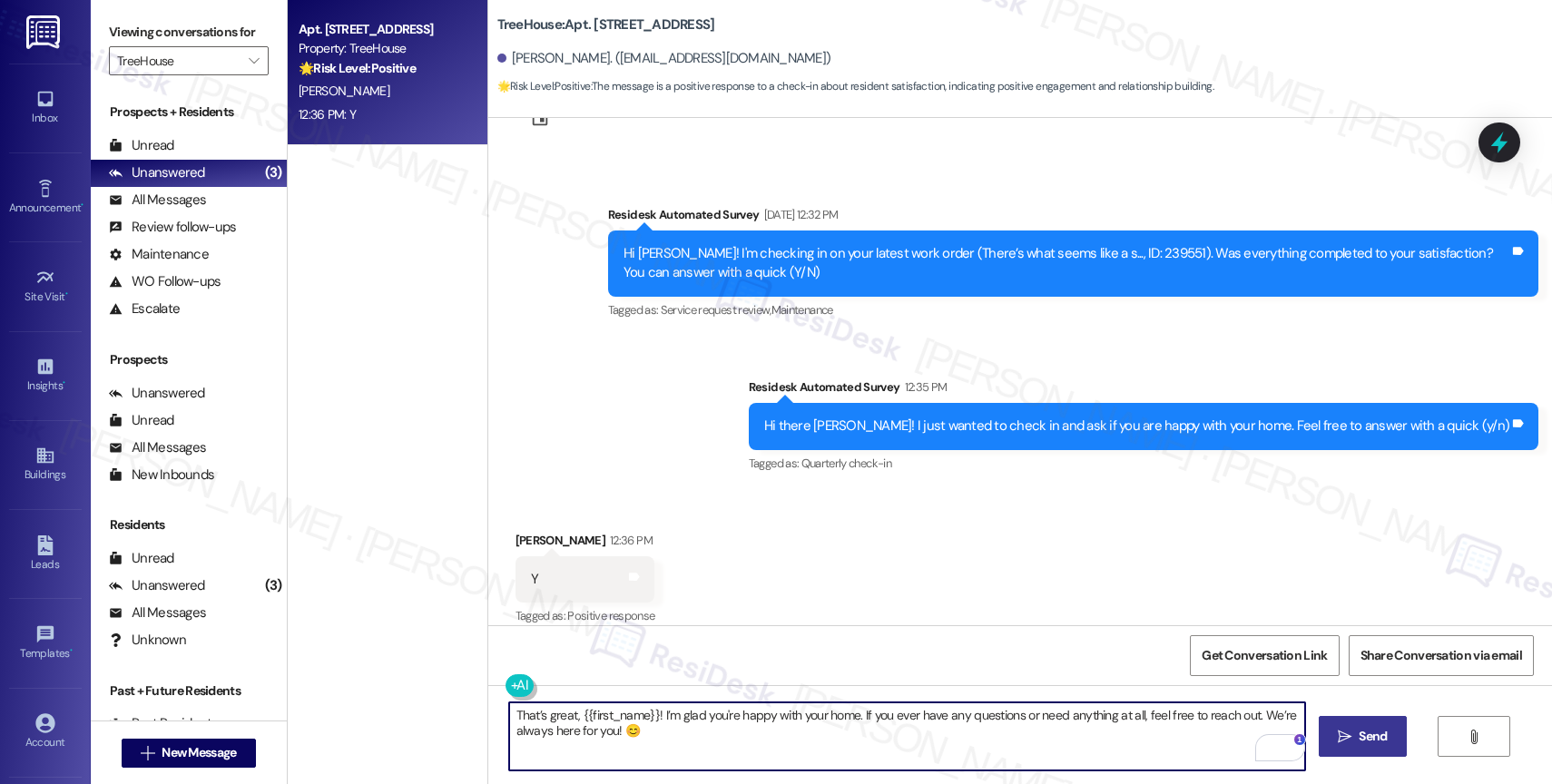
click at [1338, 730] on icon "" at bounding box center [1344, 737] width 14 height 15
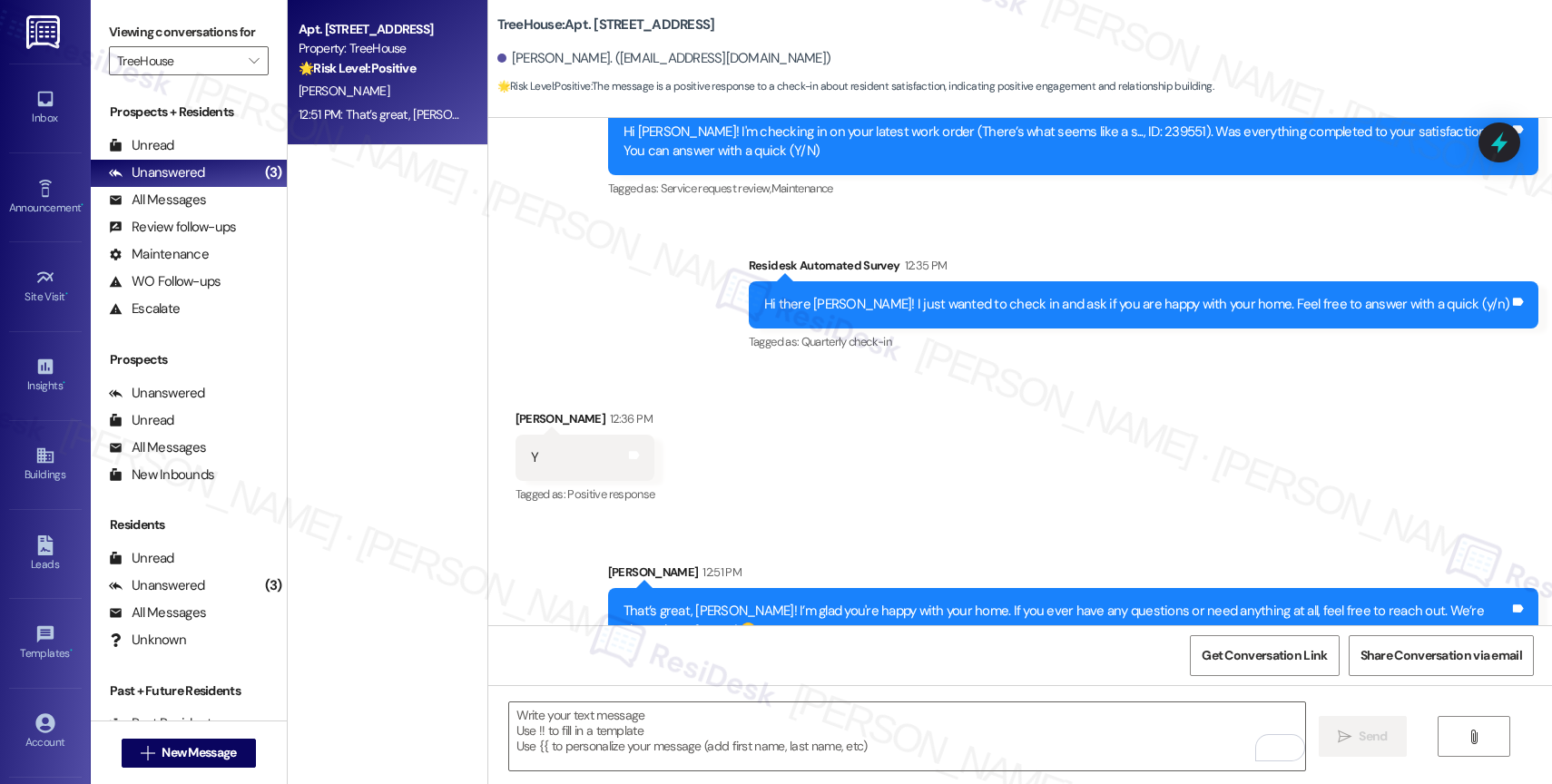
scroll to position [4251, 0]
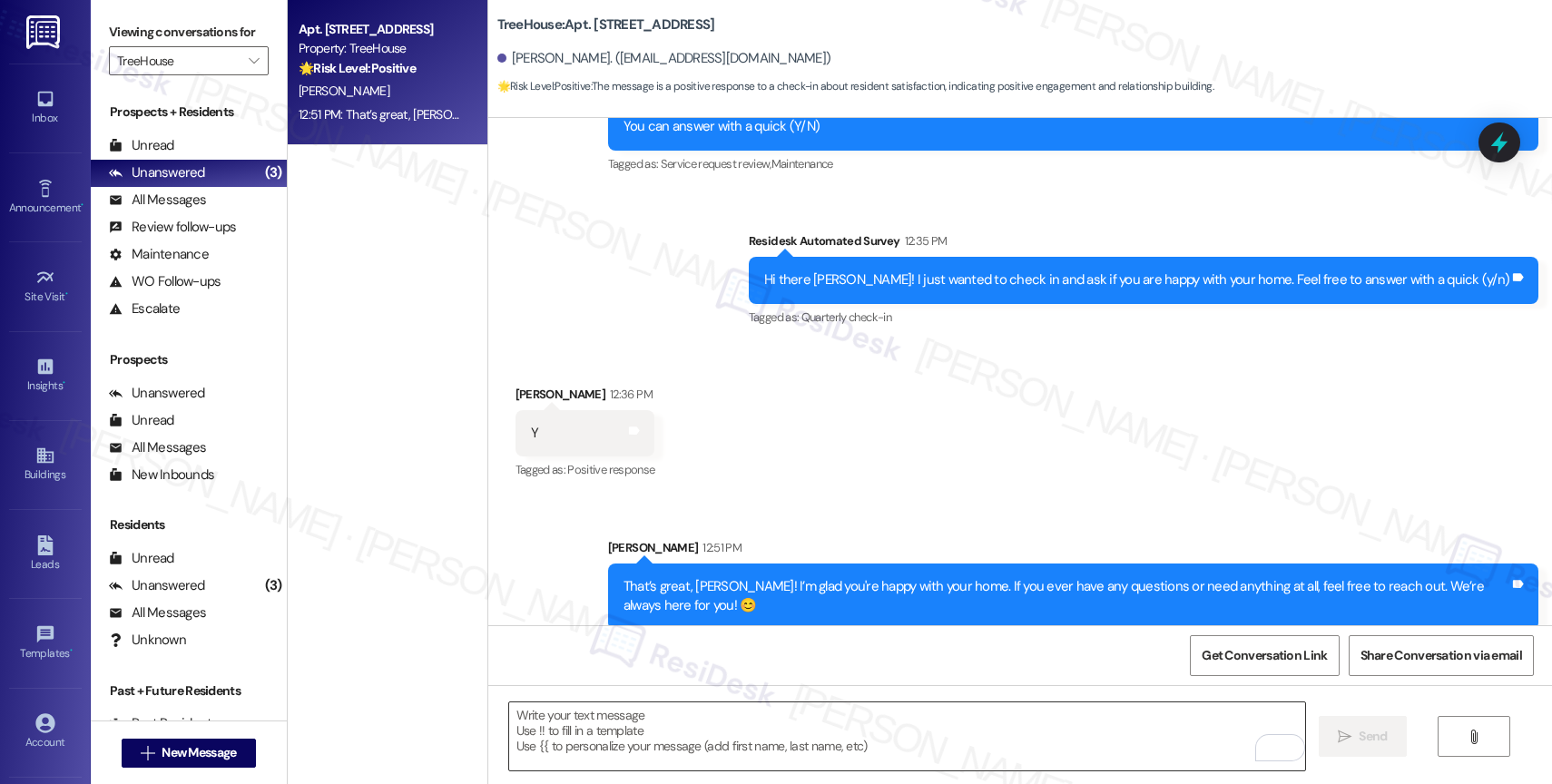
click at [594, 735] on textarea "To enrich screen reader interactions, please activate Accessibility in Grammarl…" at bounding box center [907, 736] width 796 height 68
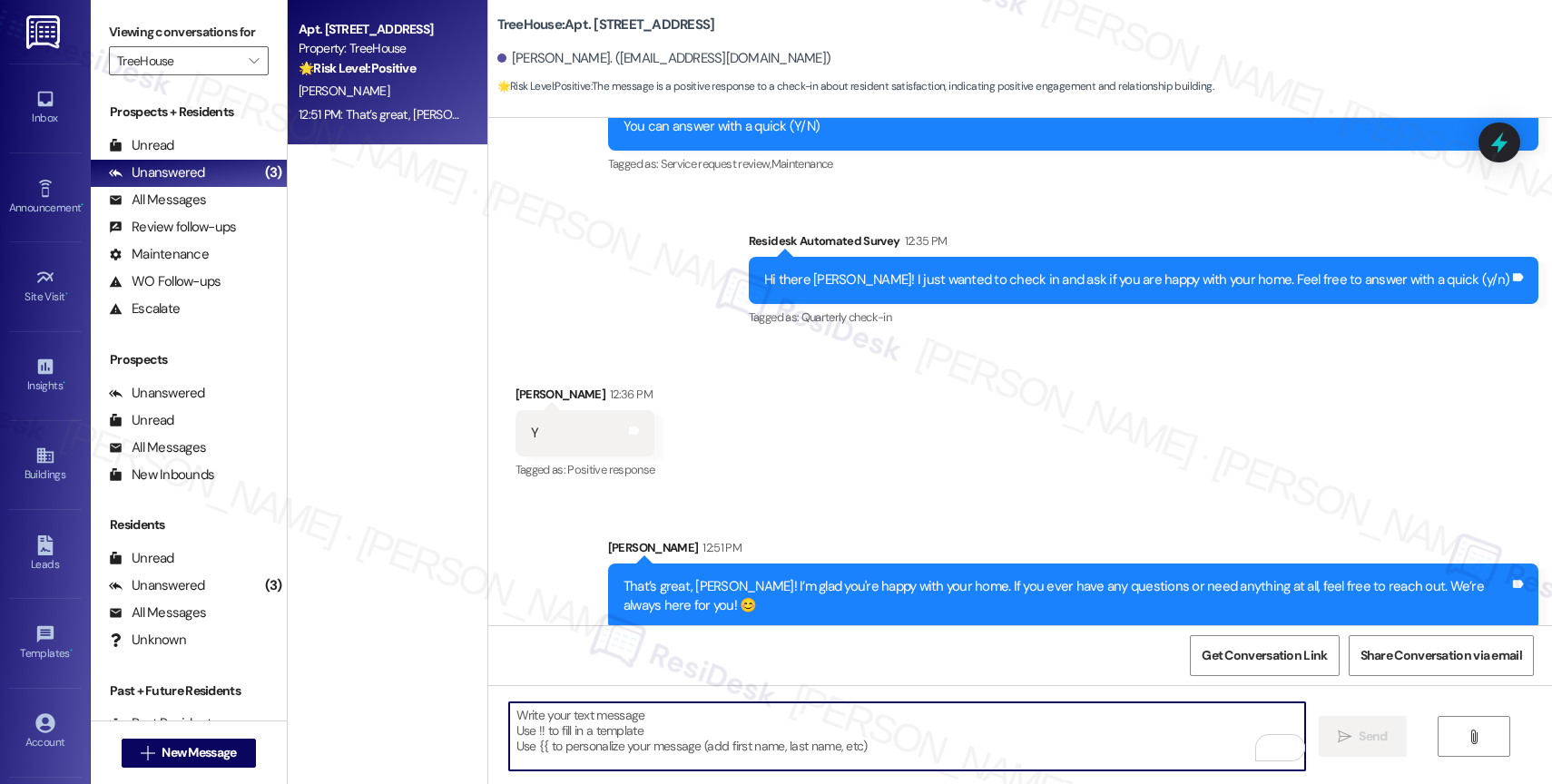
paste textarea "Would it be okay to ask a quick favor? If you're open to it, could you share yo…"
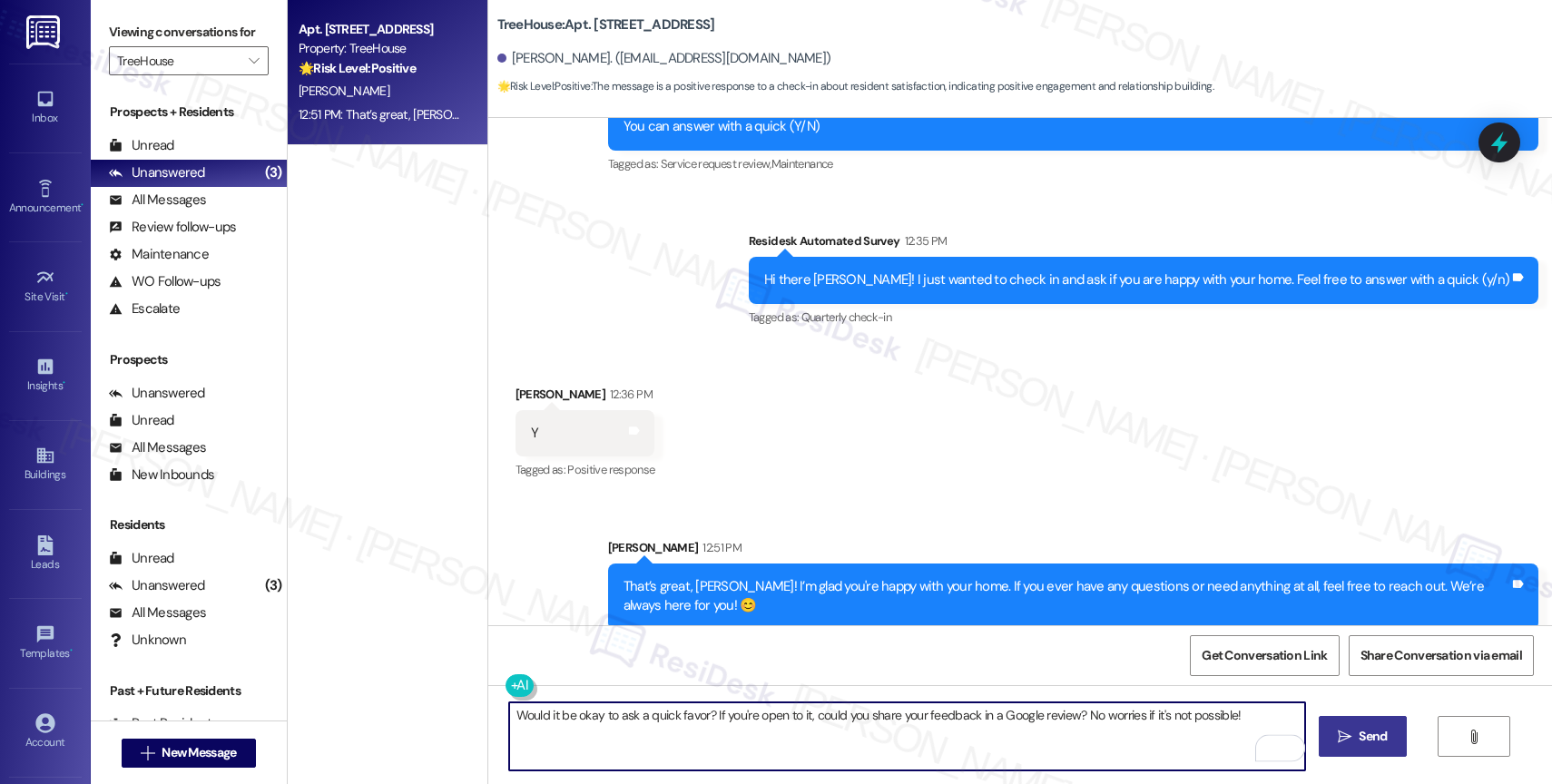
type textarea "Would it be okay to ask a quick favor? If you're open to it, could you share yo…"
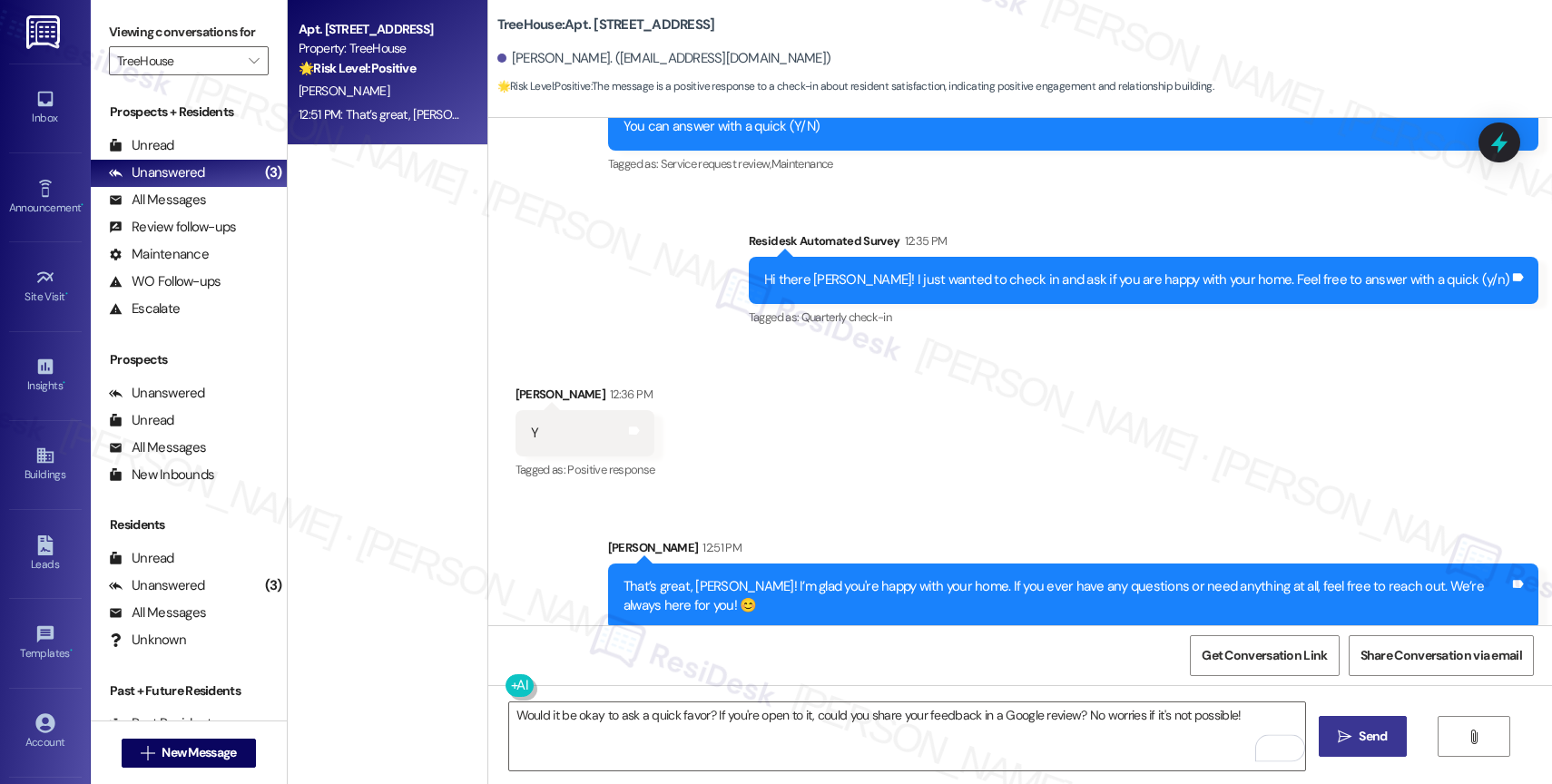
click at [1355, 735] on span "Send" at bounding box center [1373, 736] width 36 height 19
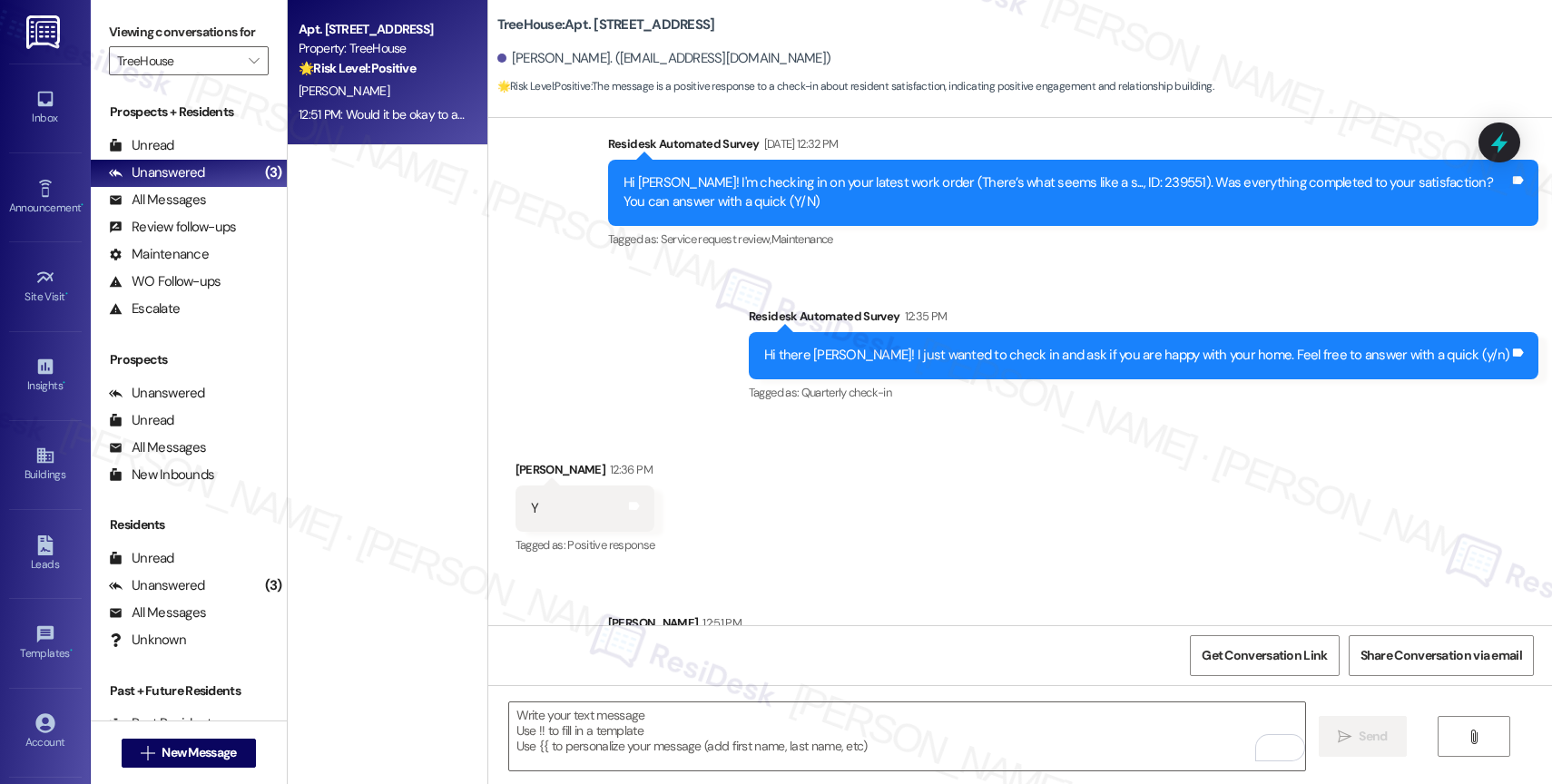
scroll to position [4377, 0]
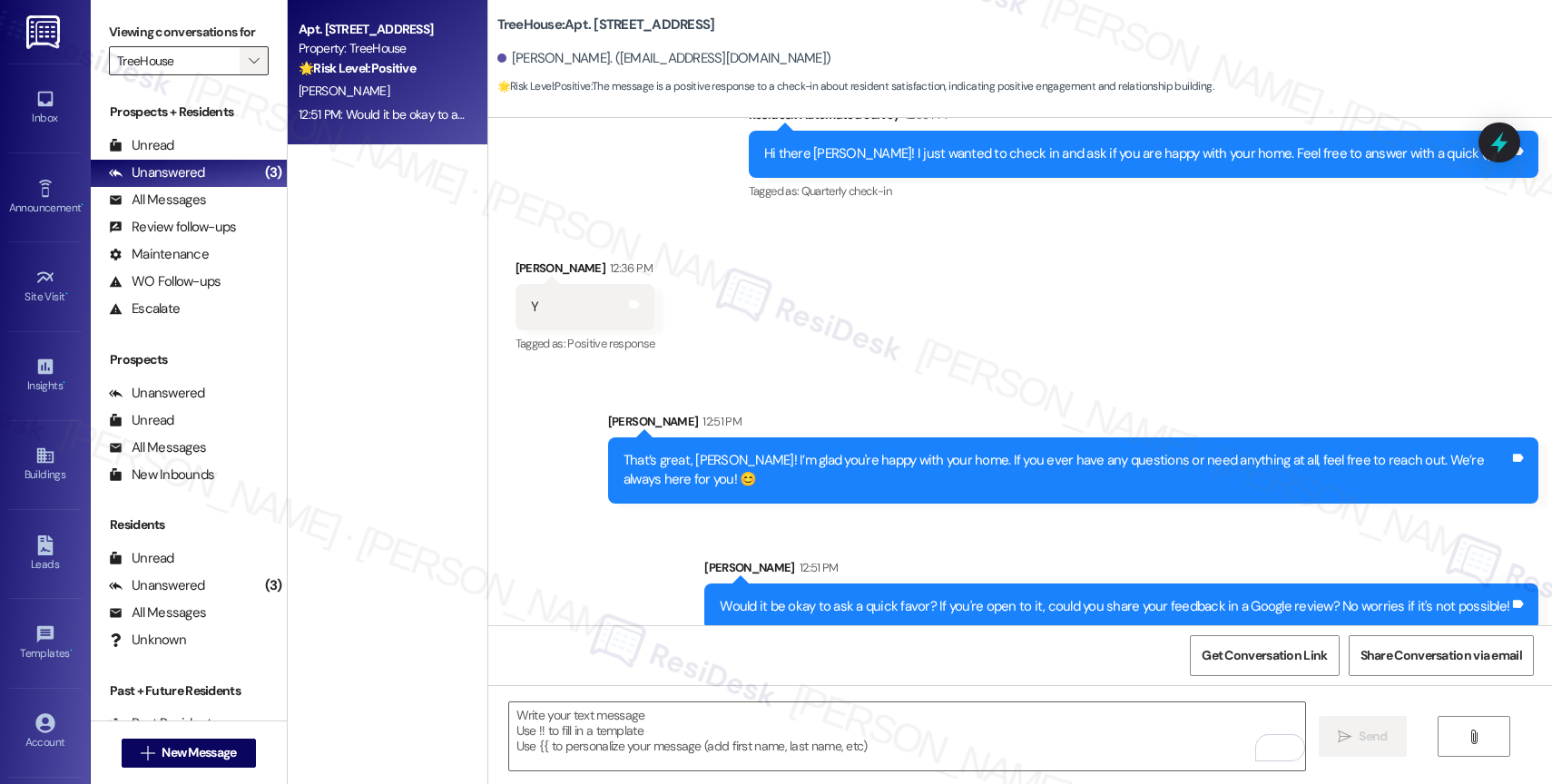
click at [249, 68] on icon "" at bounding box center [253, 61] width 10 height 15
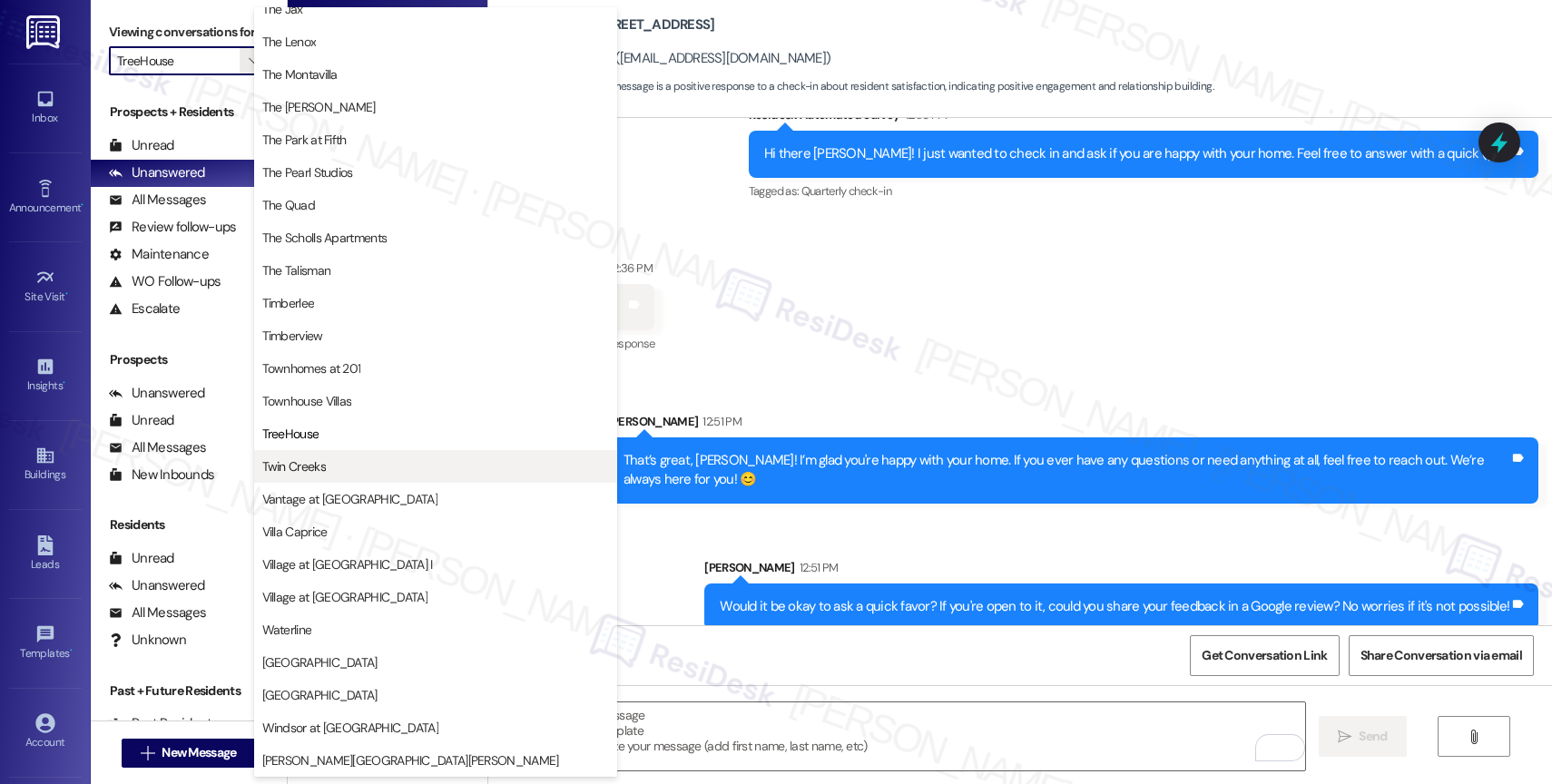
scroll to position [3261, 0]
click at [325, 461] on span "Twin Creeks" at bounding box center [435, 466] width 347 height 18
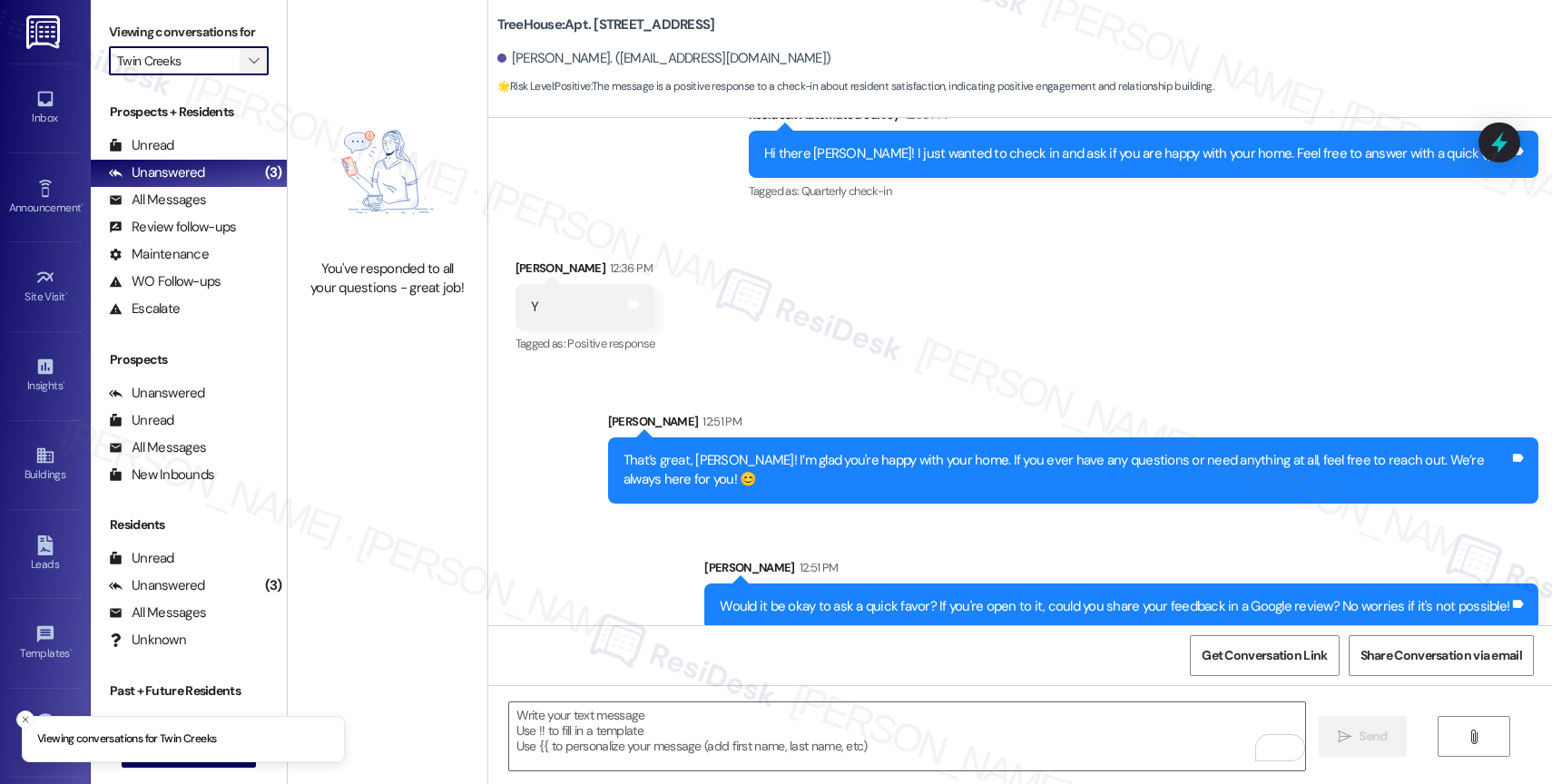
click at [249, 68] on icon "" at bounding box center [253, 61] width 10 height 15
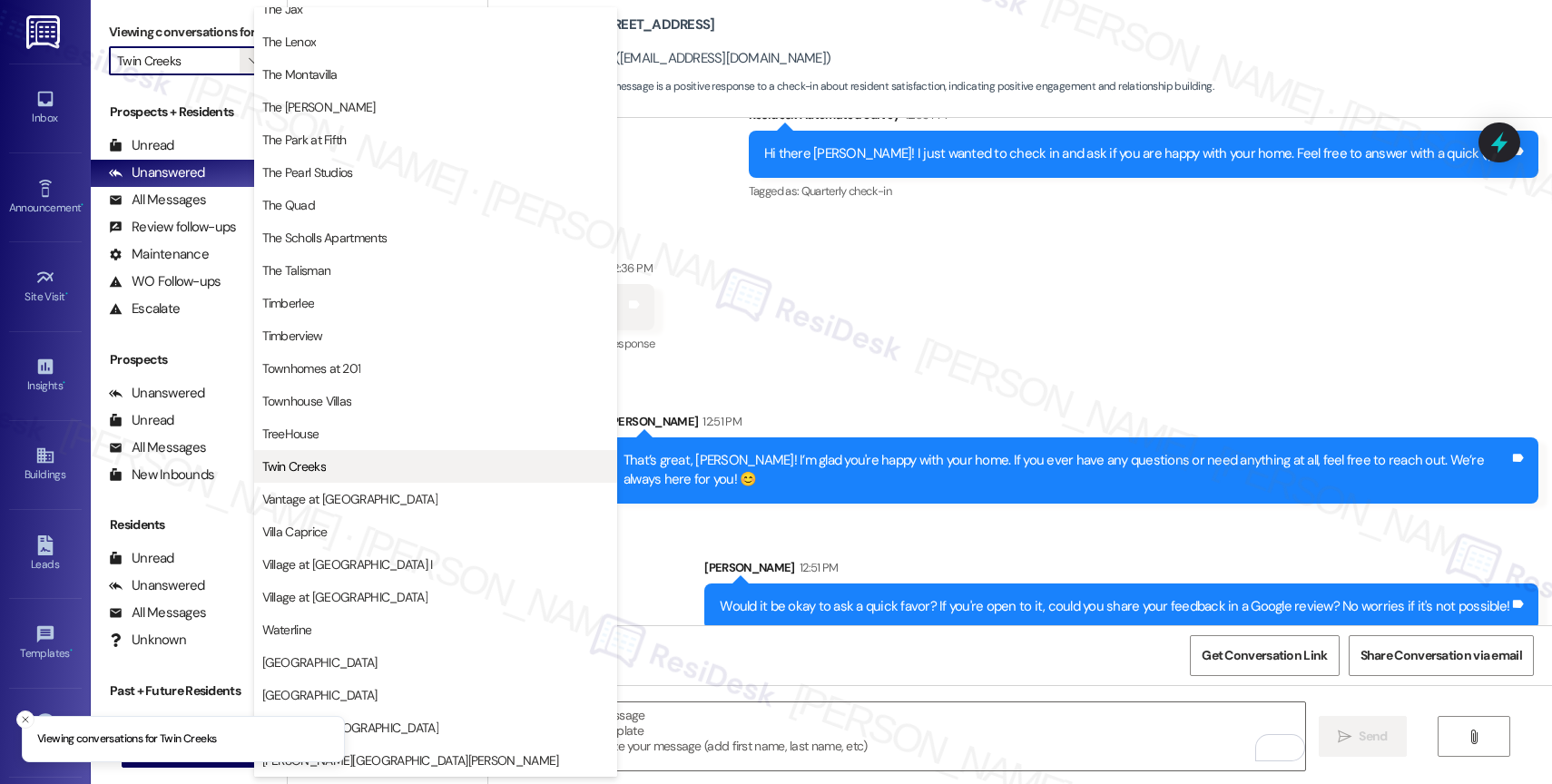
scroll to position [3312, 0]
click at [346, 493] on span "Vantage at [GEOGRAPHIC_DATA]" at bounding box center [350, 499] width 175 height 18
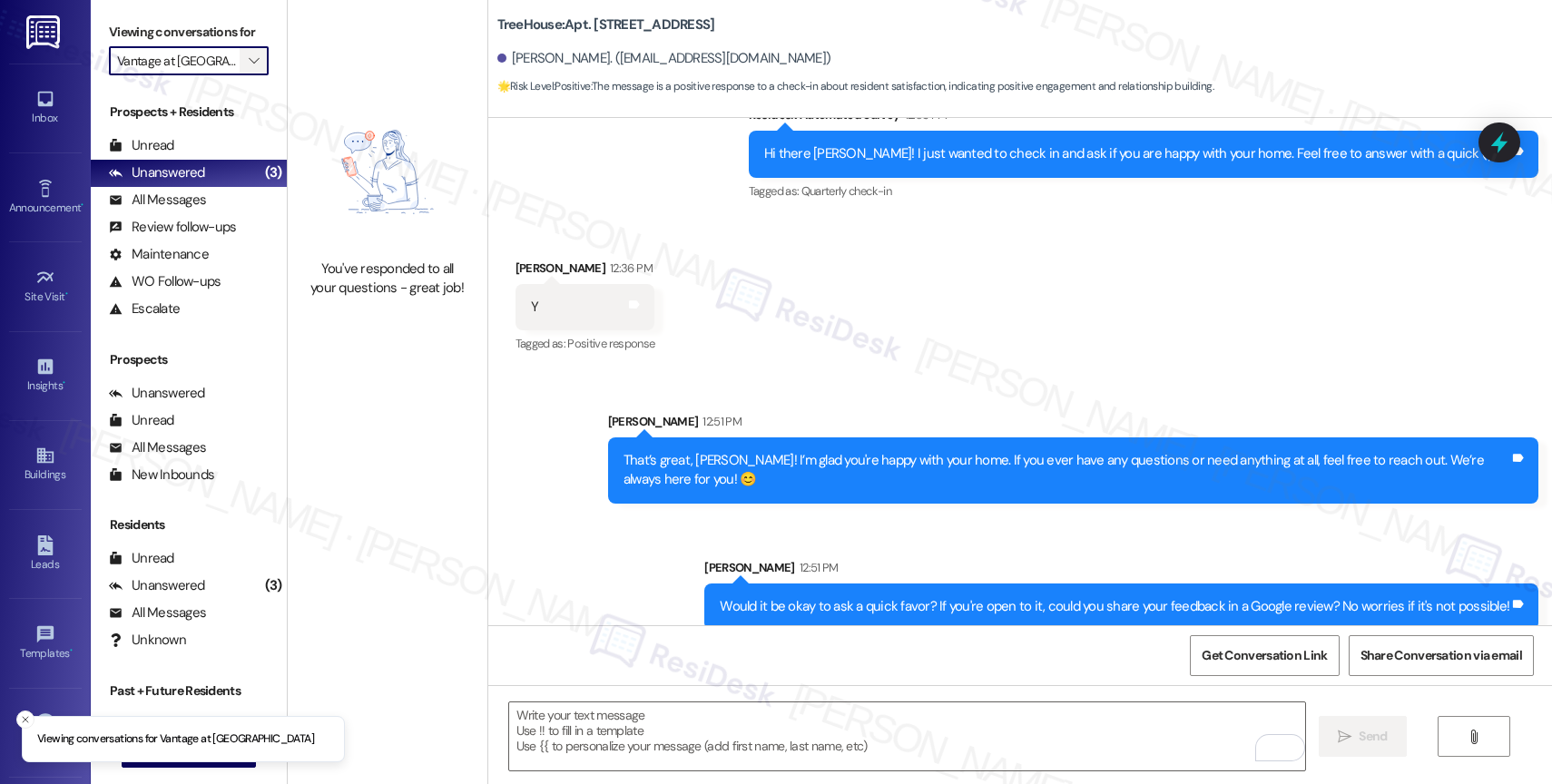
click at [249, 68] on icon "" at bounding box center [253, 61] width 10 height 15
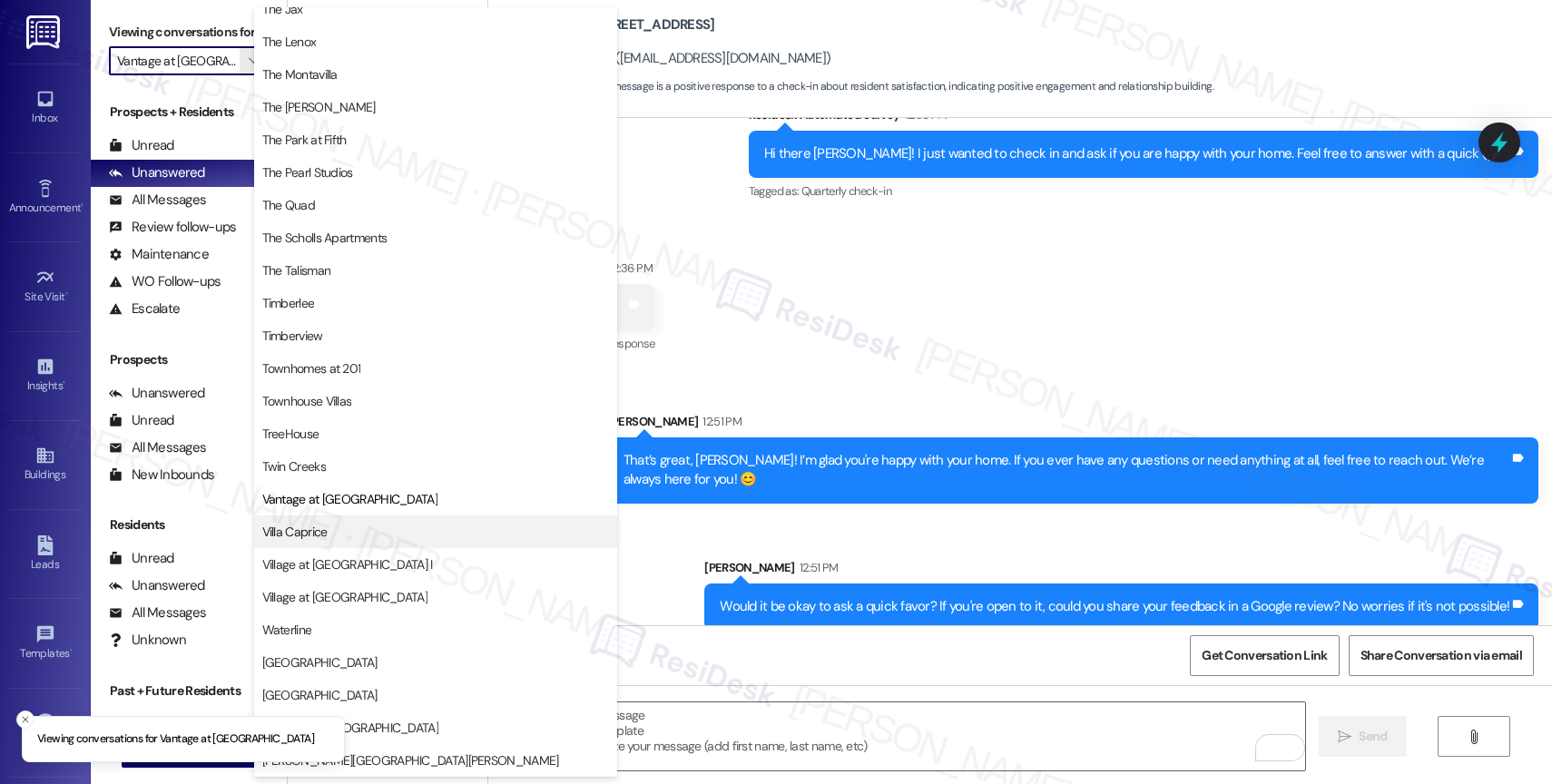
scroll to position [3264, 0]
click at [347, 535] on span "Villa Caprice" at bounding box center [435, 532] width 347 height 18
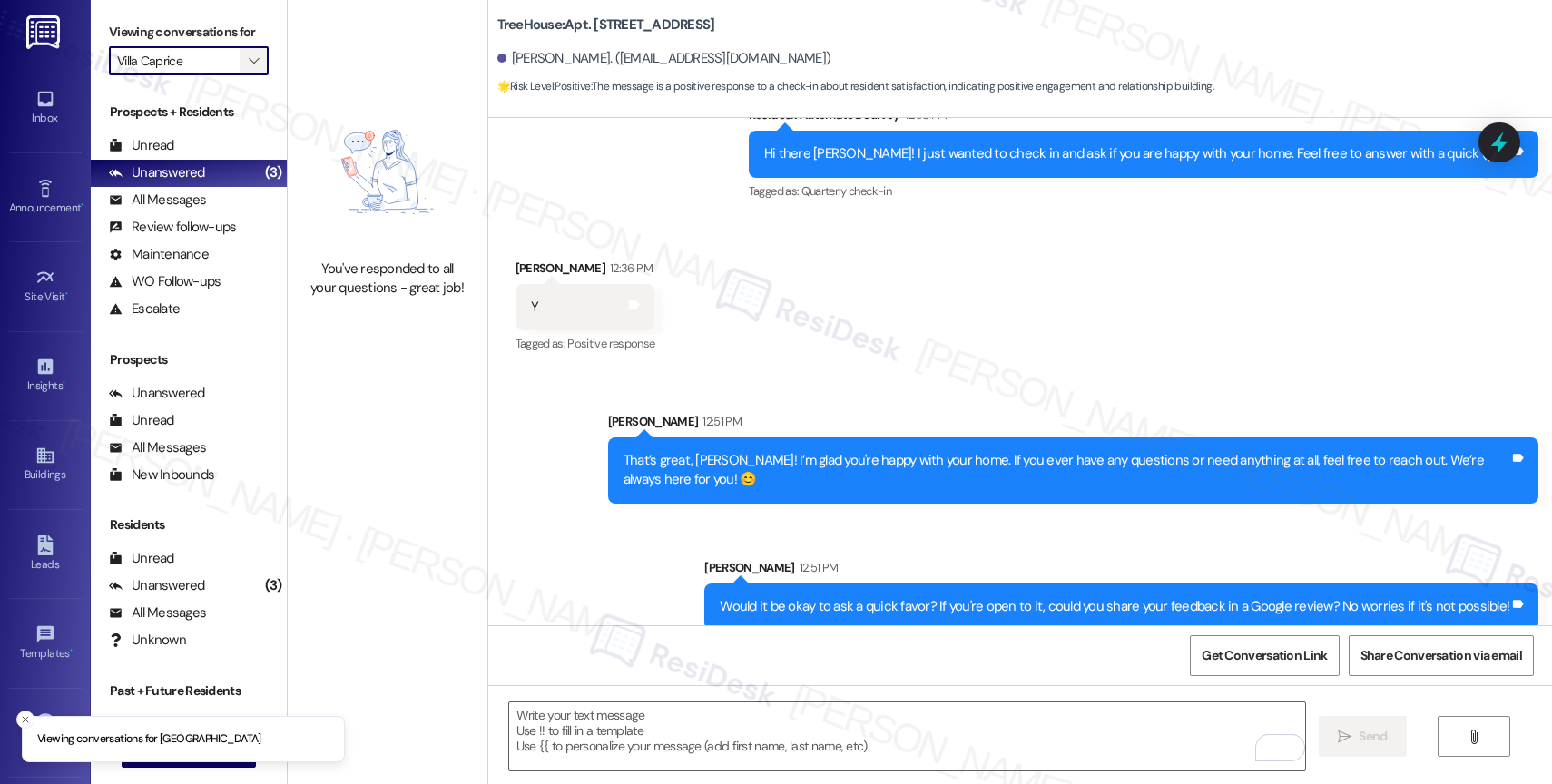
click at [245, 72] on span "" at bounding box center [253, 61] width 17 height 29
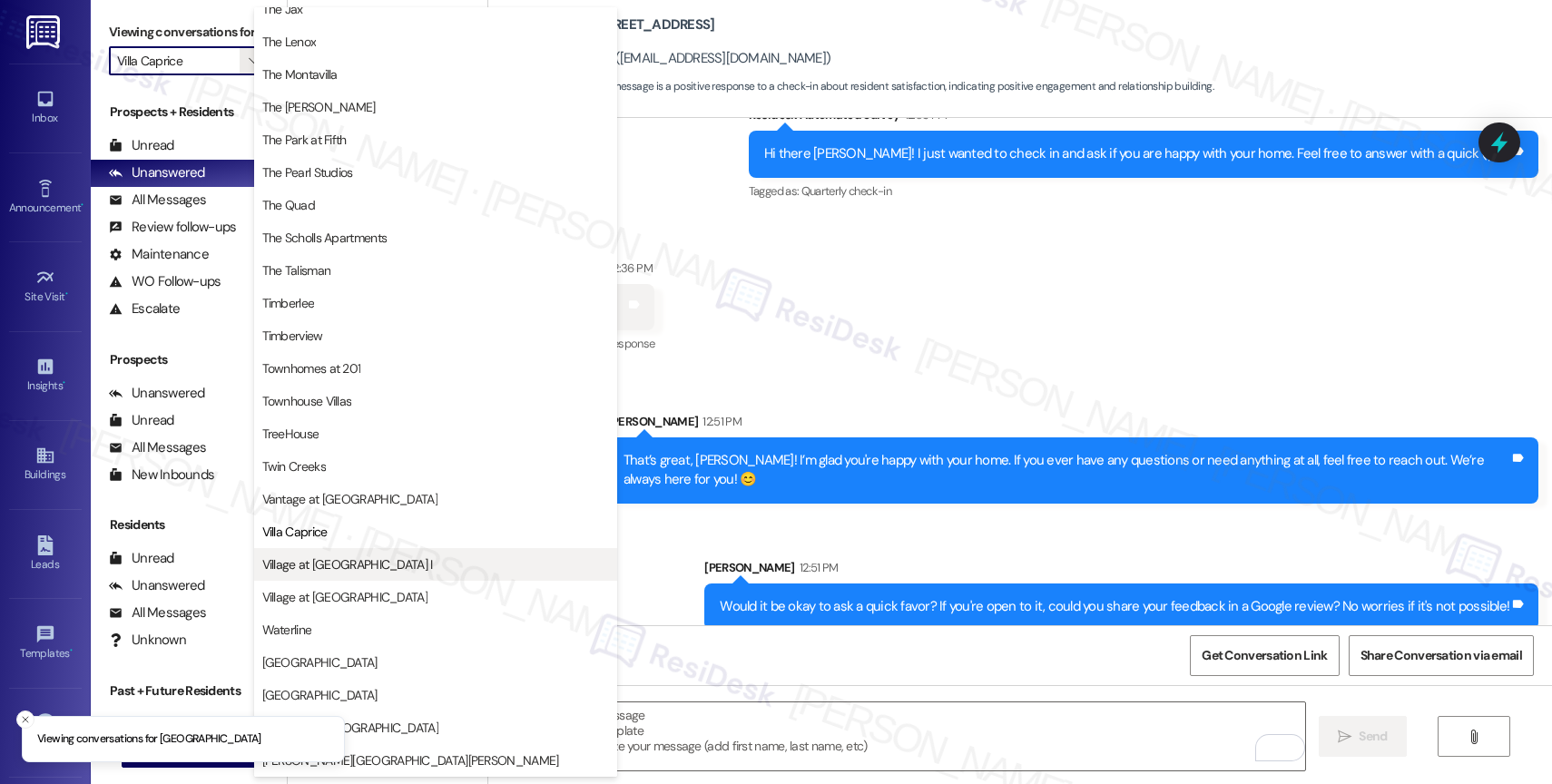
scroll to position [3268, 0]
click at [358, 562] on span "Village at [GEOGRAPHIC_DATA] I" at bounding box center [347, 565] width 170 height 18
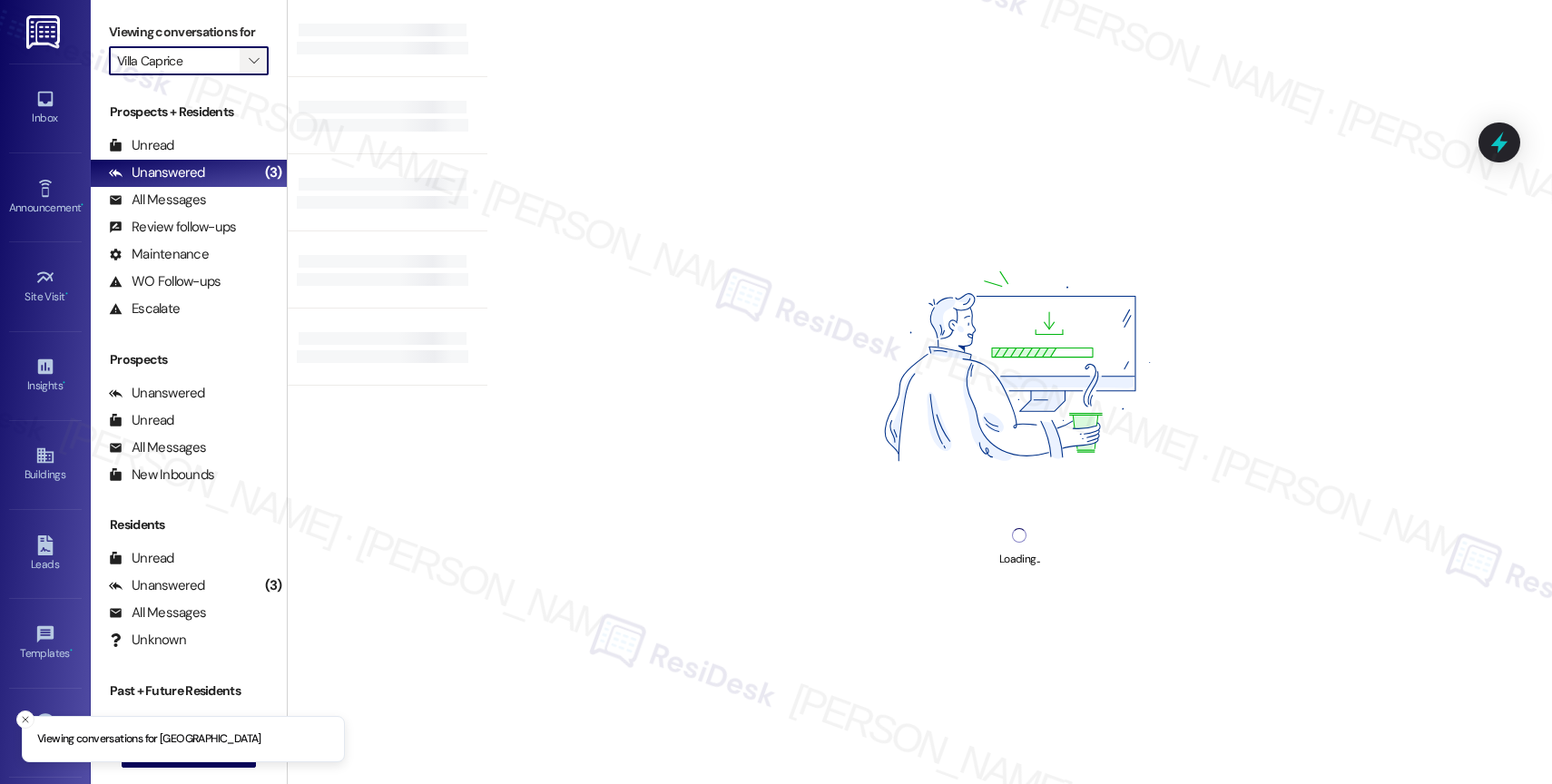
type input "Village at [GEOGRAPHIC_DATA] I"
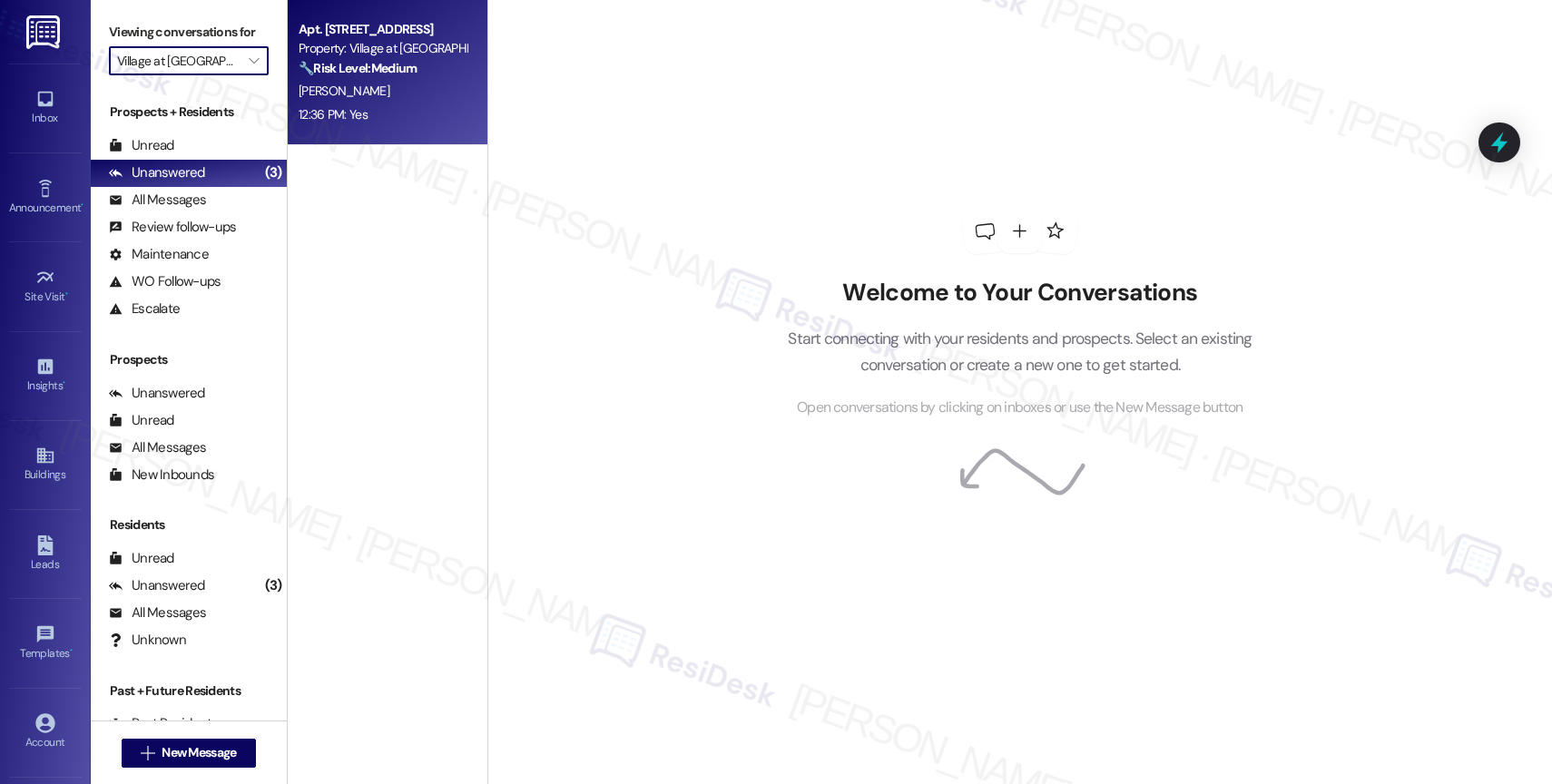
click at [355, 91] on div "[PERSON_NAME]" at bounding box center [383, 91] width 171 height 23
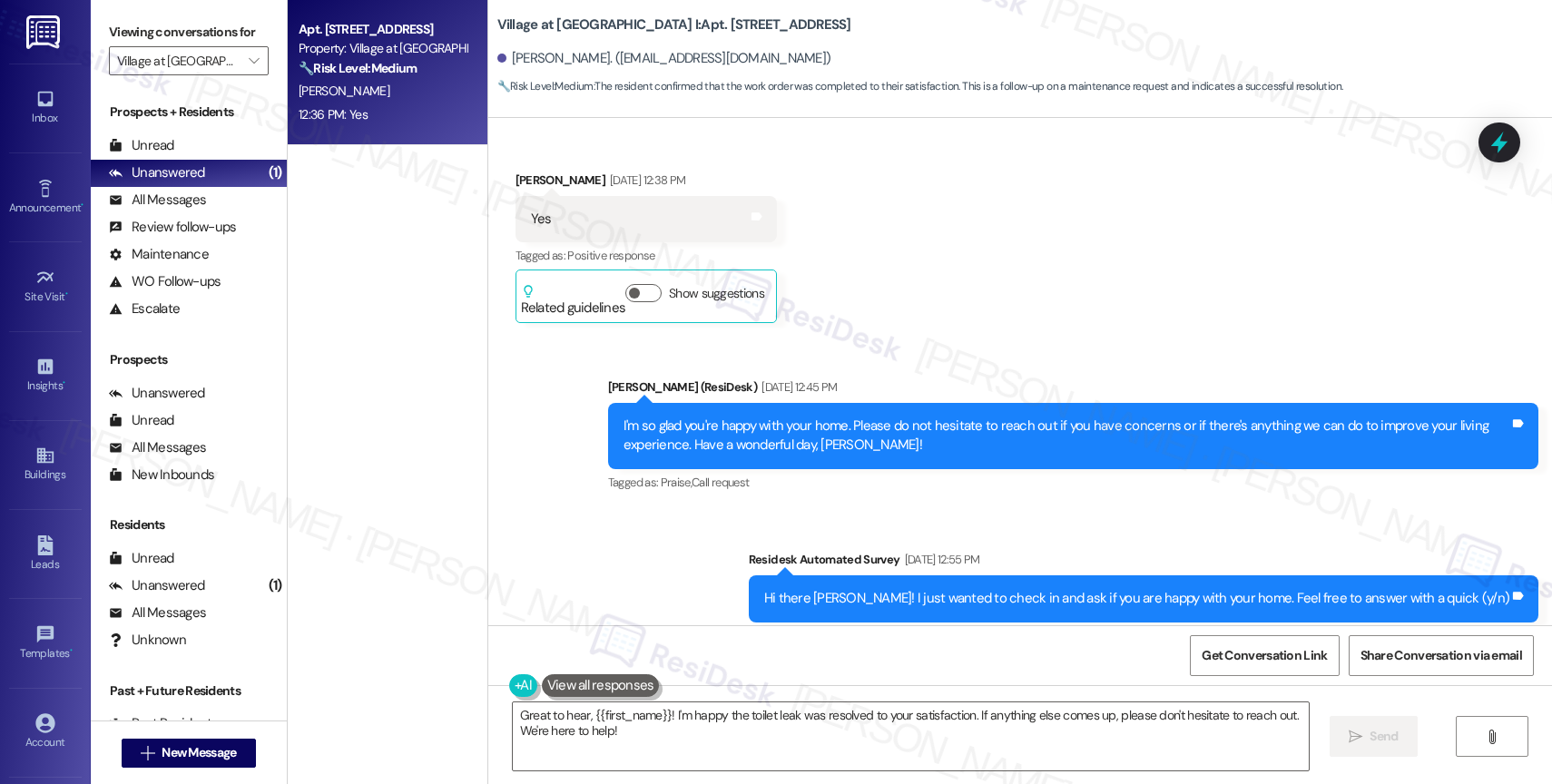
scroll to position [2467, 0]
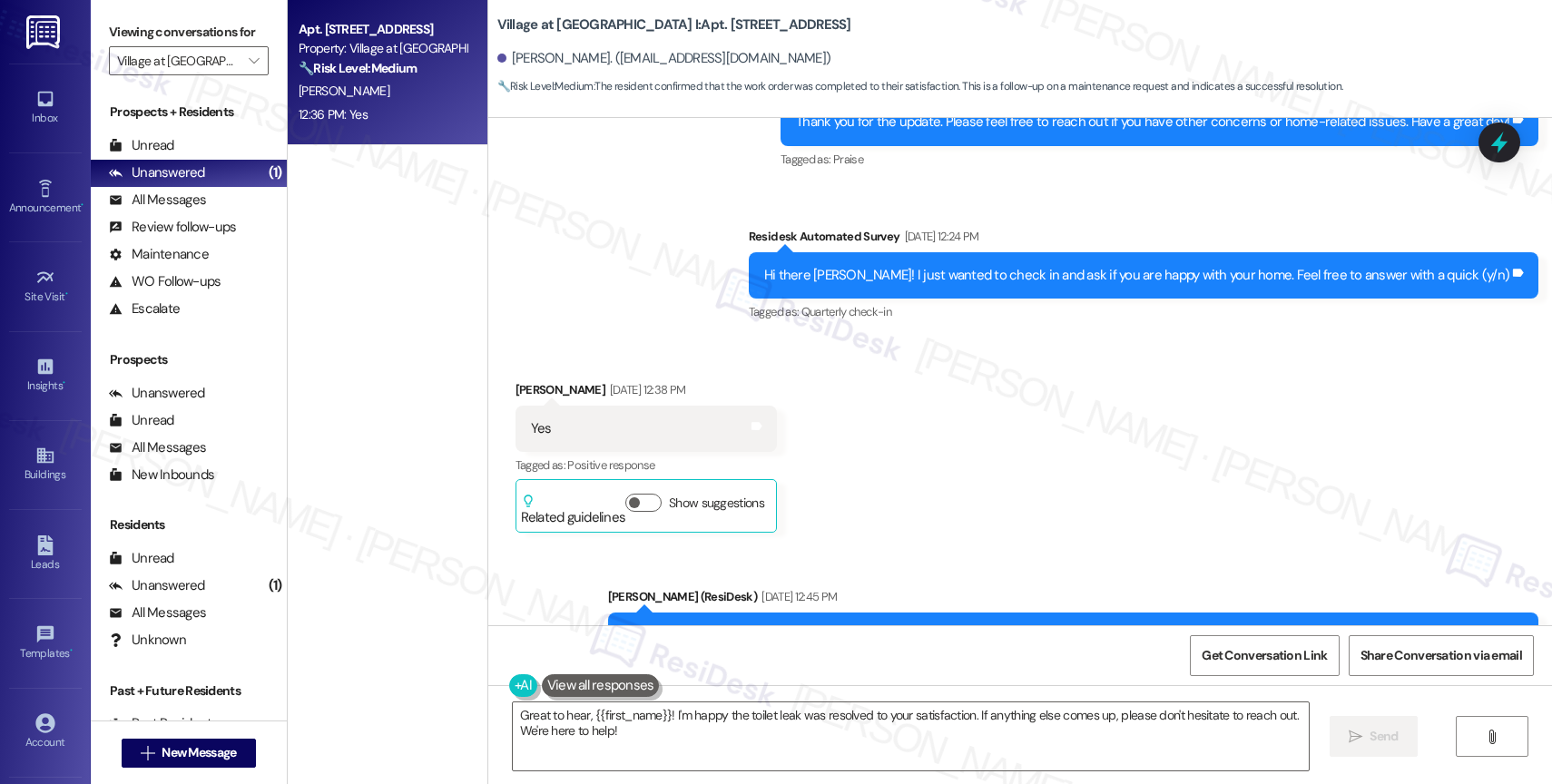
click at [889, 499] on div "Received via SMS [PERSON_NAME] [DATE] 12:38 PM Yes Tags and notes Tagged as: Po…" at bounding box center [1020, 443] width 1064 height 207
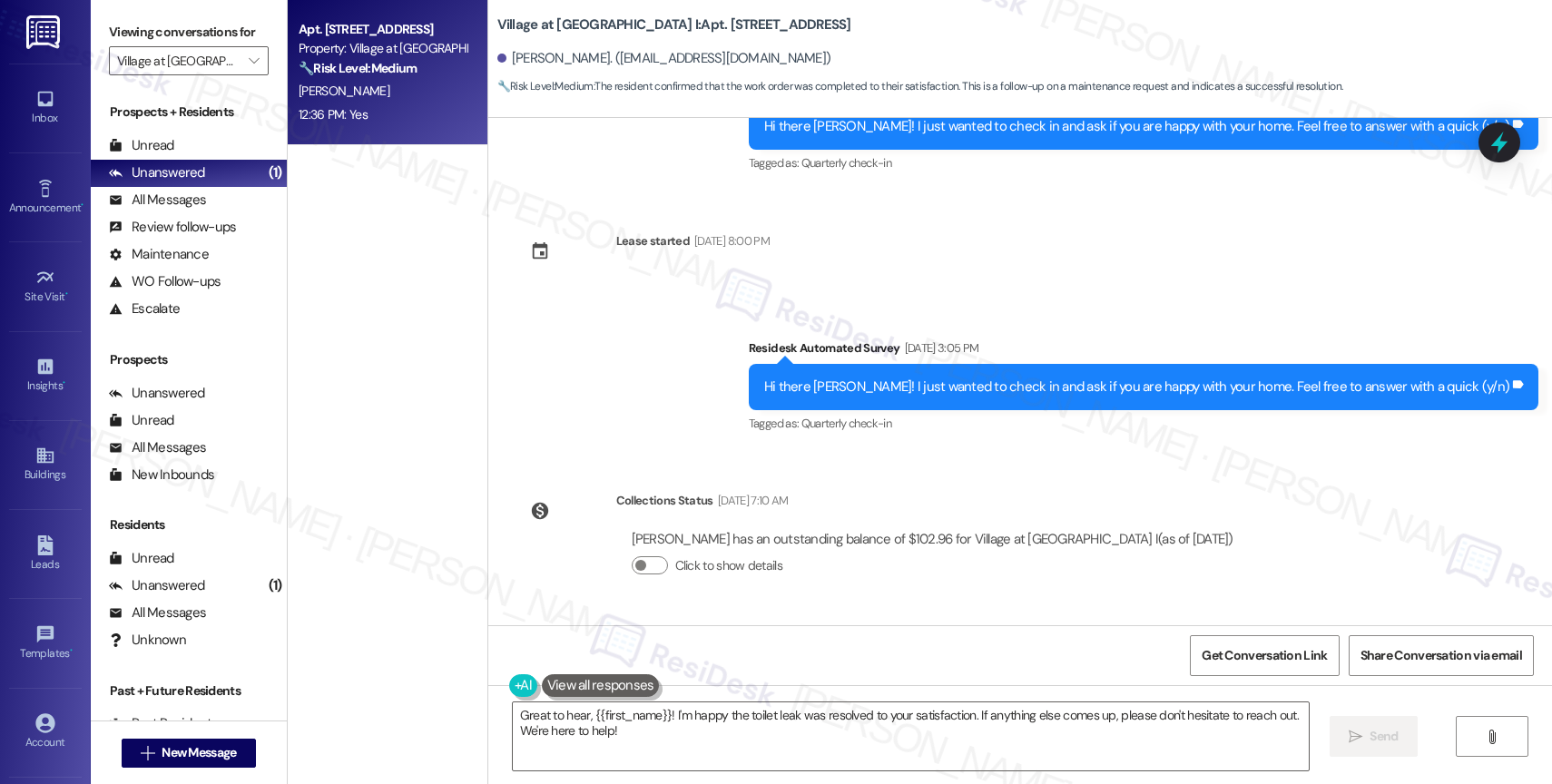
scroll to position [3243, 0]
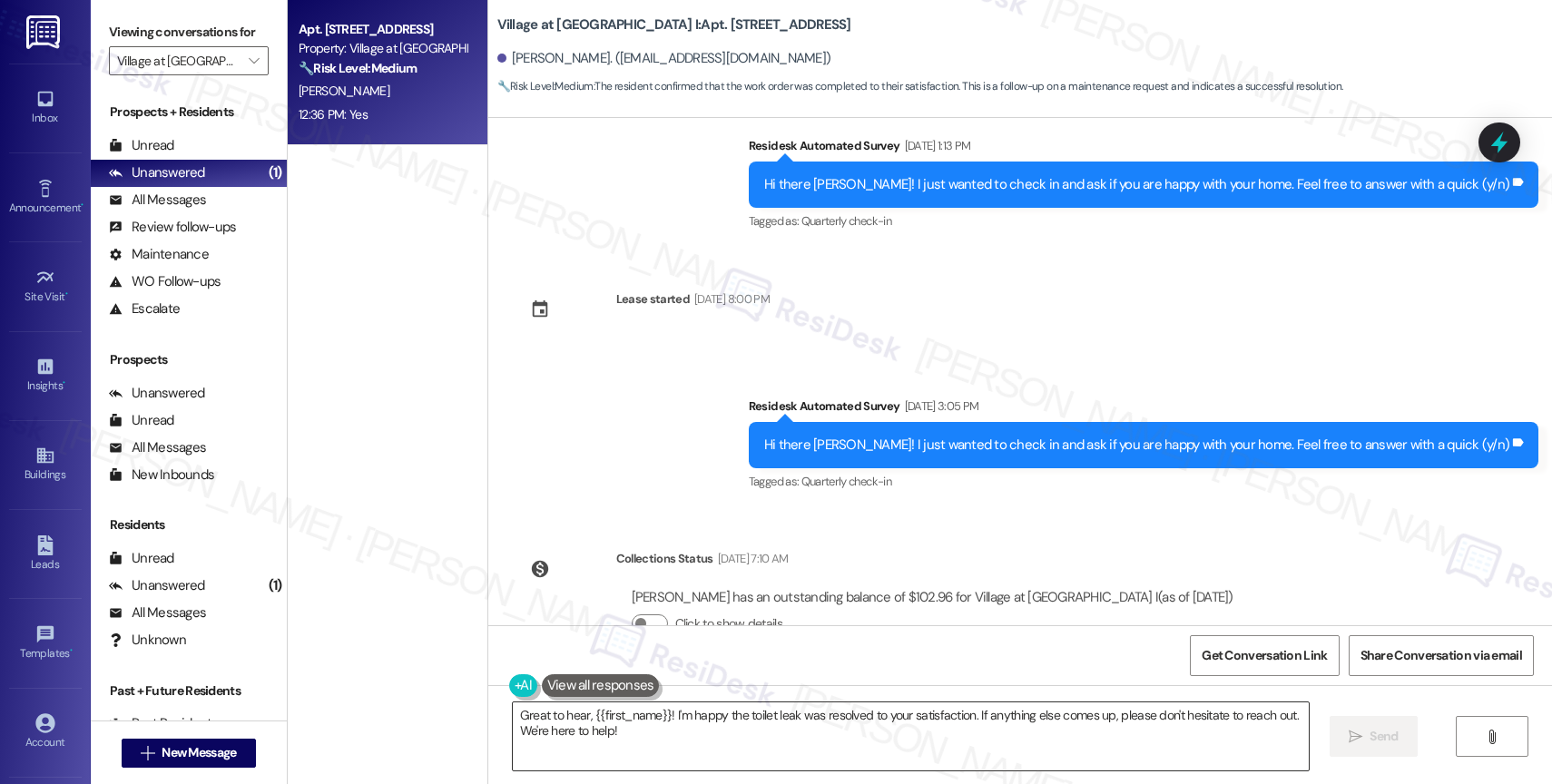
click at [613, 738] on textarea "Great to hear, {{first_name}}! I'm happy the toilet leak was resolved to your s…" at bounding box center [911, 736] width 796 height 68
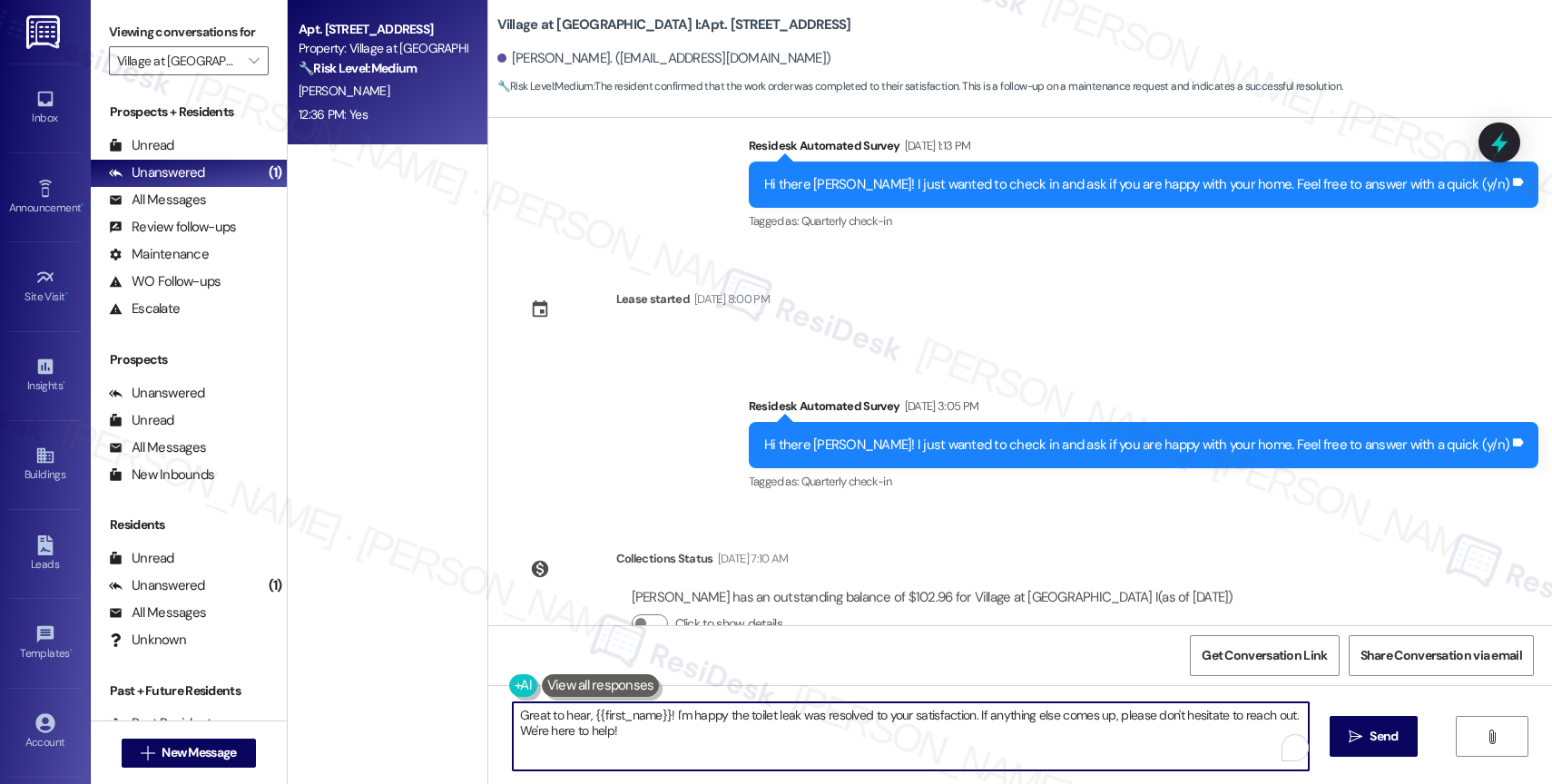
click at [613, 738] on textarea "Great to hear, {{first_name}}! I'm happy the toilet leak was resolved to your s…" at bounding box center [911, 736] width 796 height 68
click at [613, 738] on textarea "Great to hear, {{first_name}}! I'm happy the toilet leak was resolved to your s…" at bounding box center [907, 736] width 796 height 68
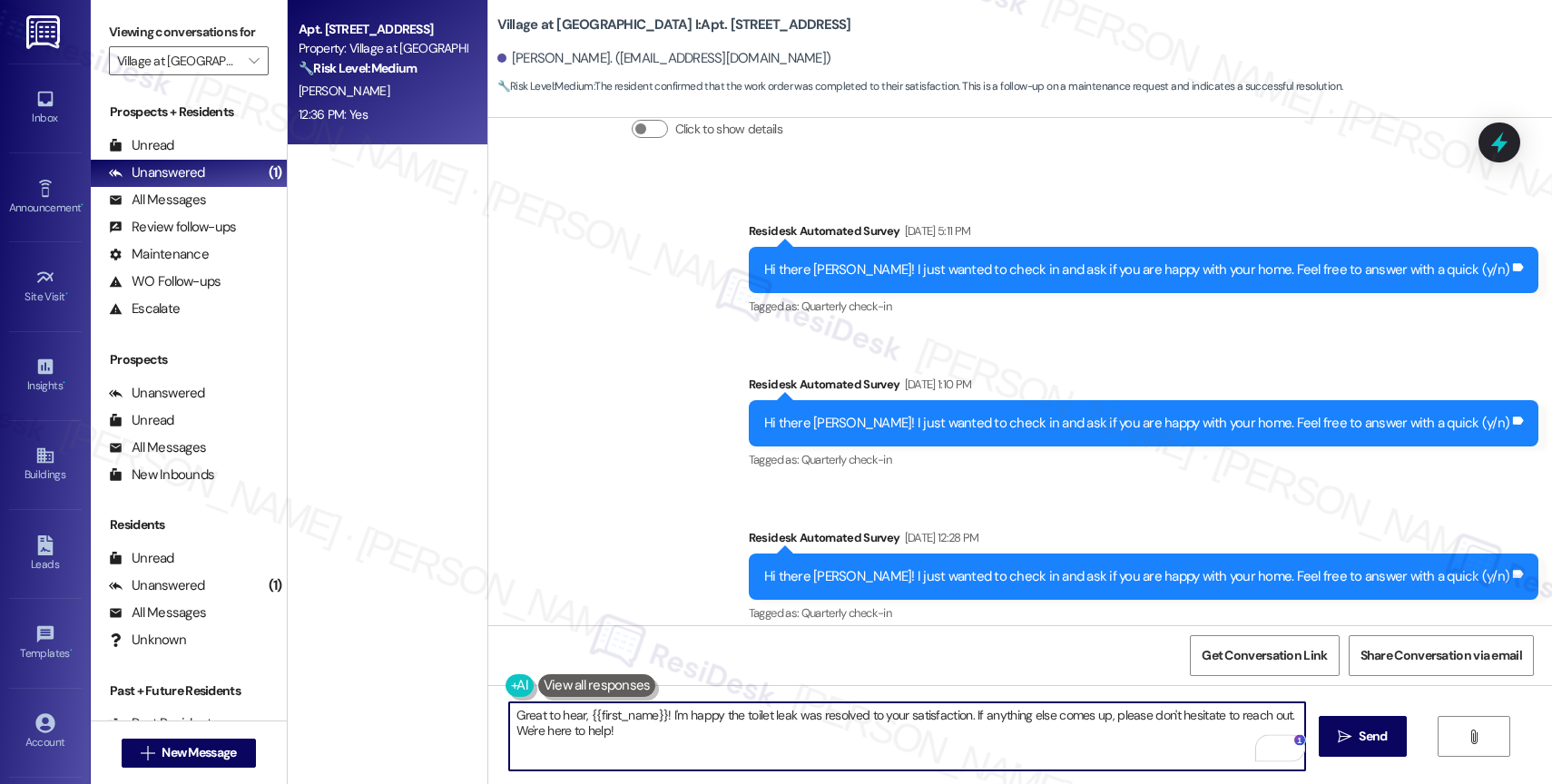
scroll to position [4080, 0]
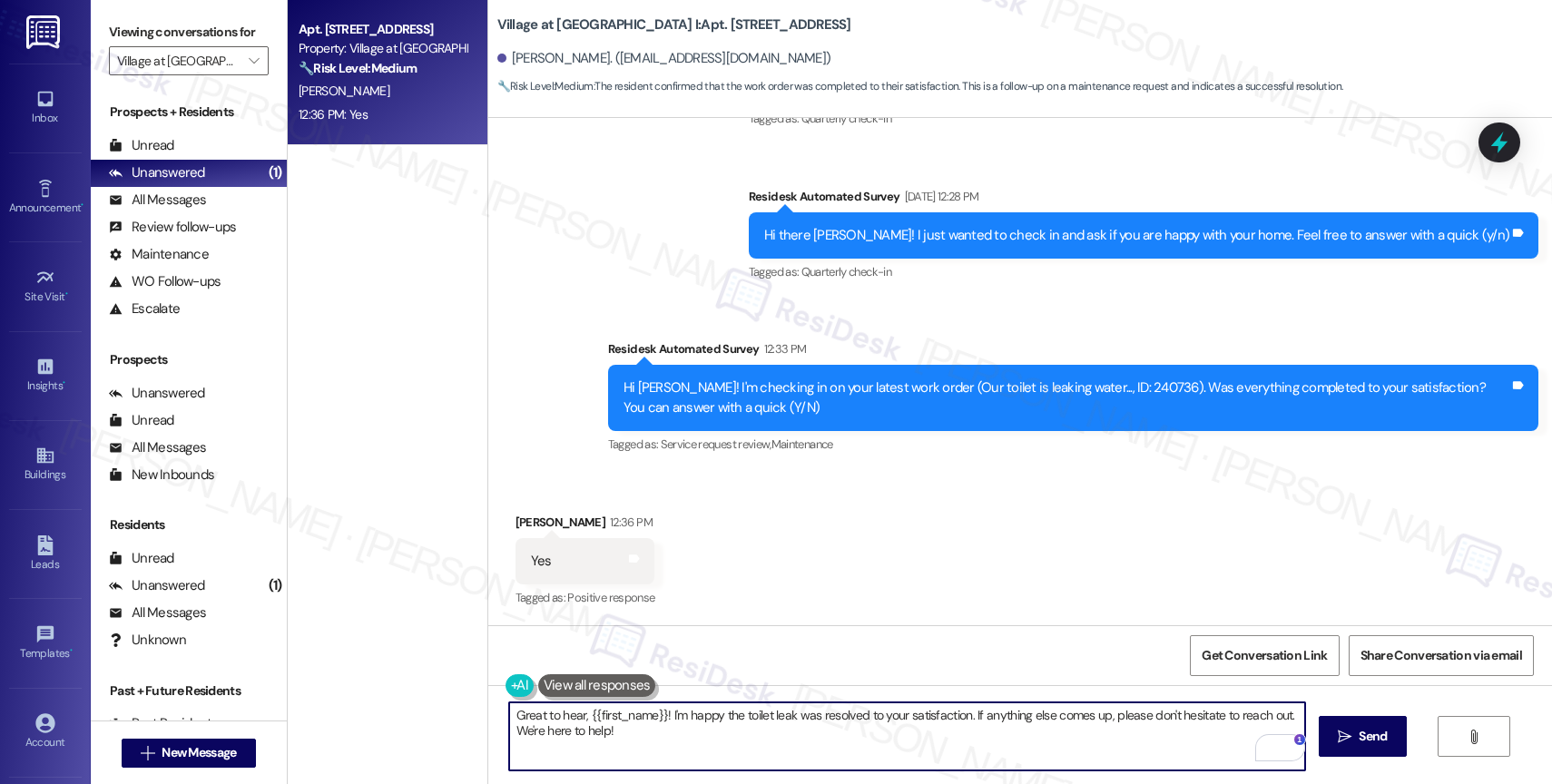
click at [642, 741] on textarea "Great to hear, {{first_name}}! I'm happy the toilet leak was resolved to your s…" at bounding box center [907, 736] width 796 height 68
click at [1342, 726] on button " Send" at bounding box center [1363, 736] width 88 height 41
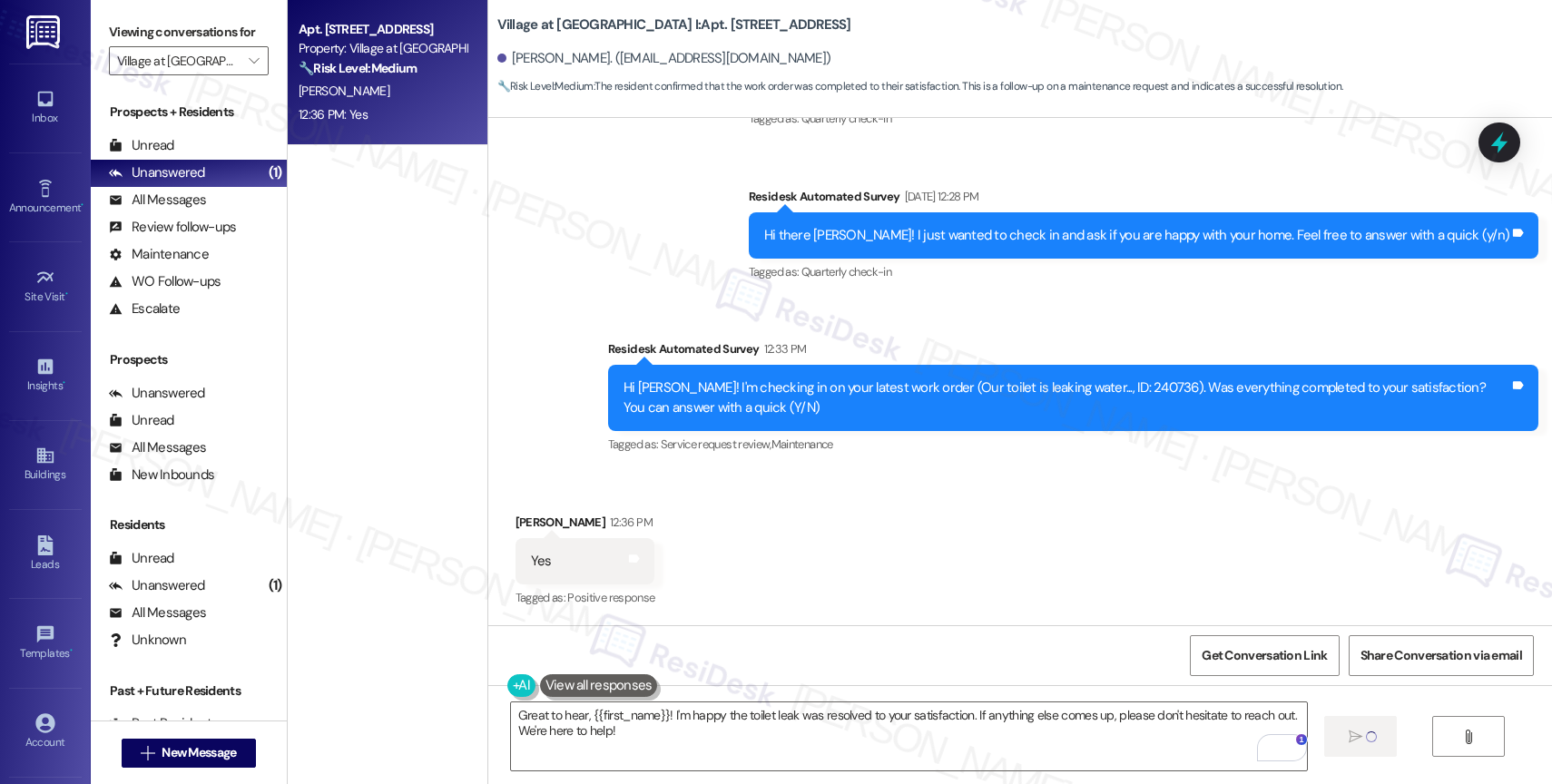
type textarea "Fetching suggested responses. Please feel free to read through the conversation…"
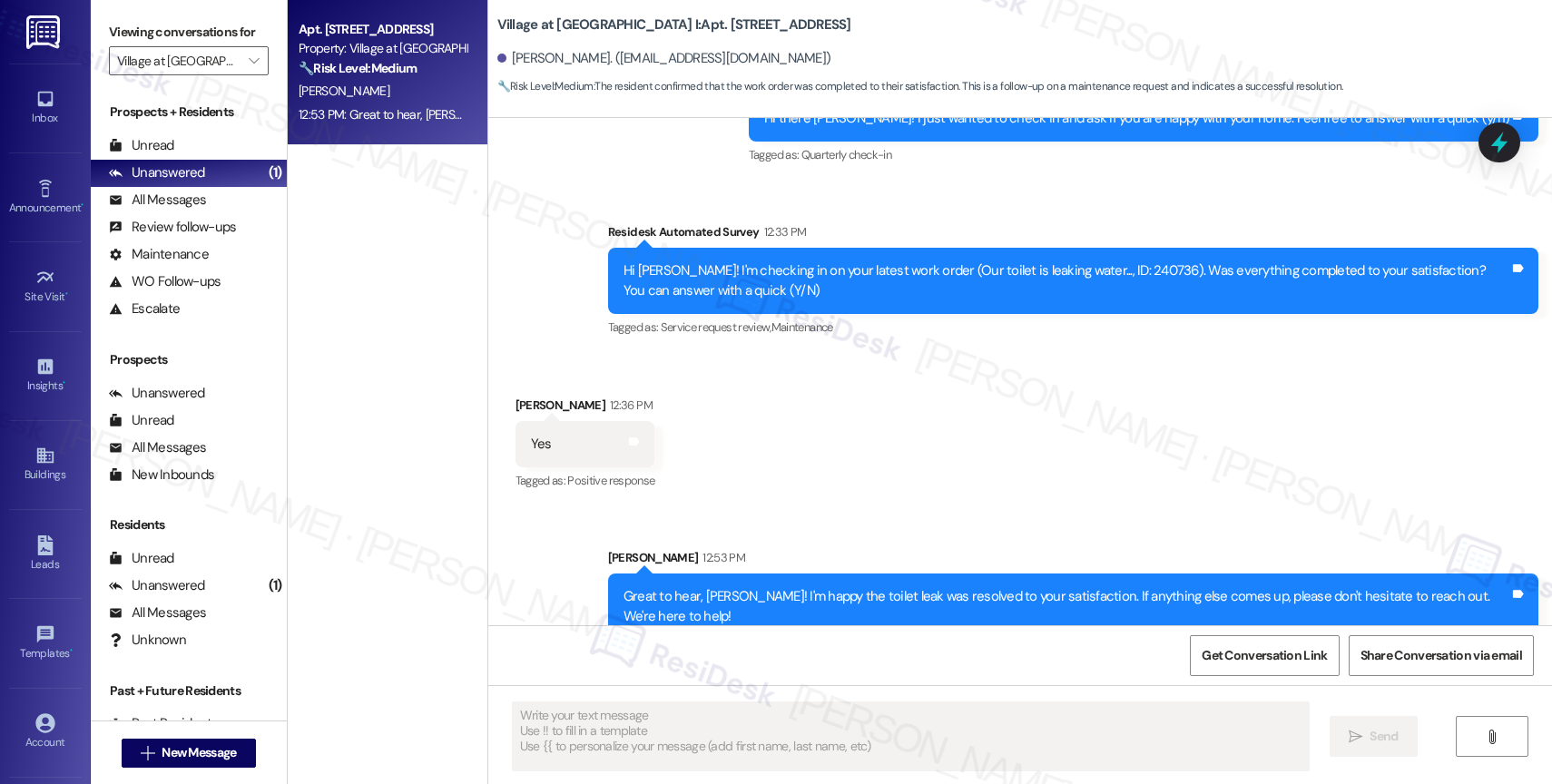
scroll to position [4227, 0]
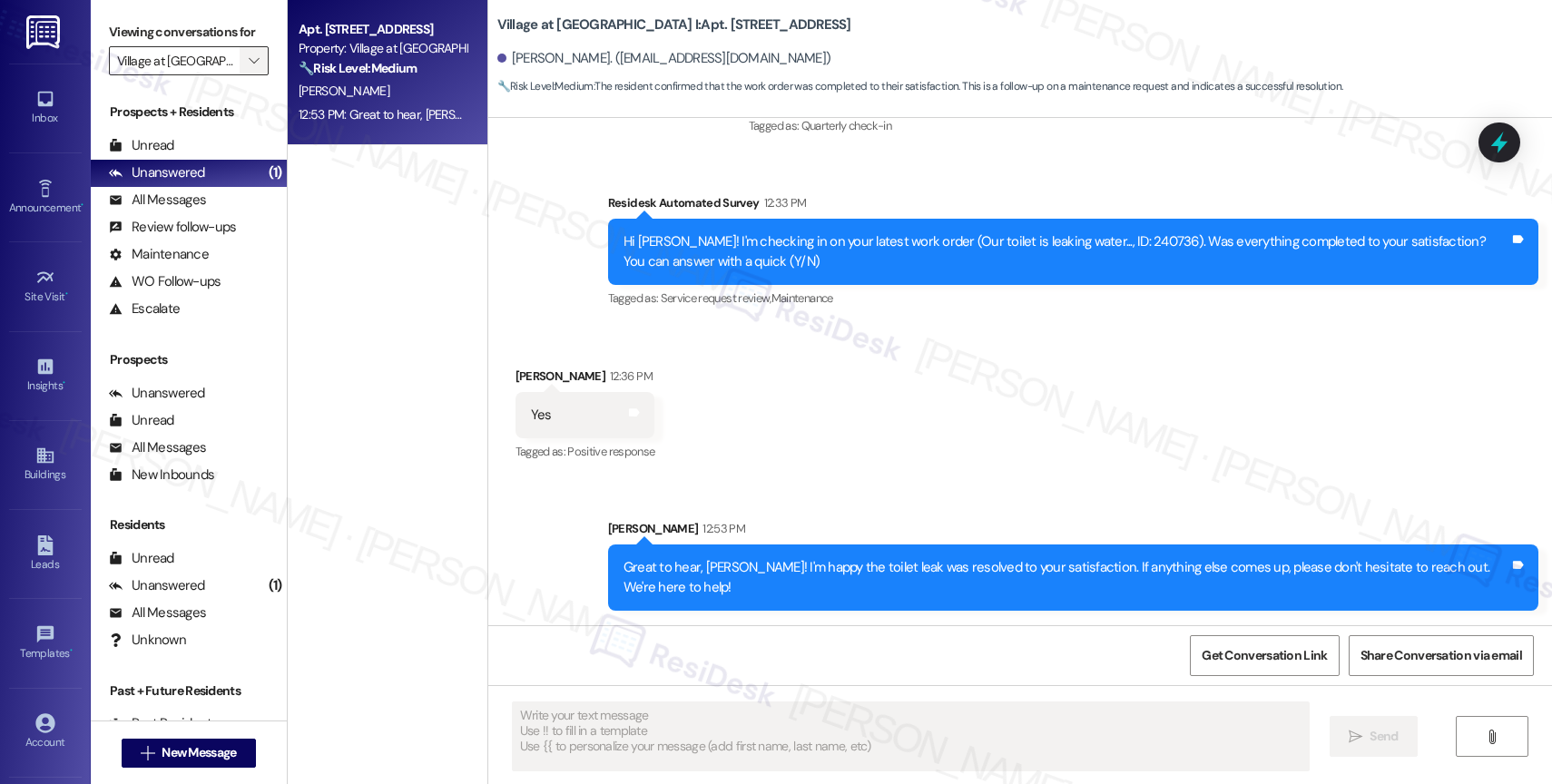
click at [246, 76] on span "" at bounding box center [253, 61] width 17 height 29
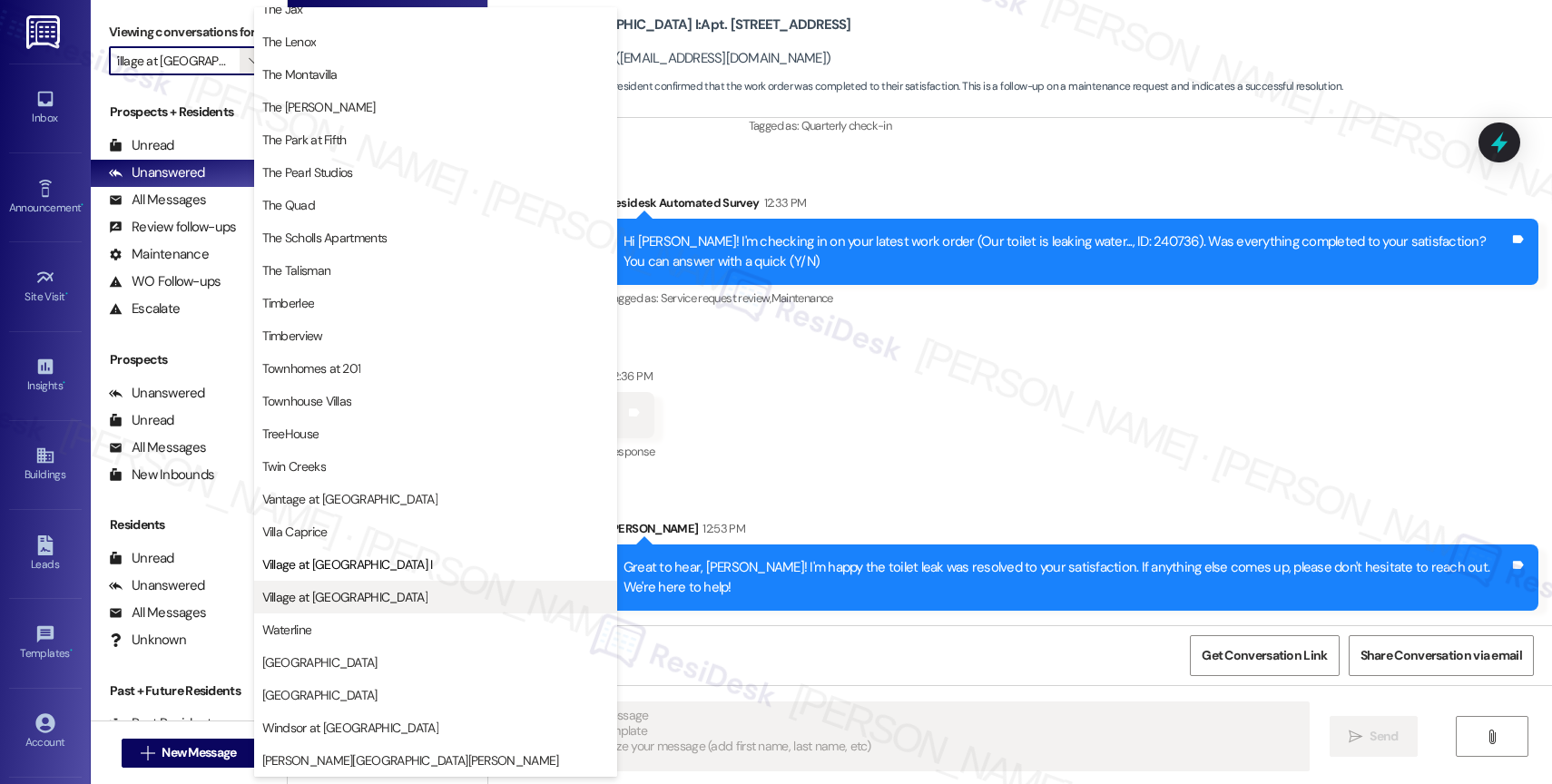
scroll to position [3253, 0]
click at [350, 606] on button "Village at [GEOGRAPHIC_DATA]" at bounding box center [435, 597] width 363 height 33
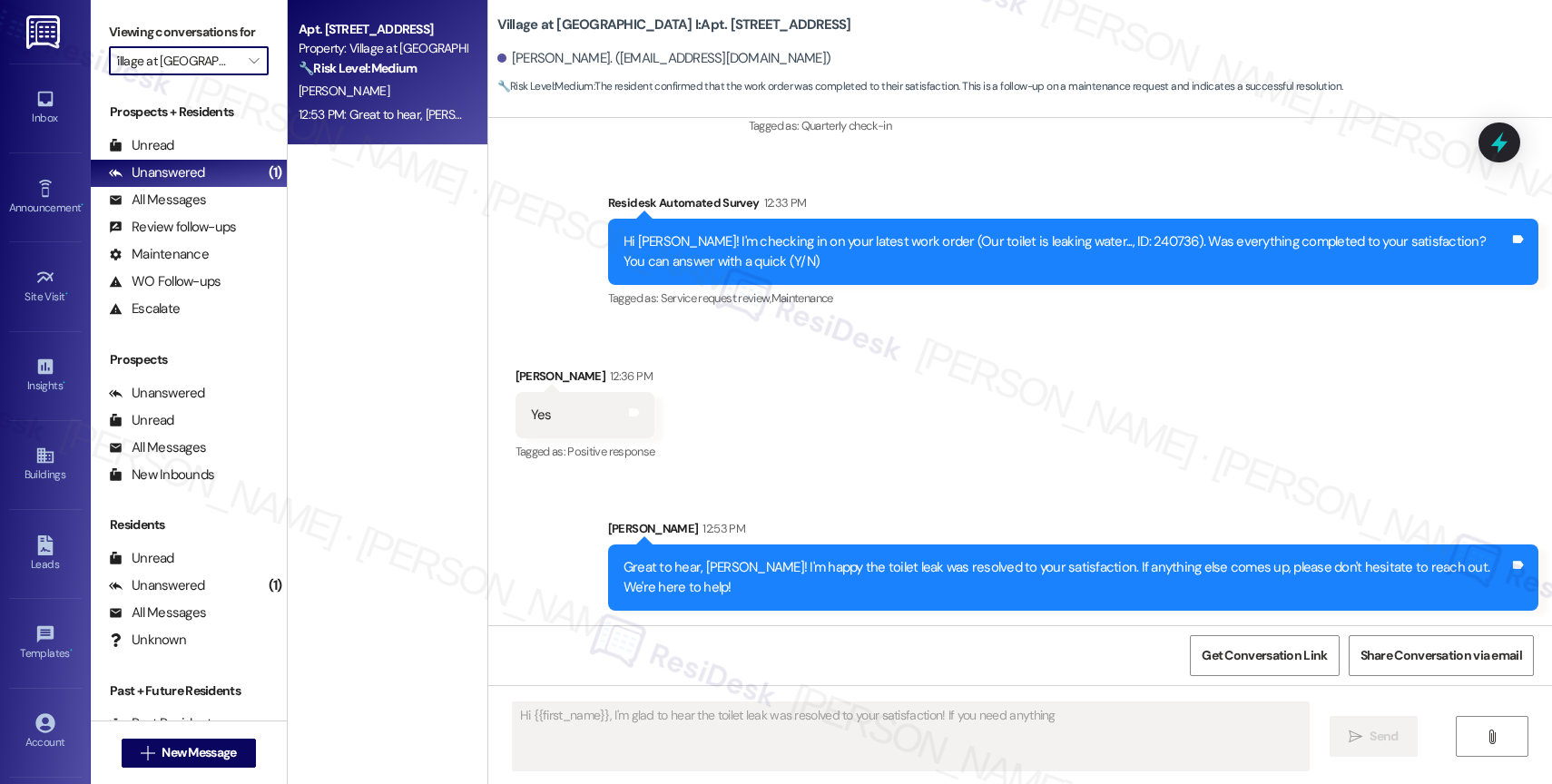
type textarea "Hi {{first_name}}, I'm glad to hear the toilet leak was resolved to your satisf…"
type input "Village at [GEOGRAPHIC_DATA]"
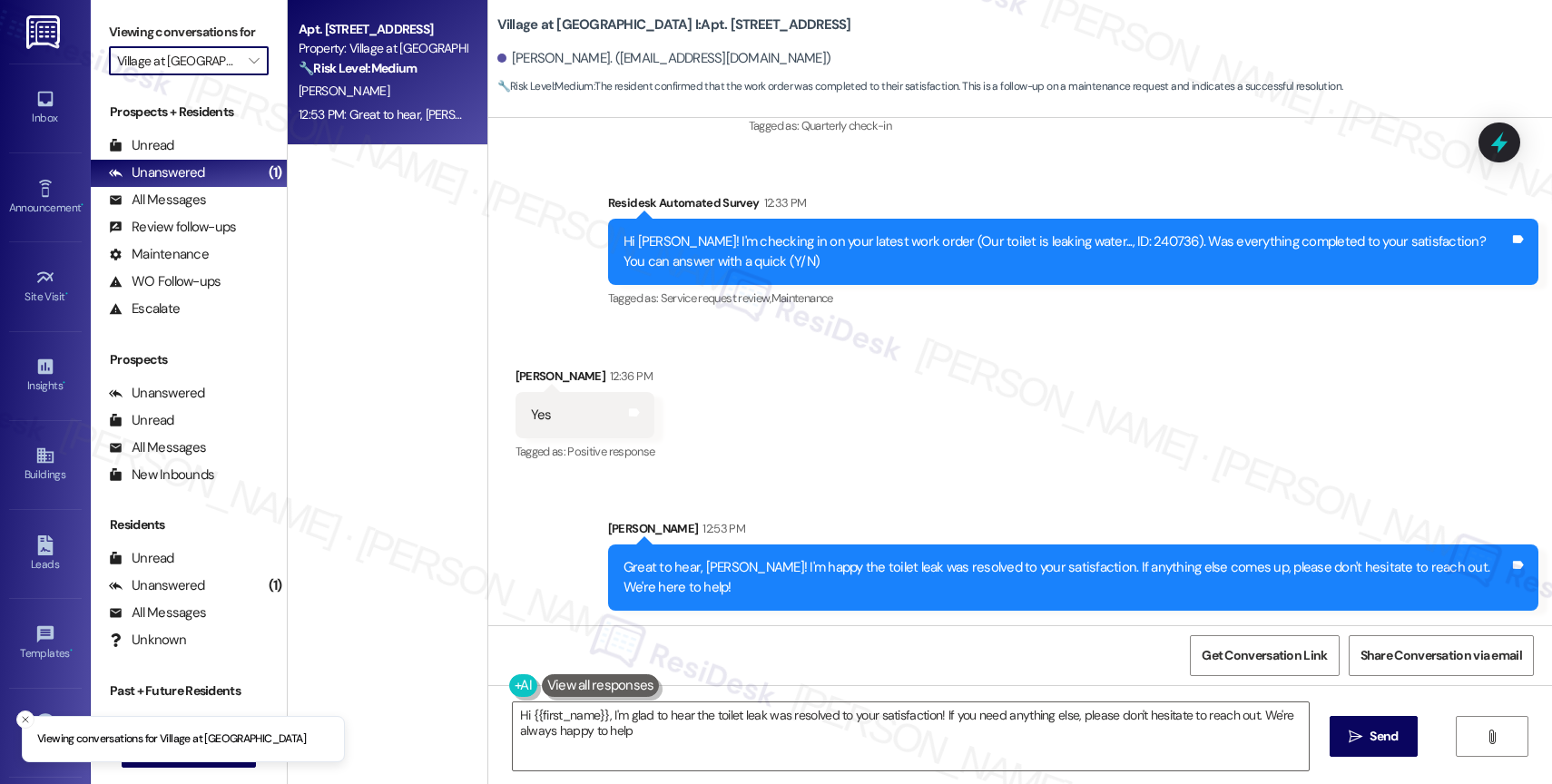
type textarea "Hi {{first_name}}, I'm glad to hear the toilet leak was resolved to your satisf…"
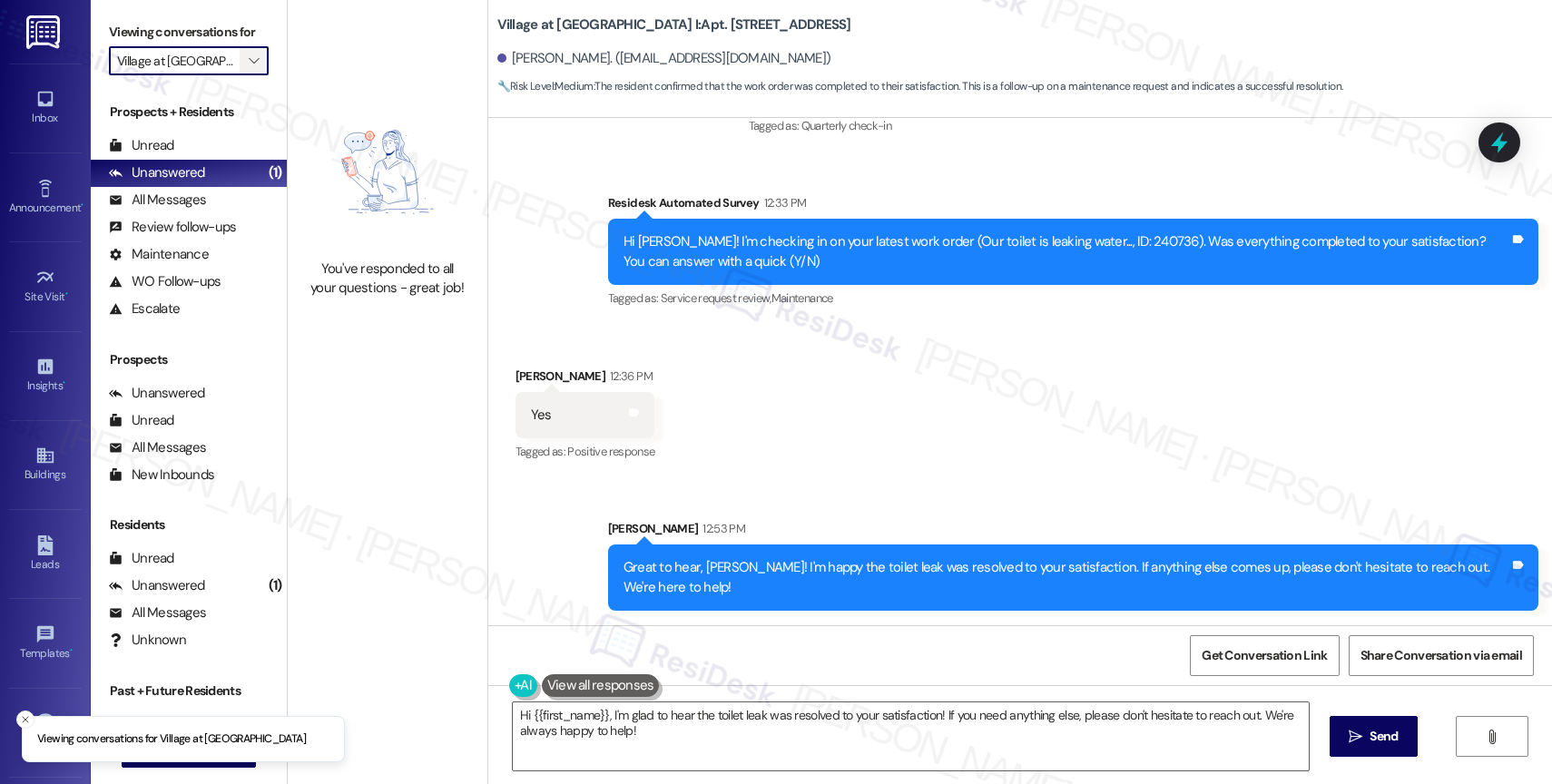
click at [249, 68] on icon "" at bounding box center [253, 61] width 10 height 15
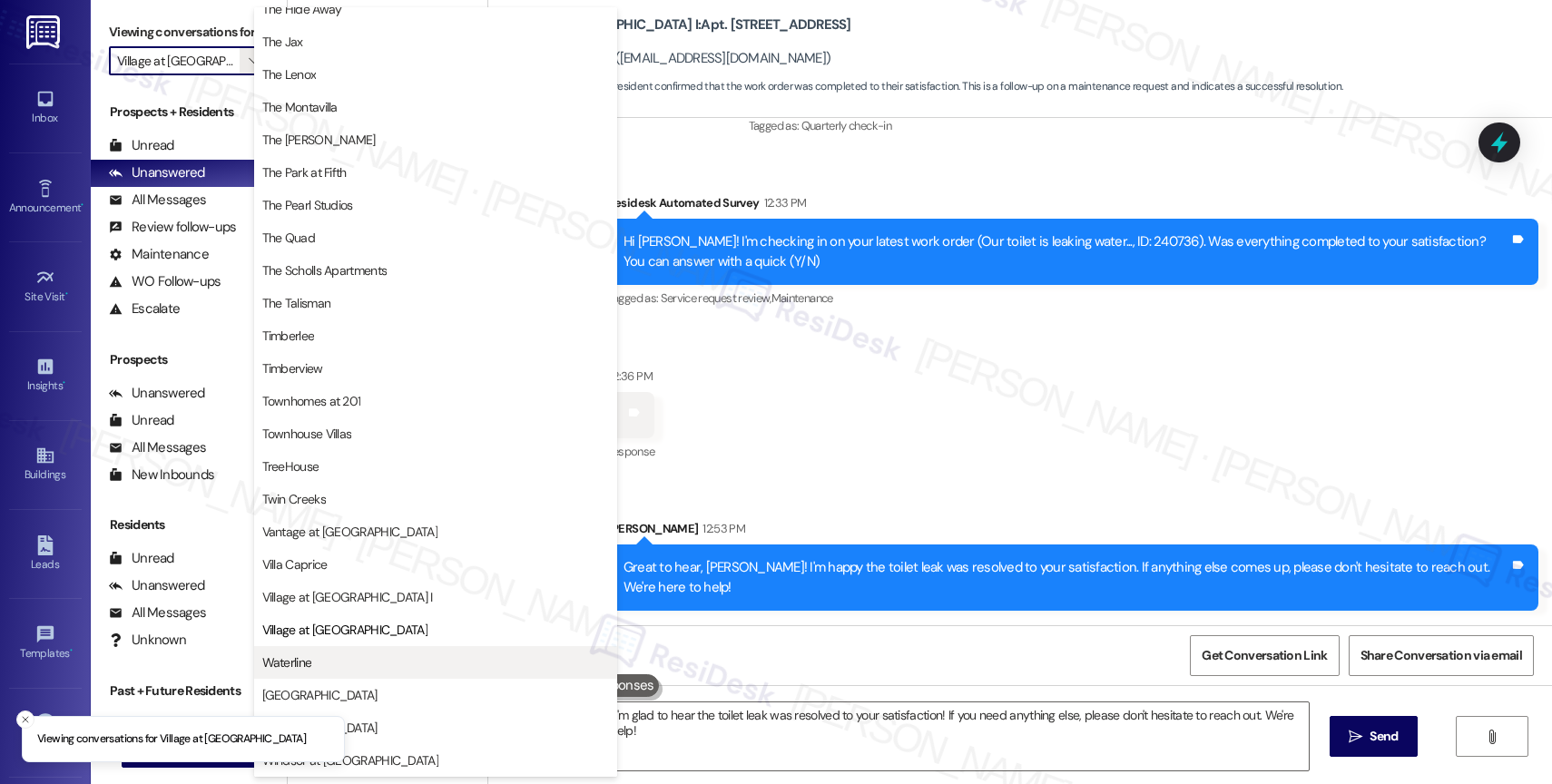
scroll to position [3261, 0]
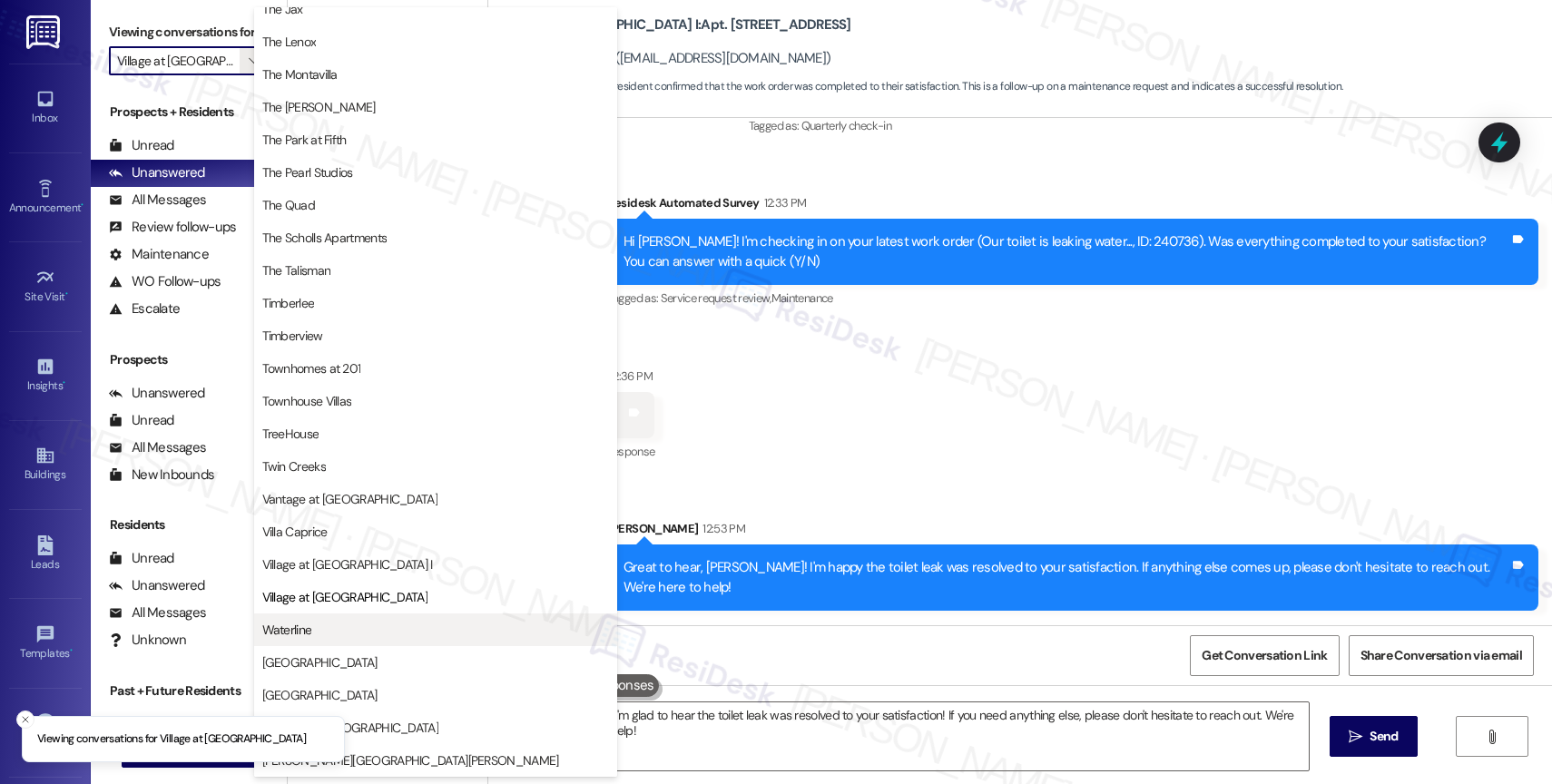
click at [331, 630] on span "Waterline" at bounding box center [435, 630] width 347 height 18
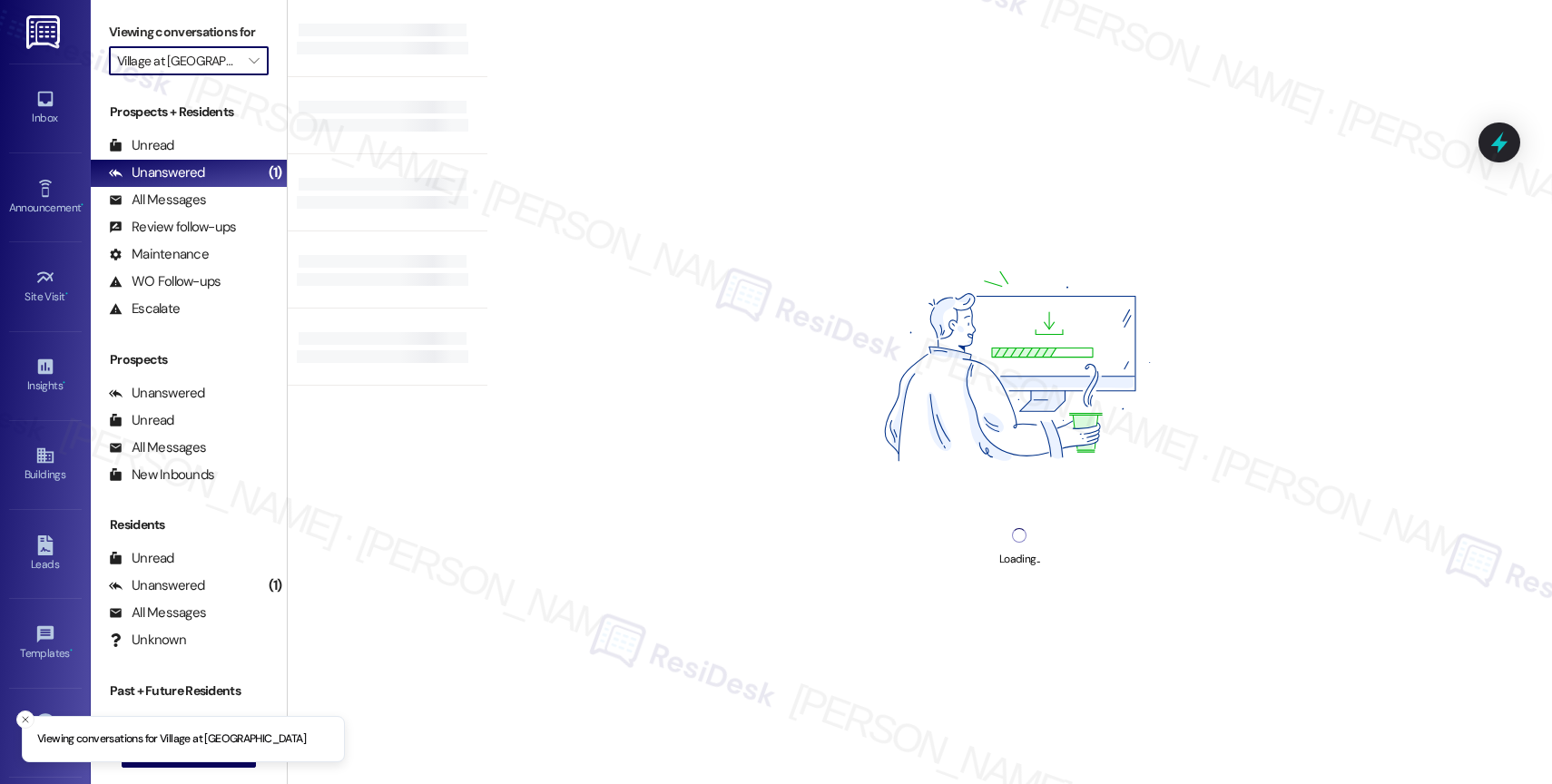
type input "Waterline"
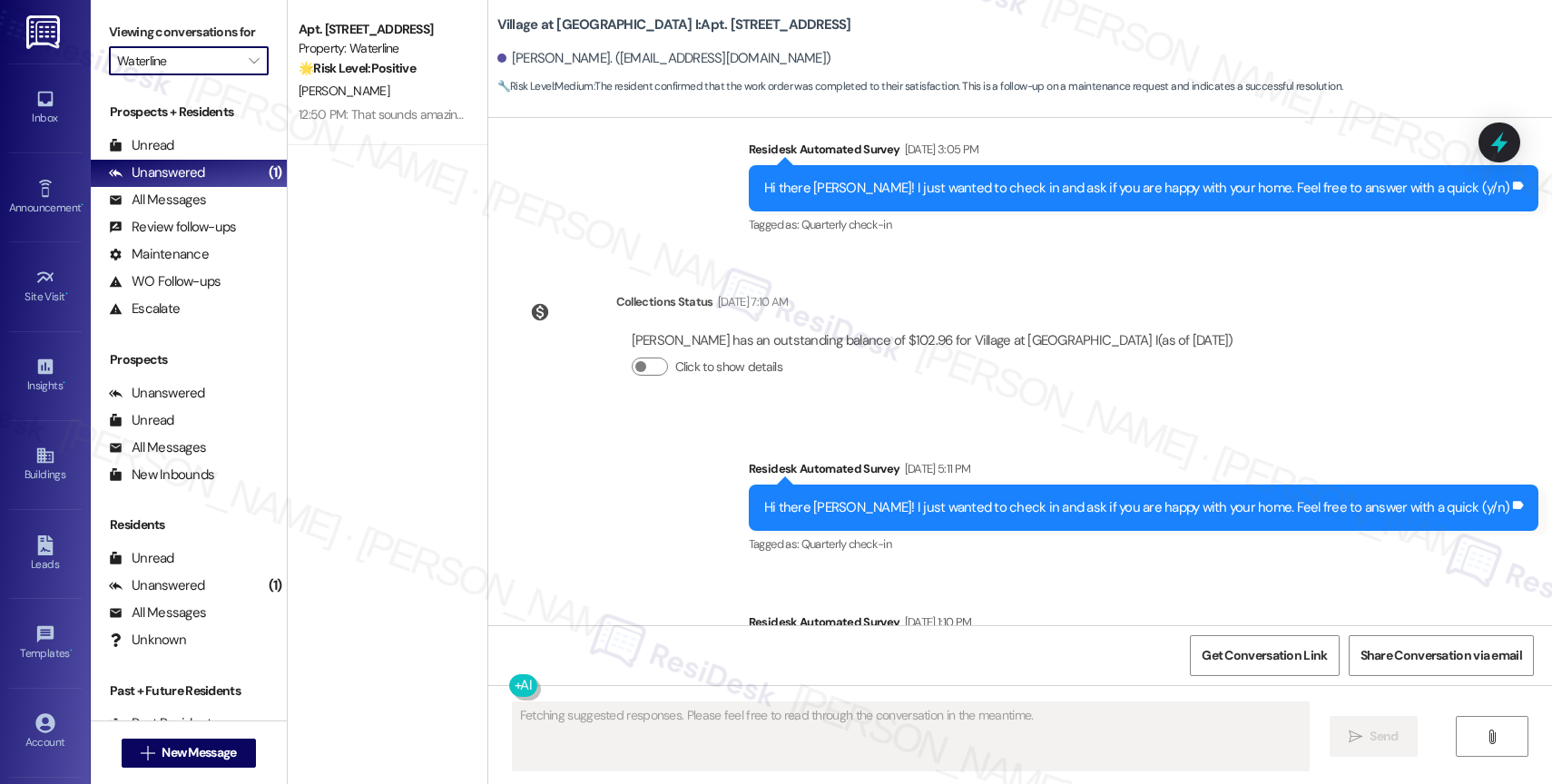
scroll to position [4079, 0]
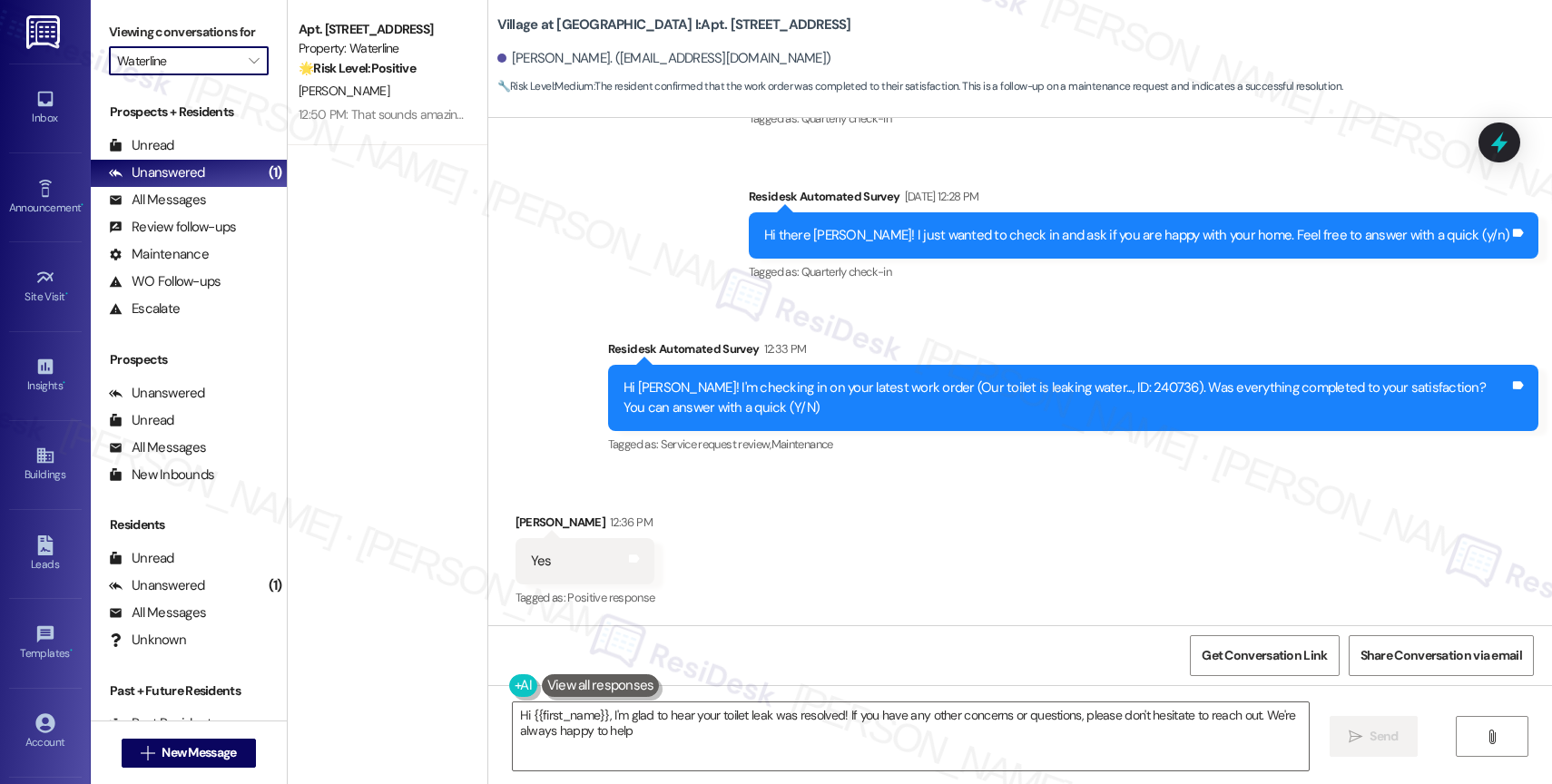
type textarea "Hi {{first_name}}, I'm glad to hear your toilet leak was resolved! If you have …"
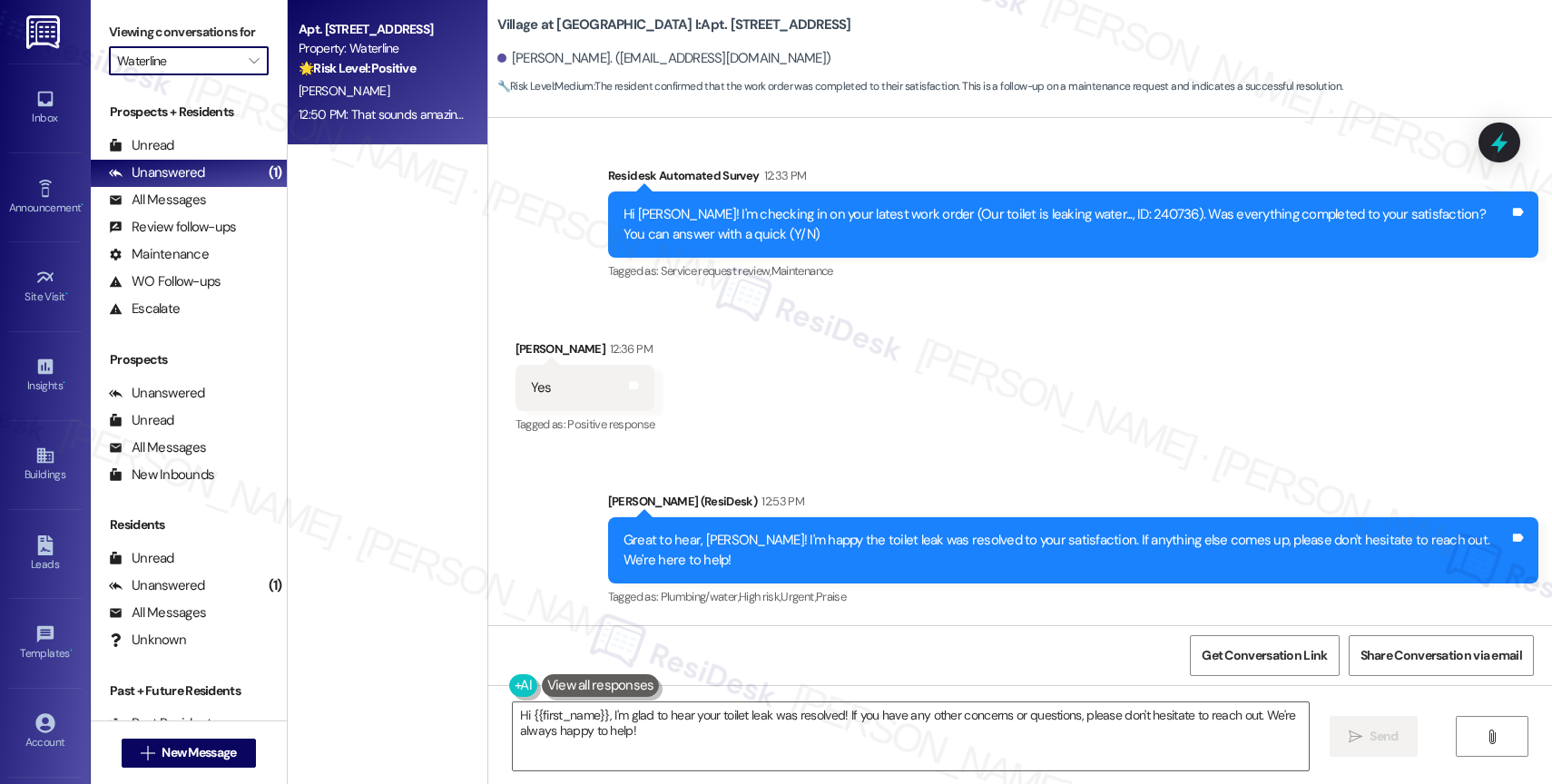
click at [339, 9] on div "Apt. [STREET_ADDRESS] Property: Waterline 🌟 Risk Level: Positive The resident r…" at bounding box center [387, 72] width 199 height 145
click at [320, 86] on div "[PERSON_NAME]" at bounding box center [383, 91] width 171 height 23
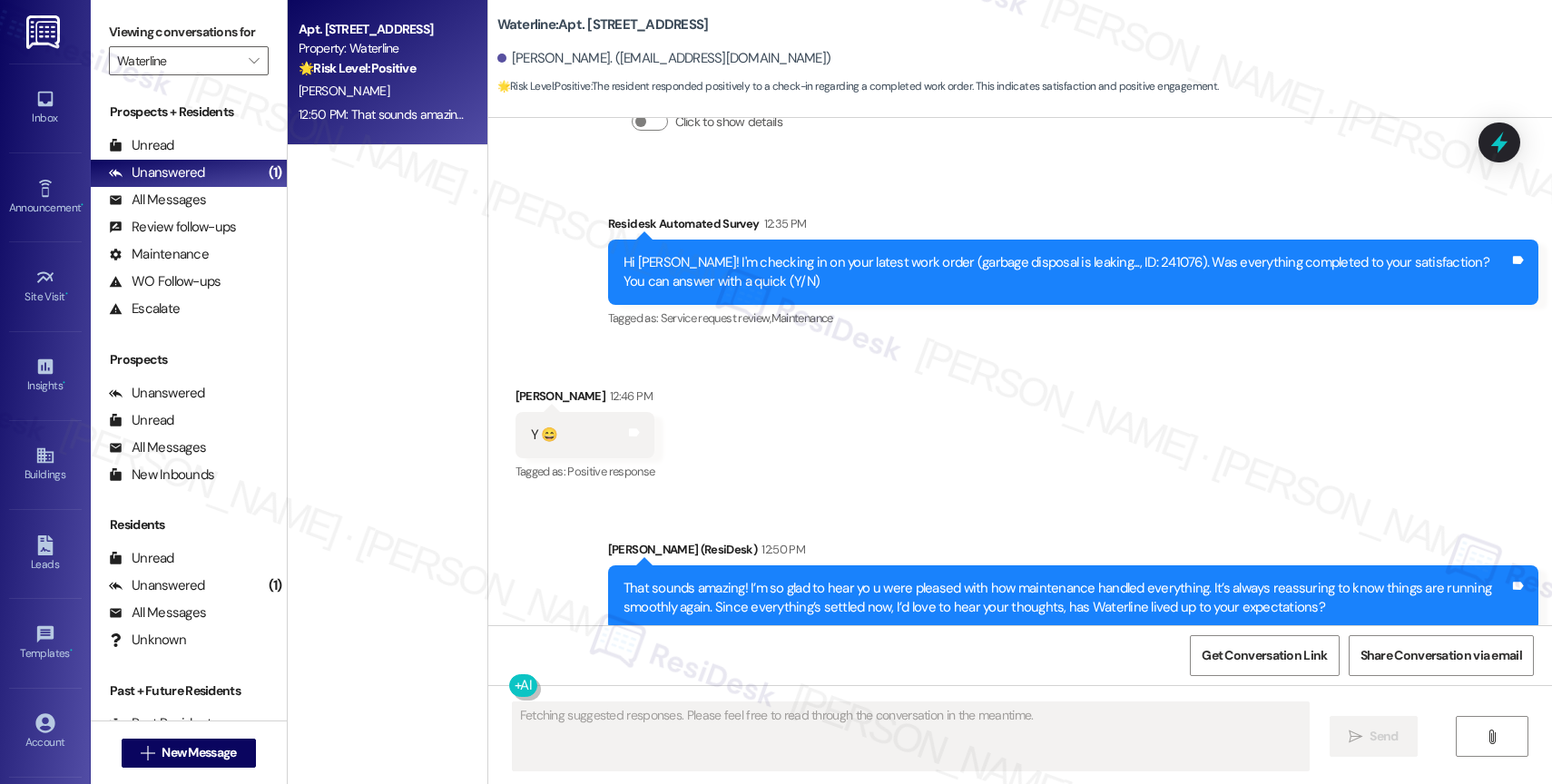
scroll to position [5022, 0]
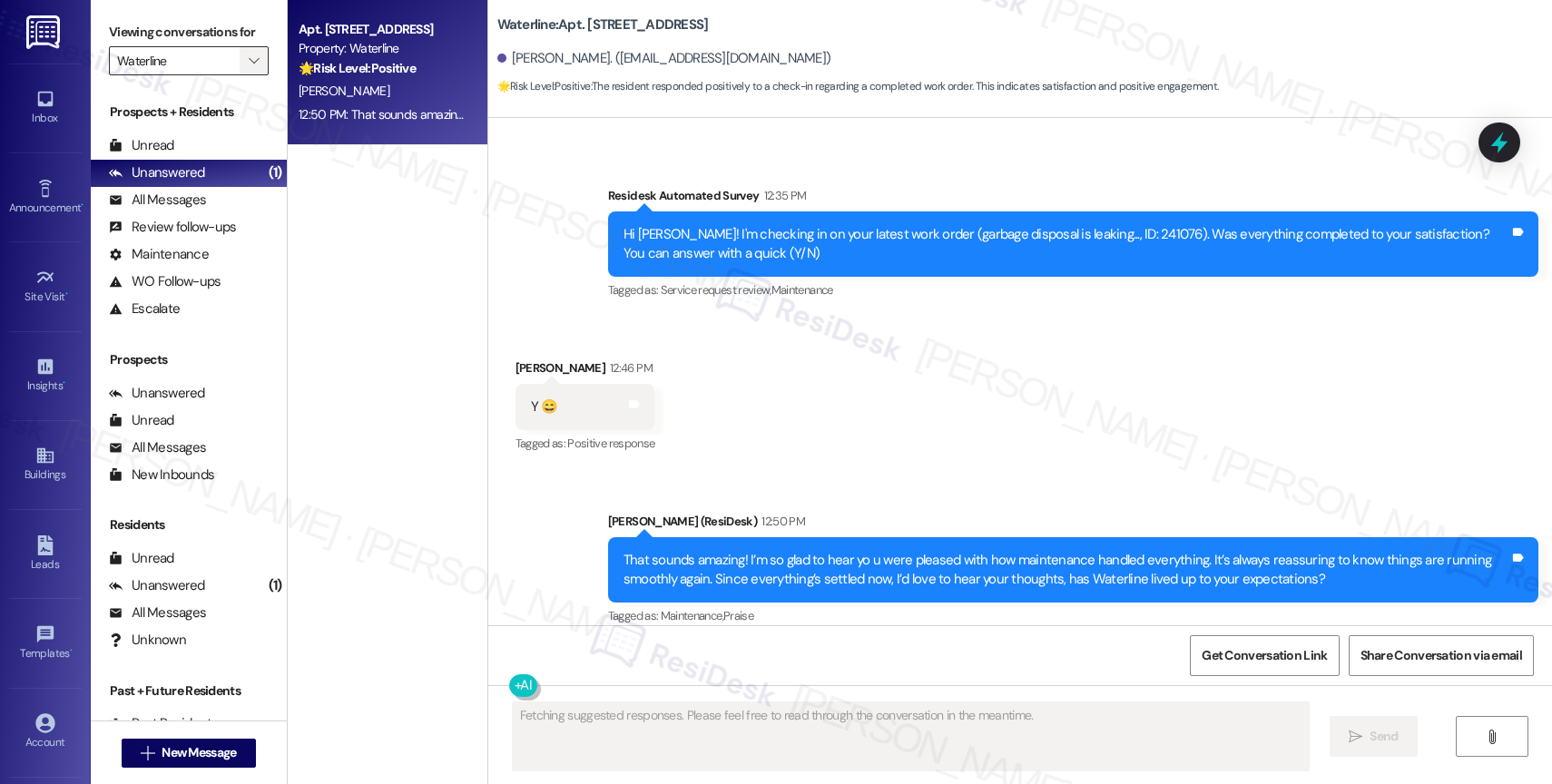
click at [247, 76] on span "" at bounding box center [253, 61] width 17 height 29
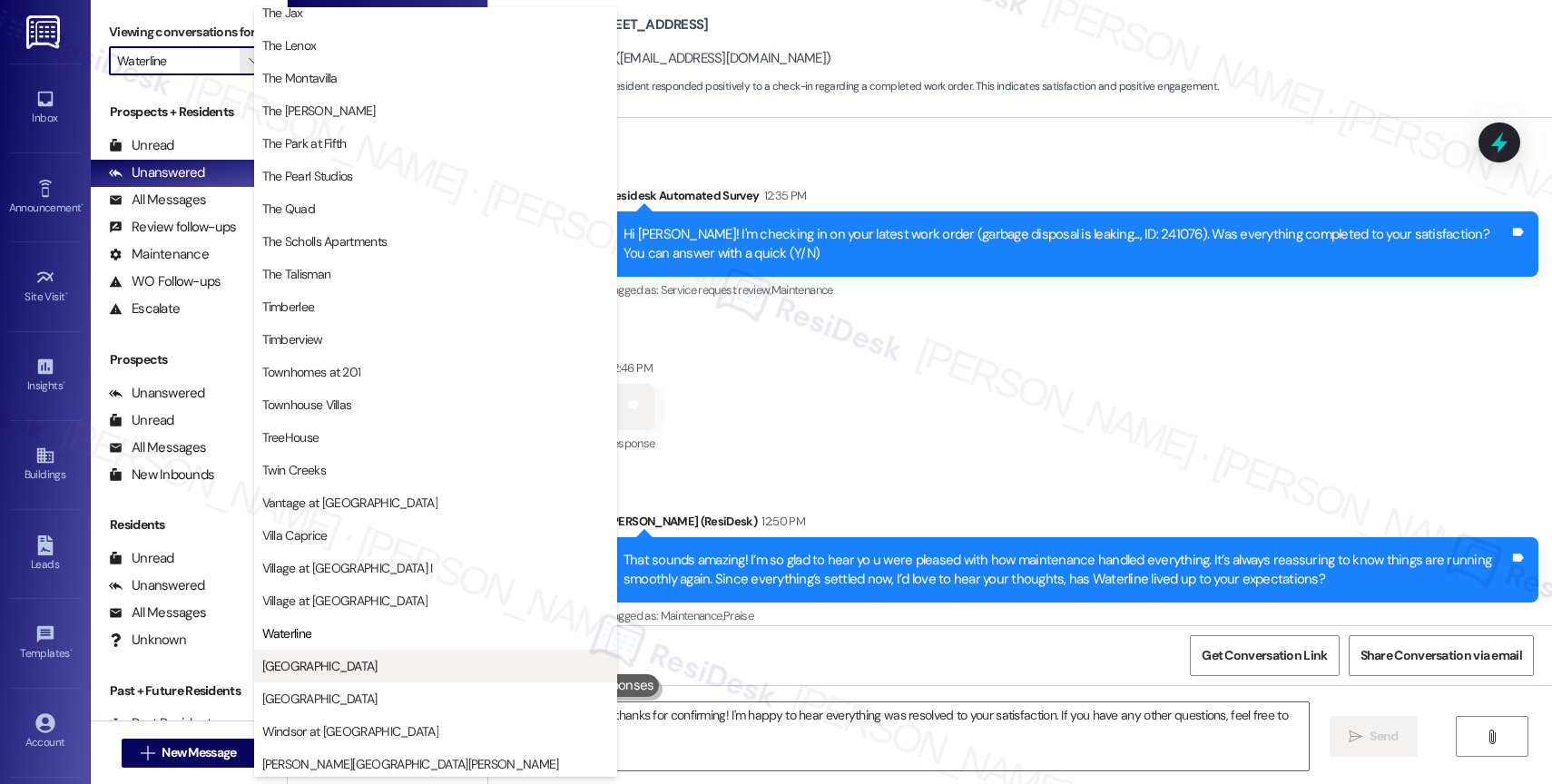
type textarea "Hi {{first_name}}, thanks for confirming! I'm happy to hear everything was reso…"
click at [357, 654] on span "[GEOGRAPHIC_DATA]" at bounding box center [435, 663] width 347 height 18
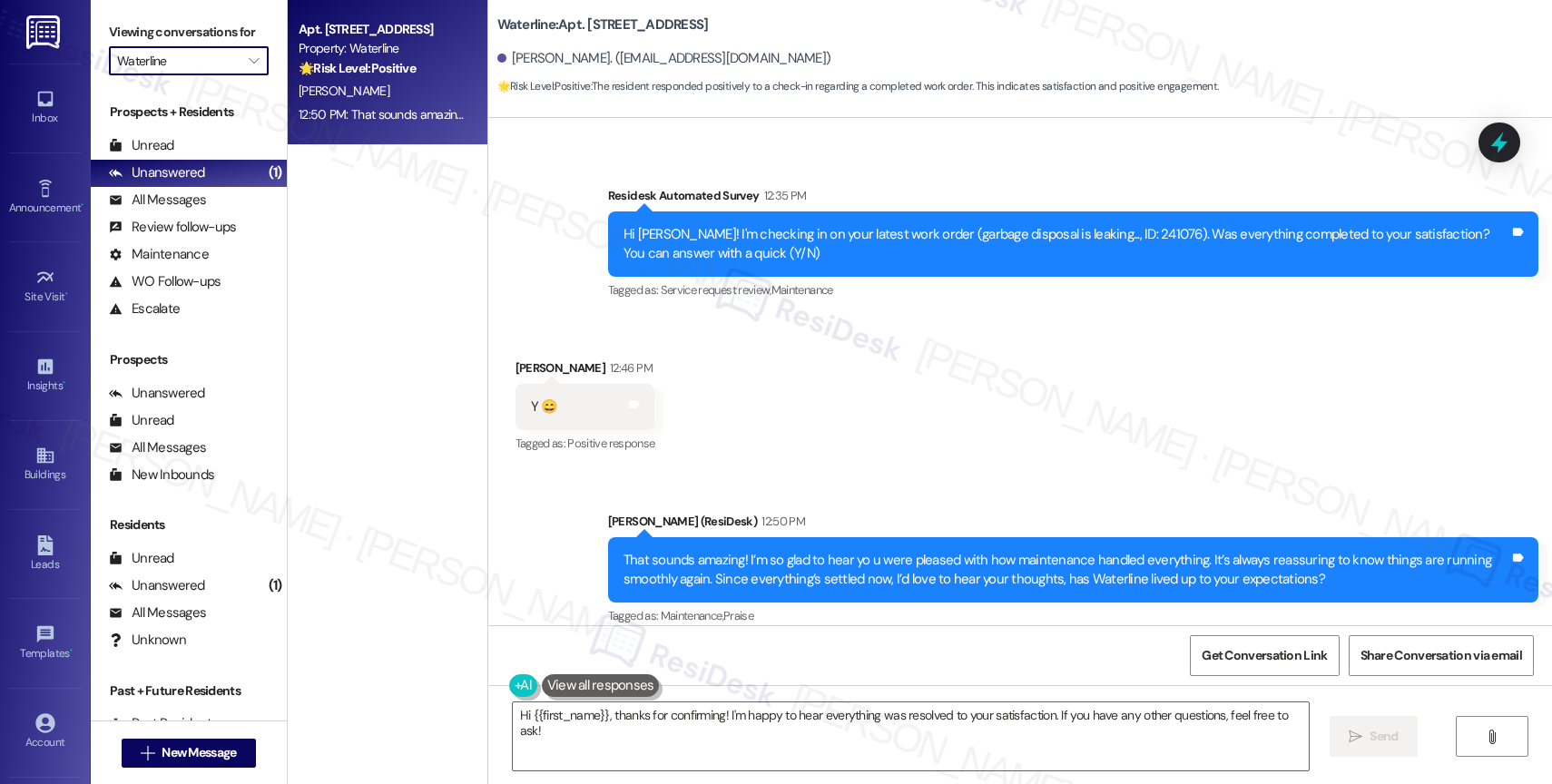
type input "[GEOGRAPHIC_DATA]"
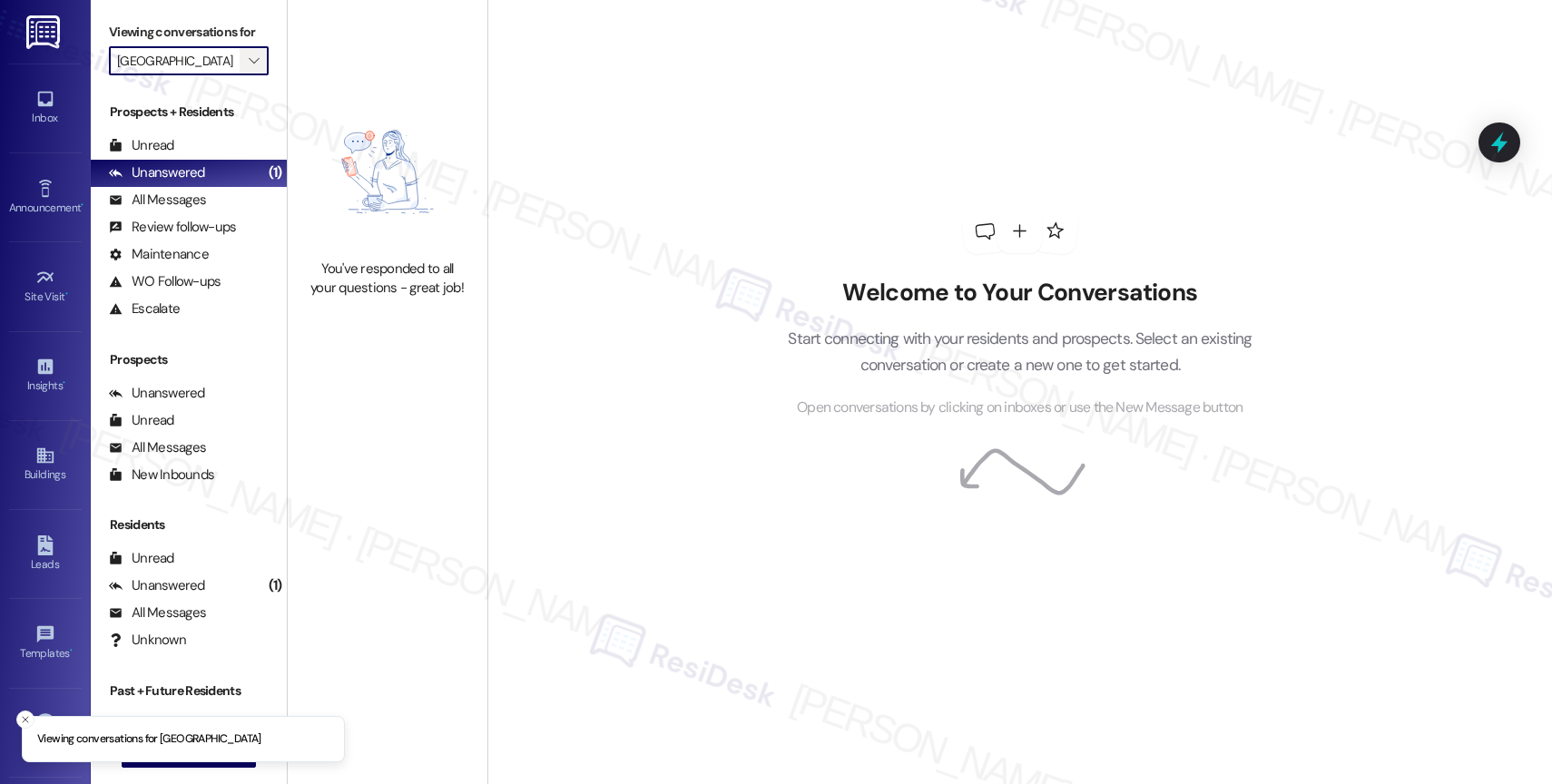
click at [249, 68] on icon "" at bounding box center [253, 61] width 10 height 15
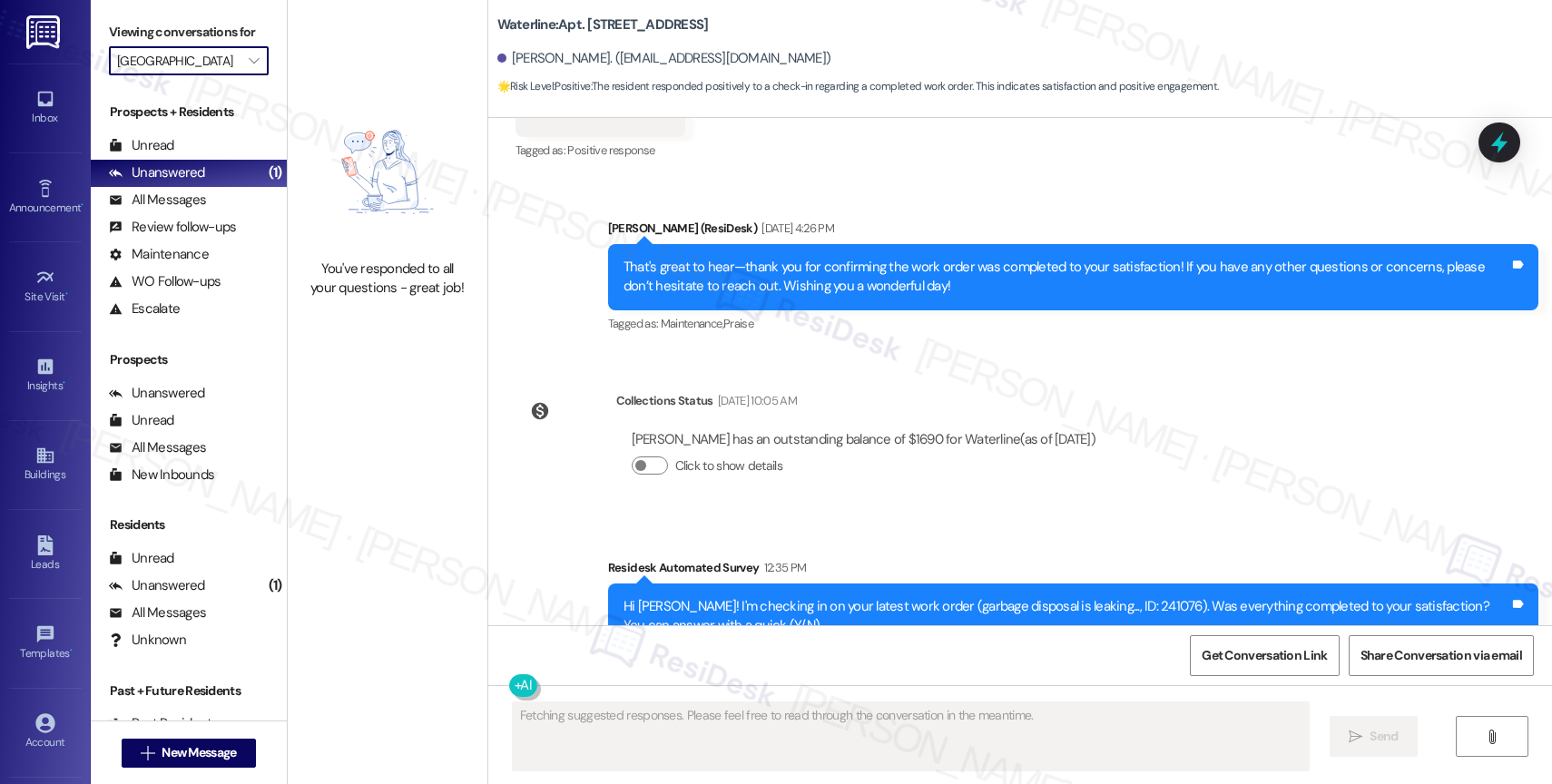
scroll to position [4849, 0]
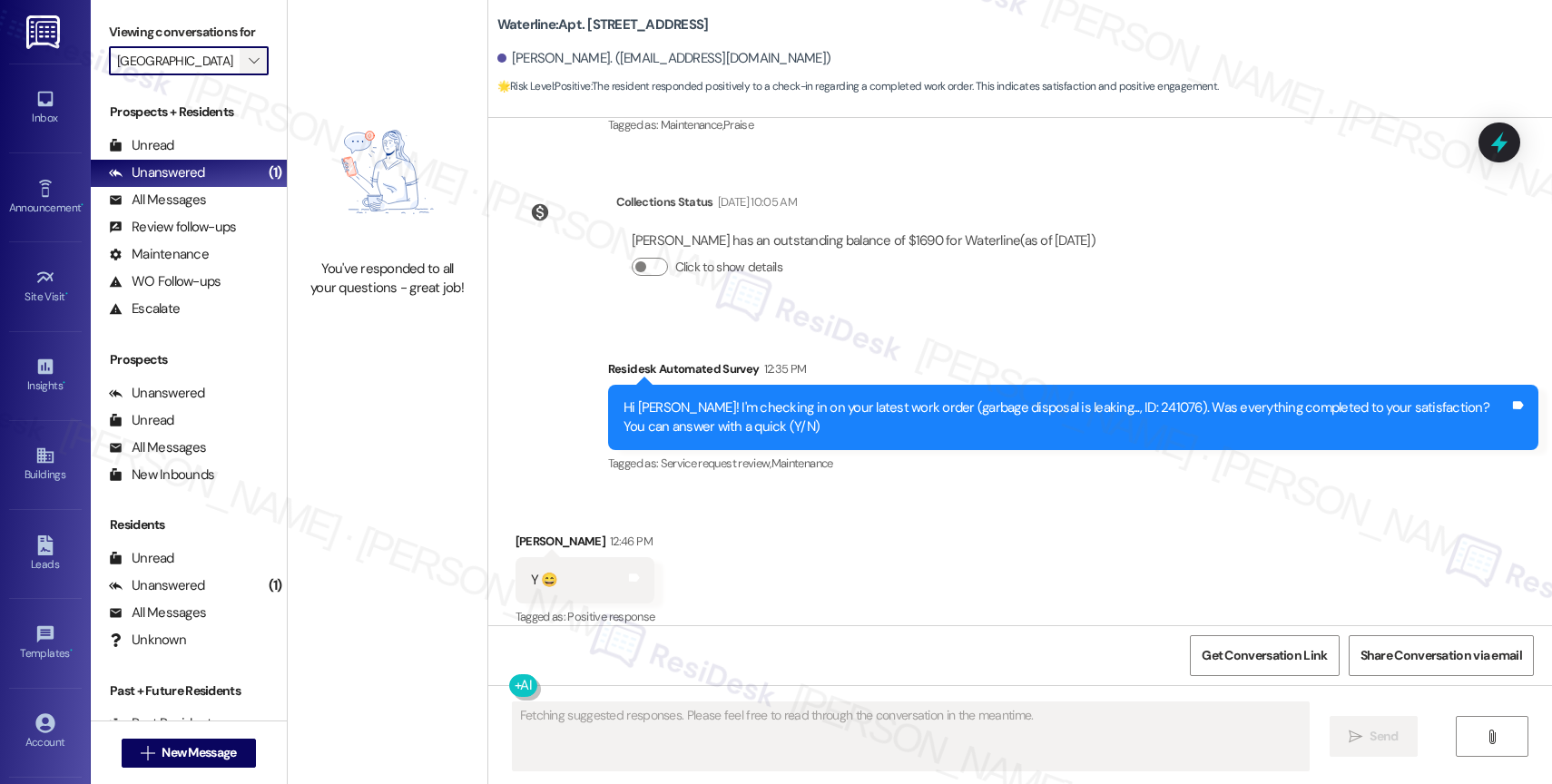
click at [245, 71] on span "" at bounding box center [253, 61] width 17 height 29
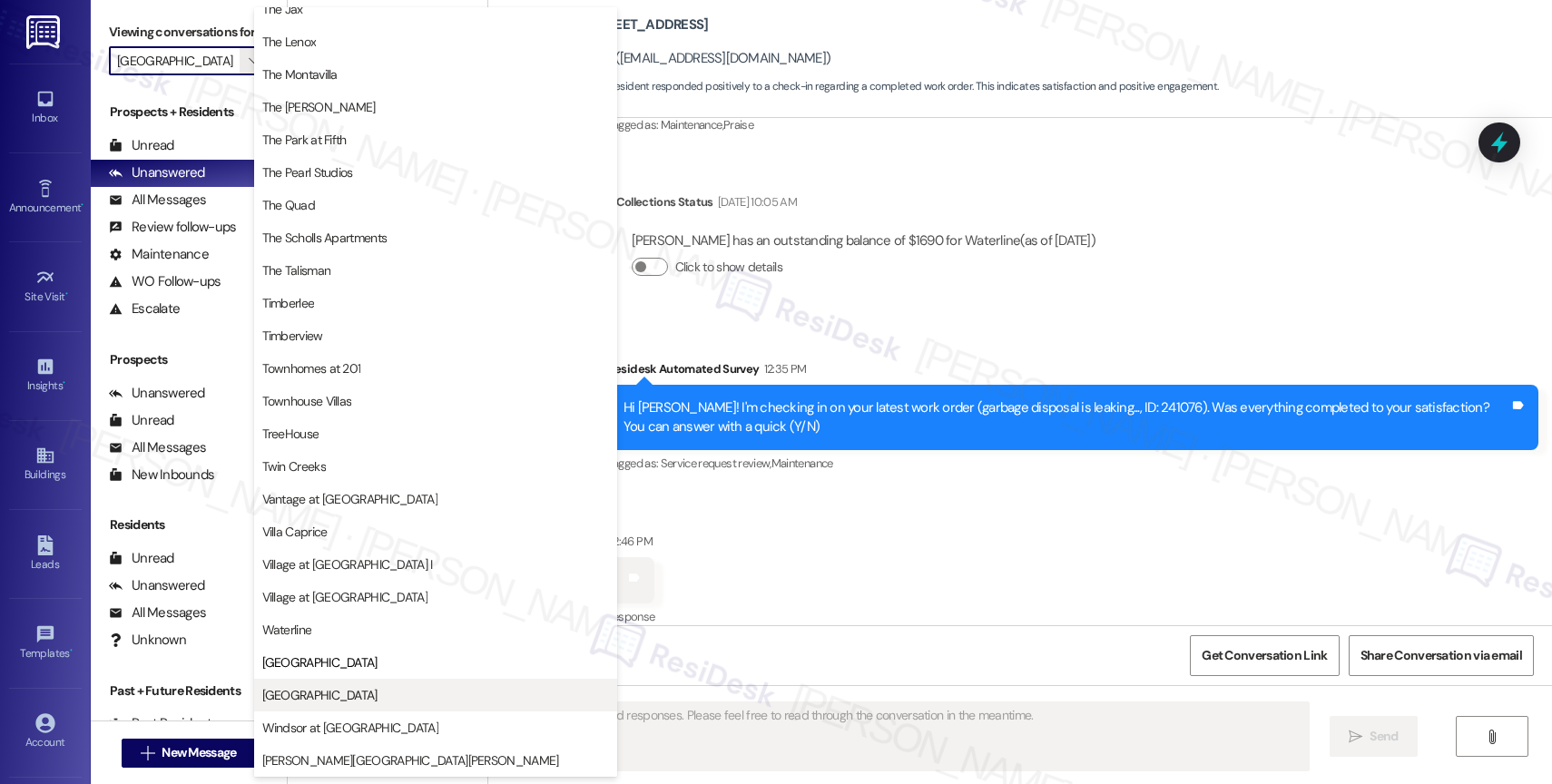
scroll to position [3243, 0]
click at [339, 699] on span "[GEOGRAPHIC_DATA]" at bounding box center [320, 696] width 116 height 18
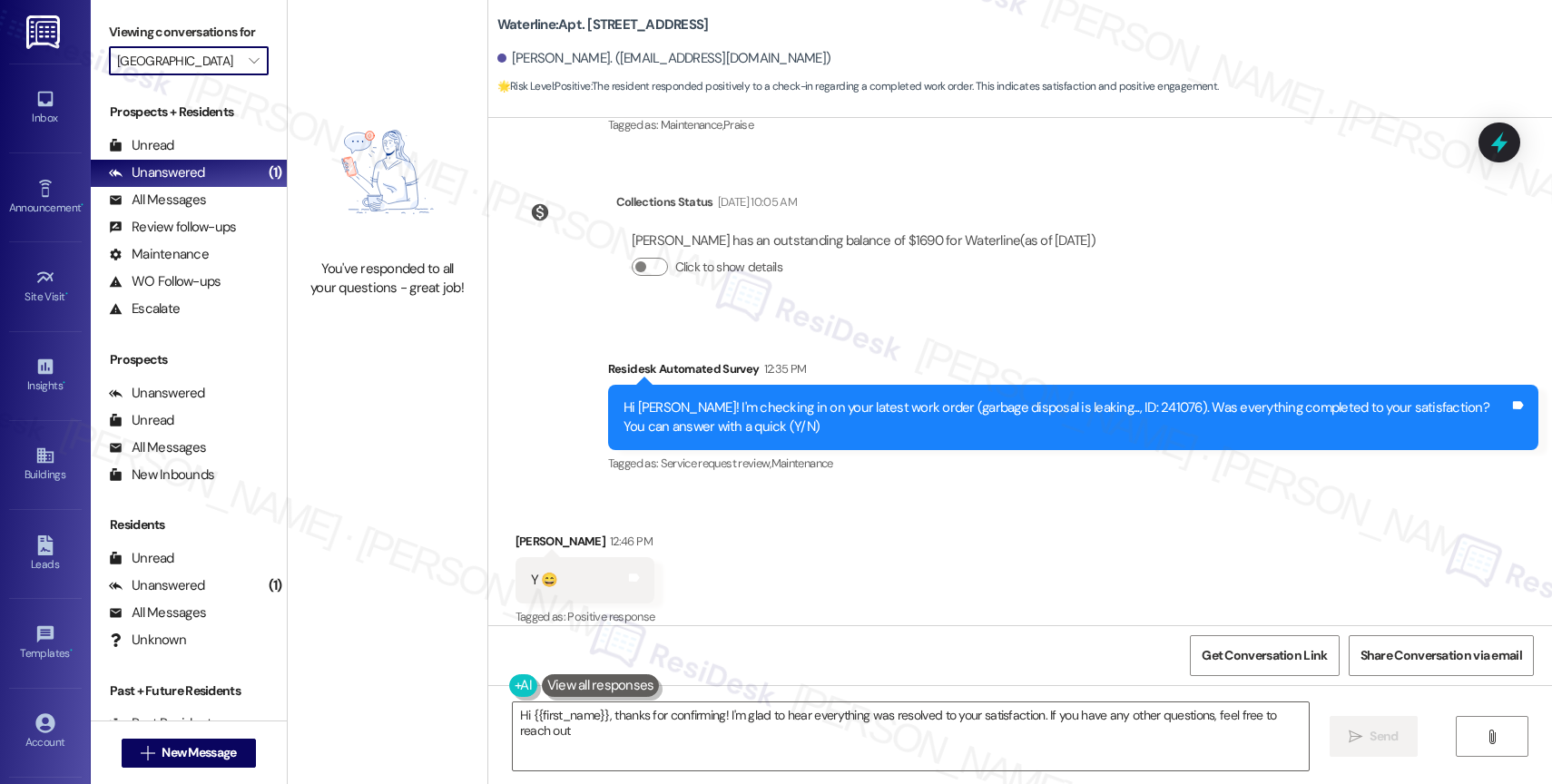
type textarea "Hi {{first_name}}, thanks for confirming! I'm glad to hear everything was resol…"
click at [249, 68] on icon "" at bounding box center [253, 61] width 10 height 15
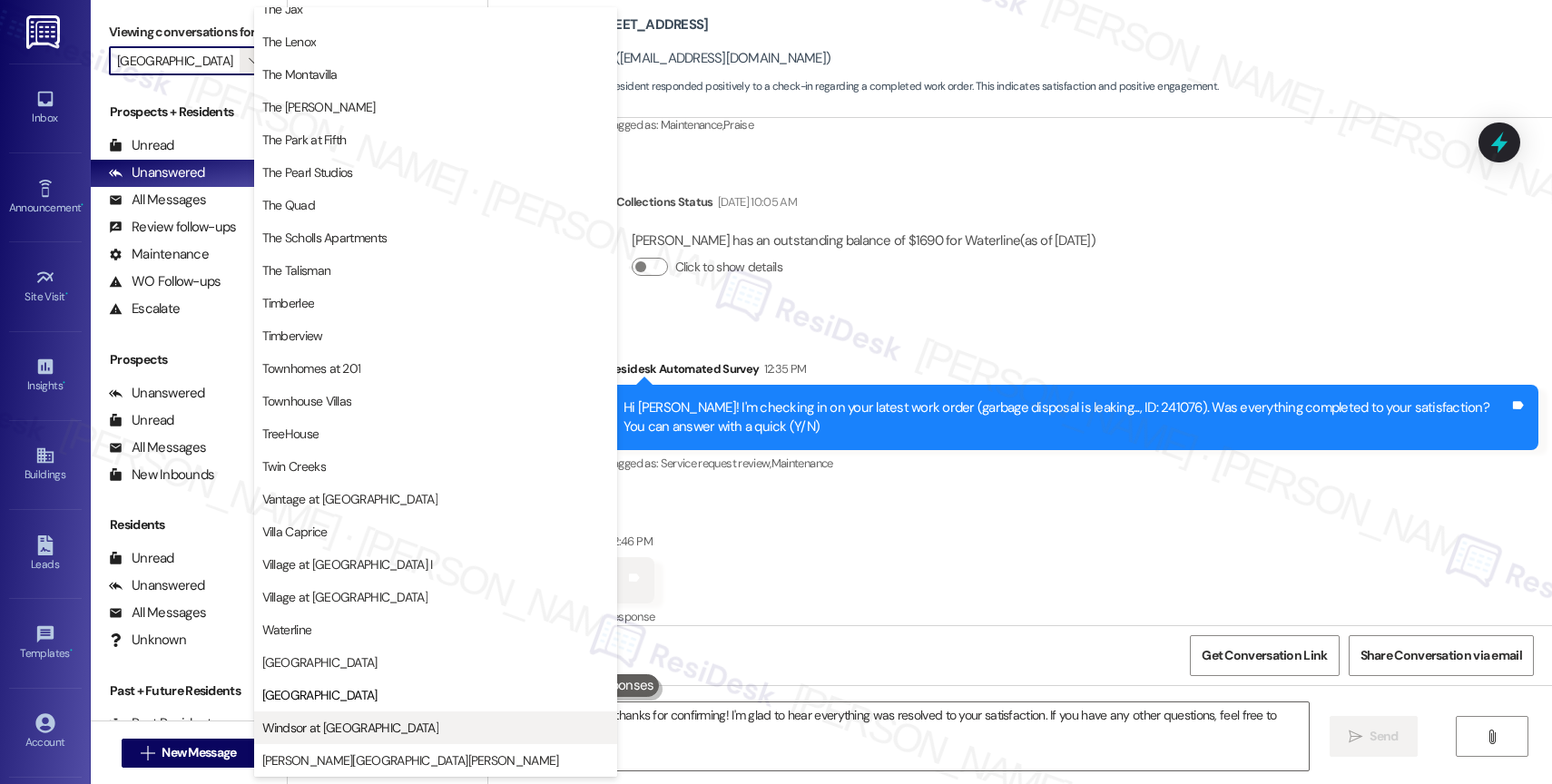
scroll to position [3261, 0]
click at [322, 725] on span "Windsor at [GEOGRAPHIC_DATA]" at bounding box center [350, 728] width 176 height 18
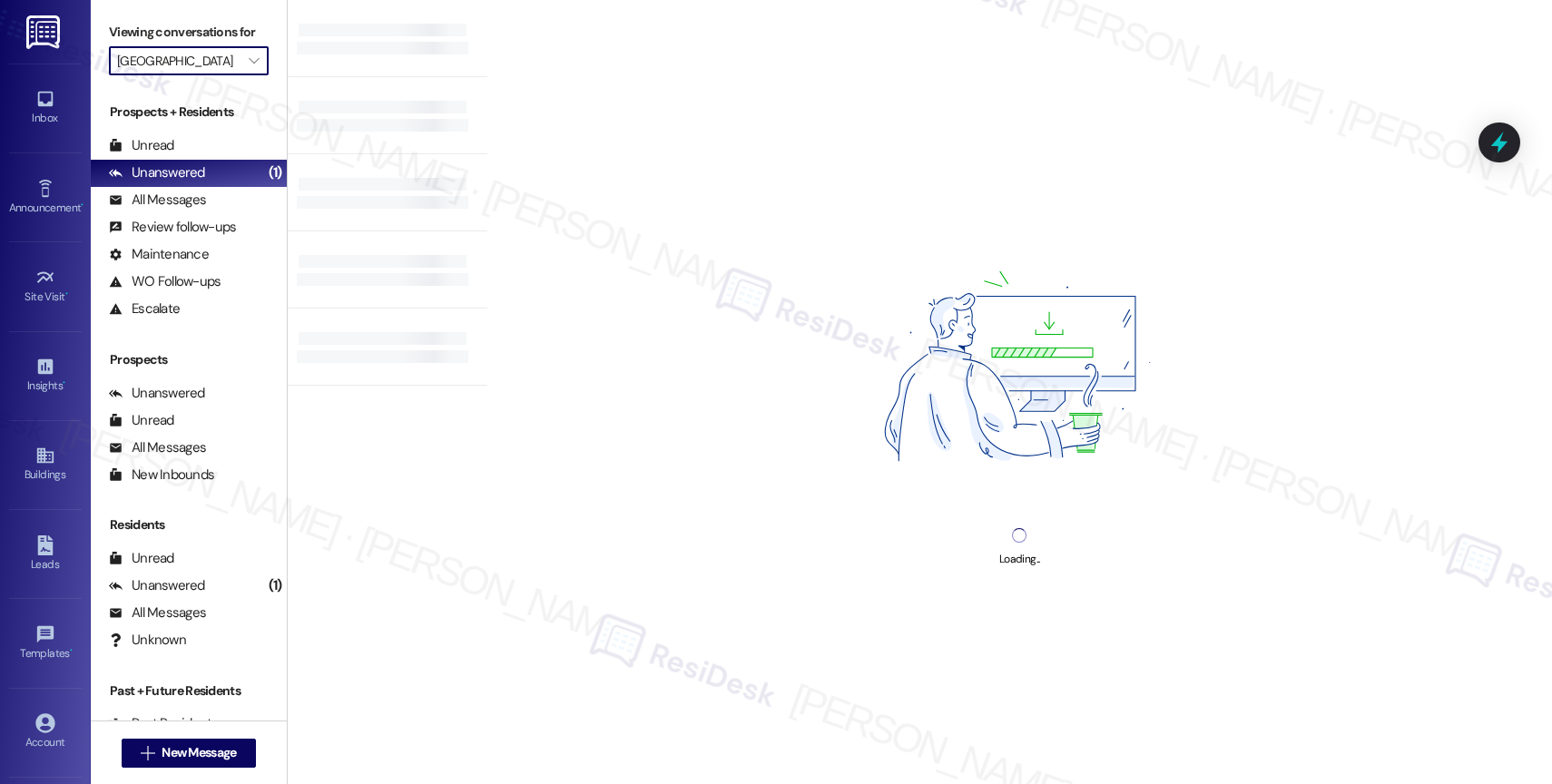
type input "Windsor at [GEOGRAPHIC_DATA]"
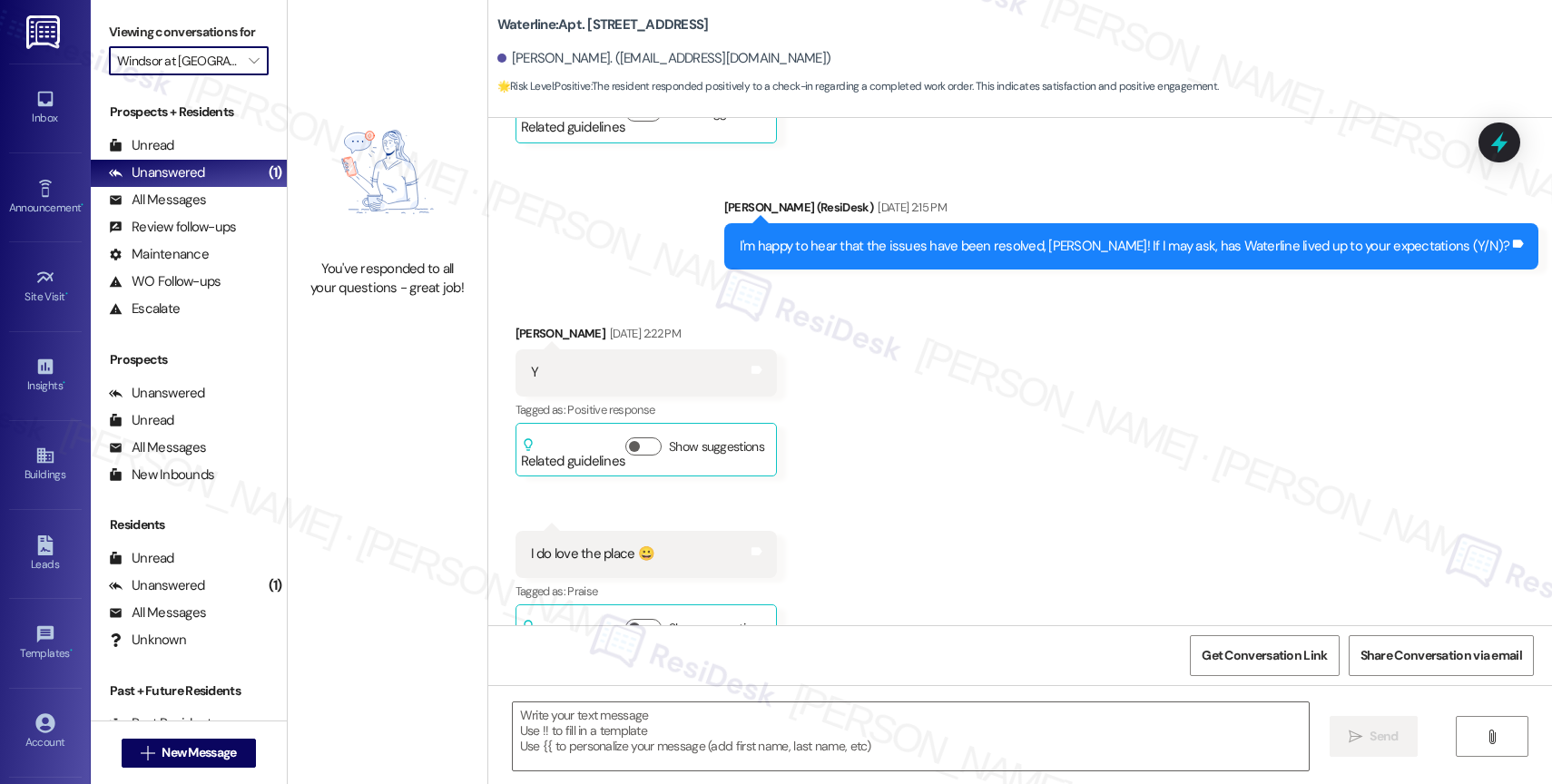
type textarea "Fetching suggested responses. Please feel free to read through the conversation…"
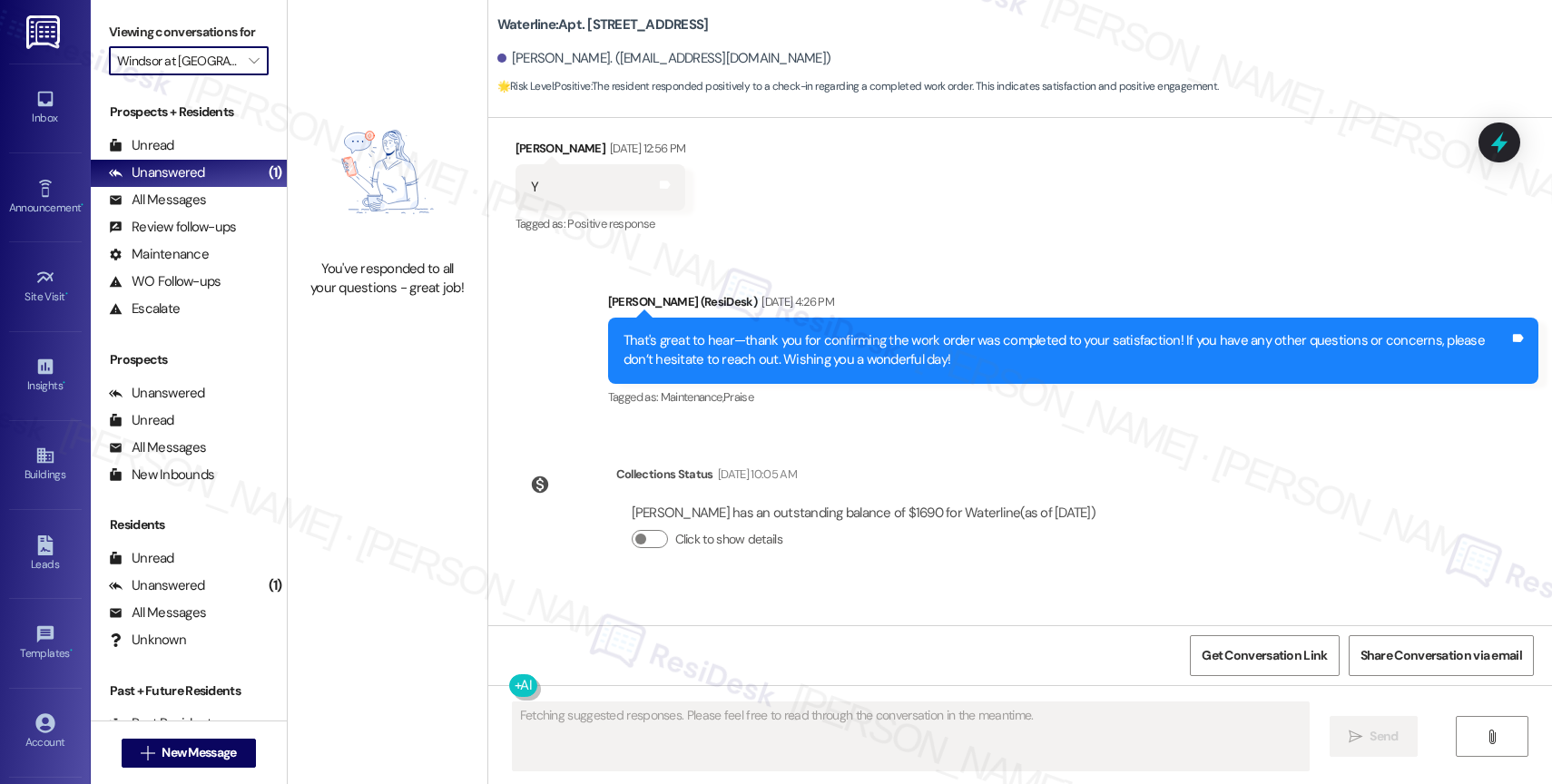
scroll to position [4849, 0]
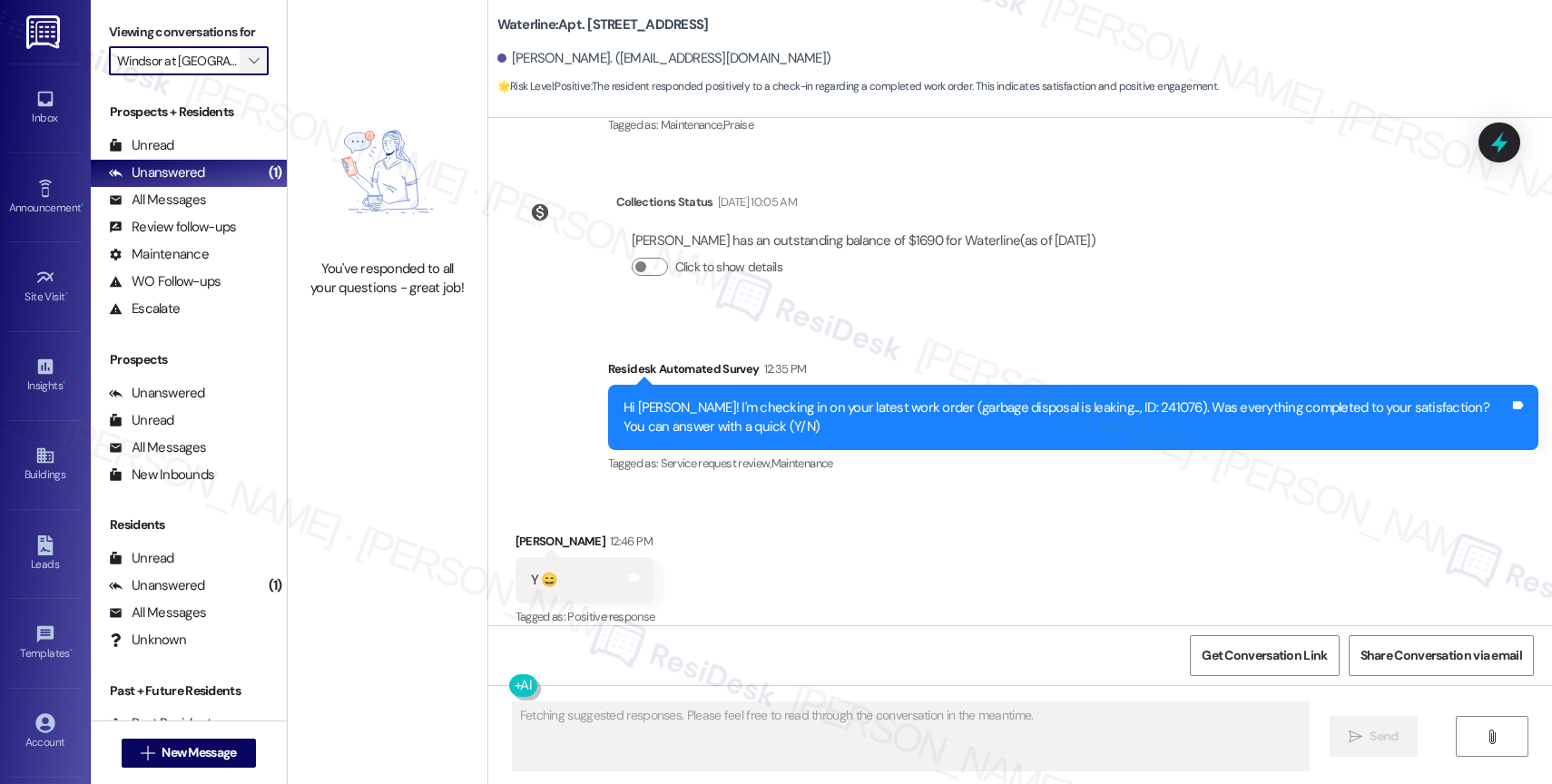
click at [249, 68] on icon "" at bounding box center [253, 61] width 10 height 15
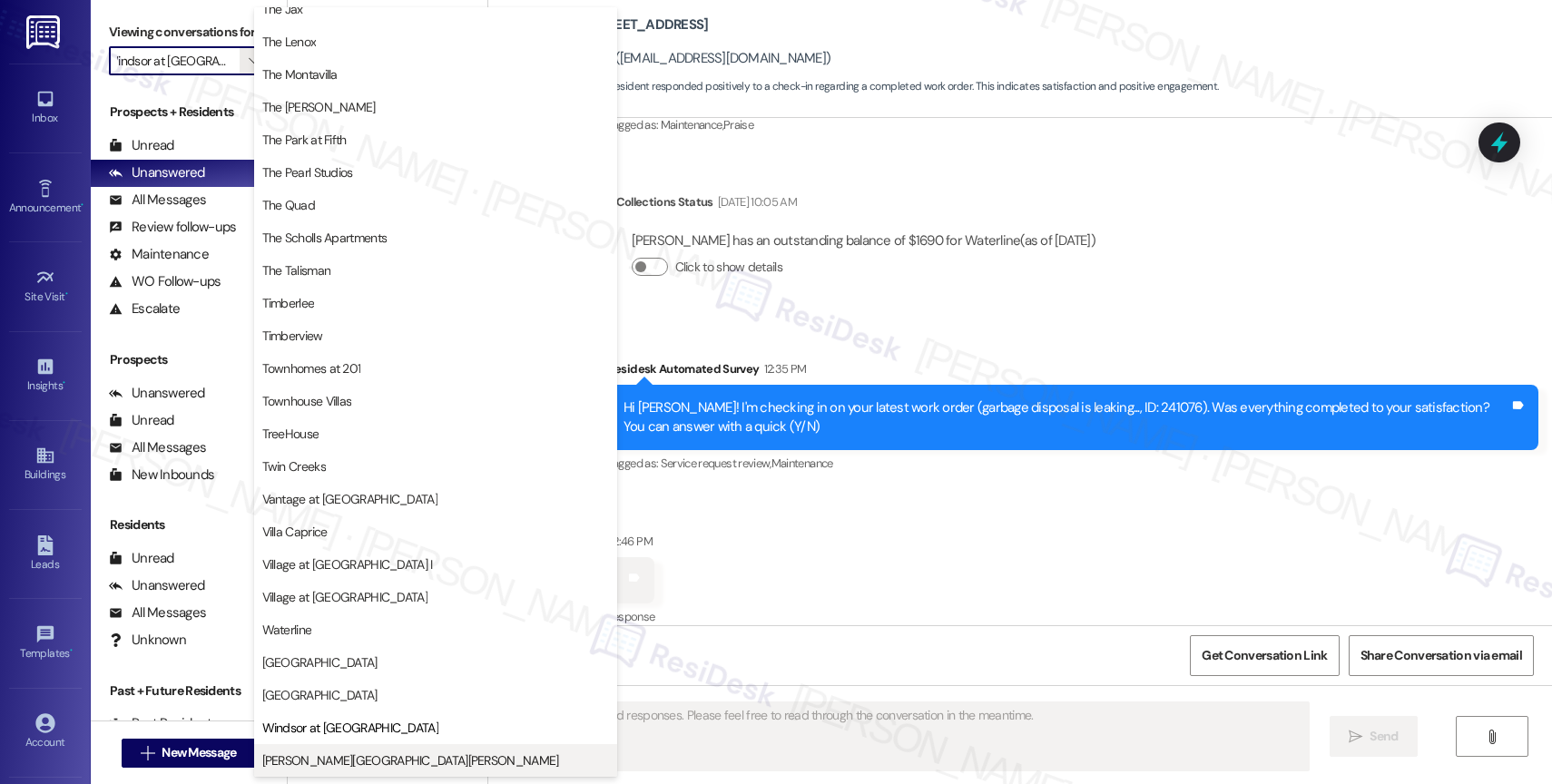
scroll to position [3303, 0]
click at [342, 759] on span "[PERSON_NAME][GEOGRAPHIC_DATA][PERSON_NAME]" at bounding box center [411, 760] width 297 height 18
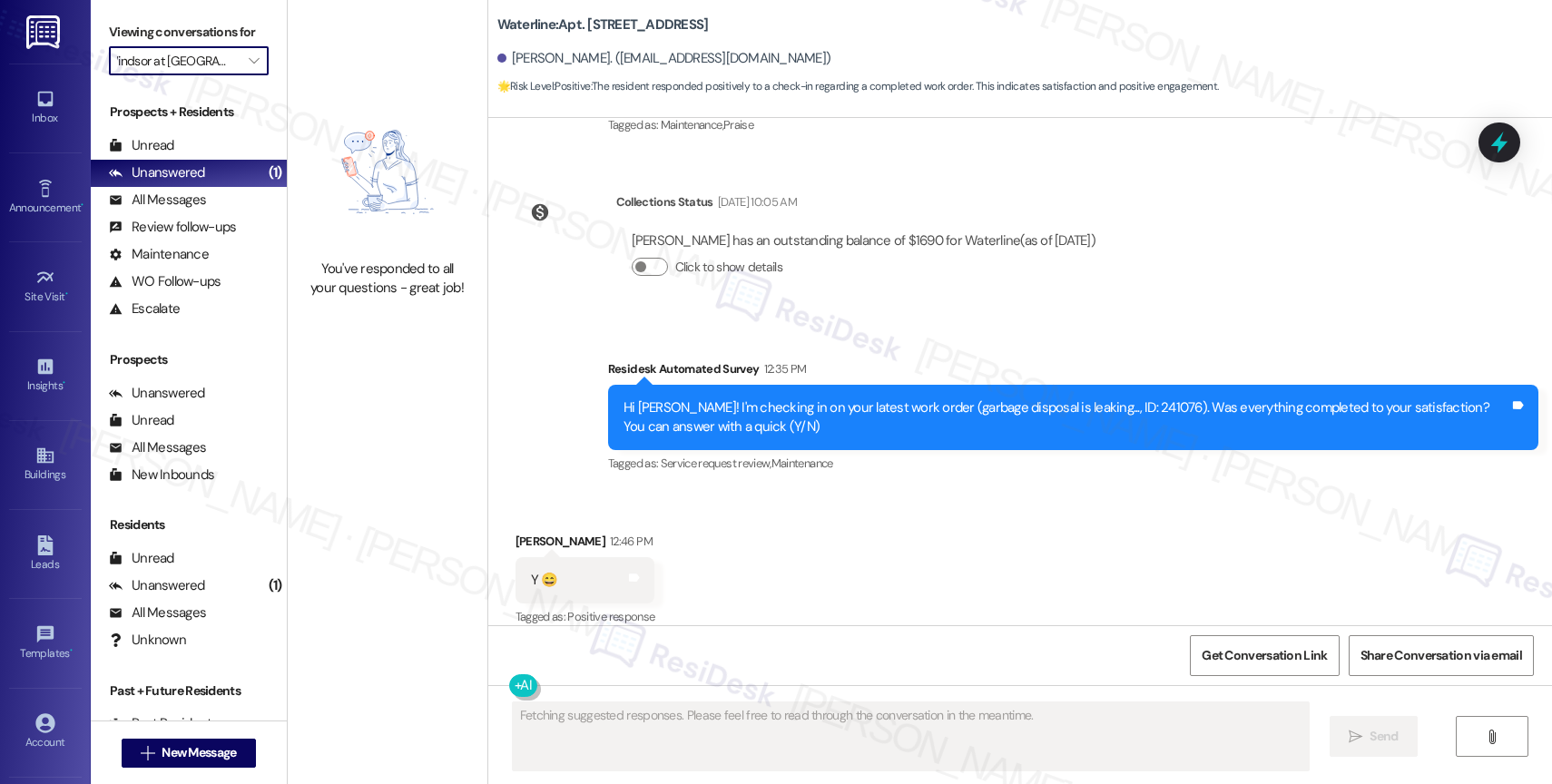
type input "[PERSON_NAME][GEOGRAPHIC_DATA][PERSON_NAME]"
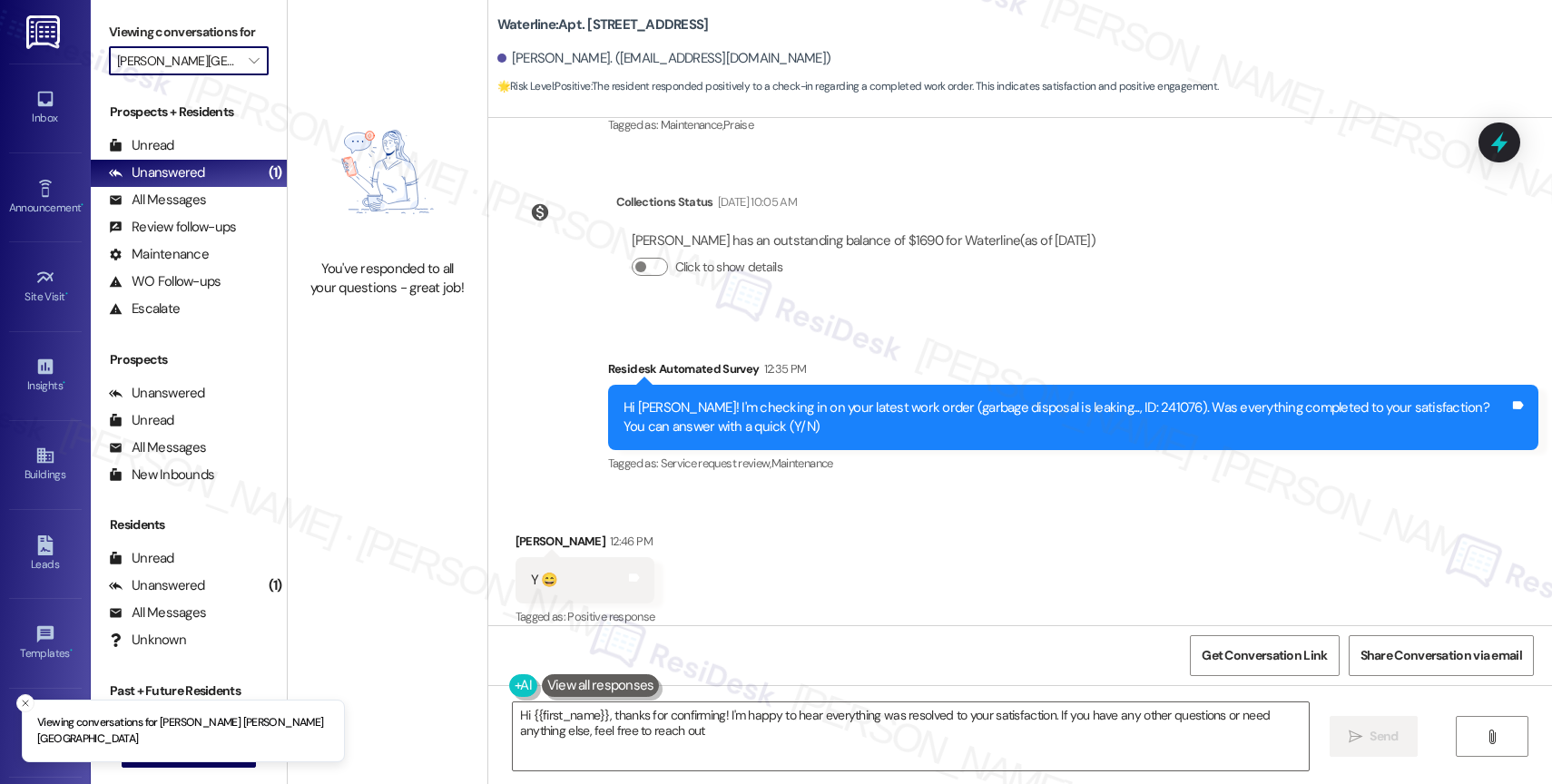
type textarea "Hi {{first_name}}, thanks for confirming! I'm happy to hear everything was reso…"
click at [247, 76] on span "" at bounding box center [253, 61] width 17 height 29
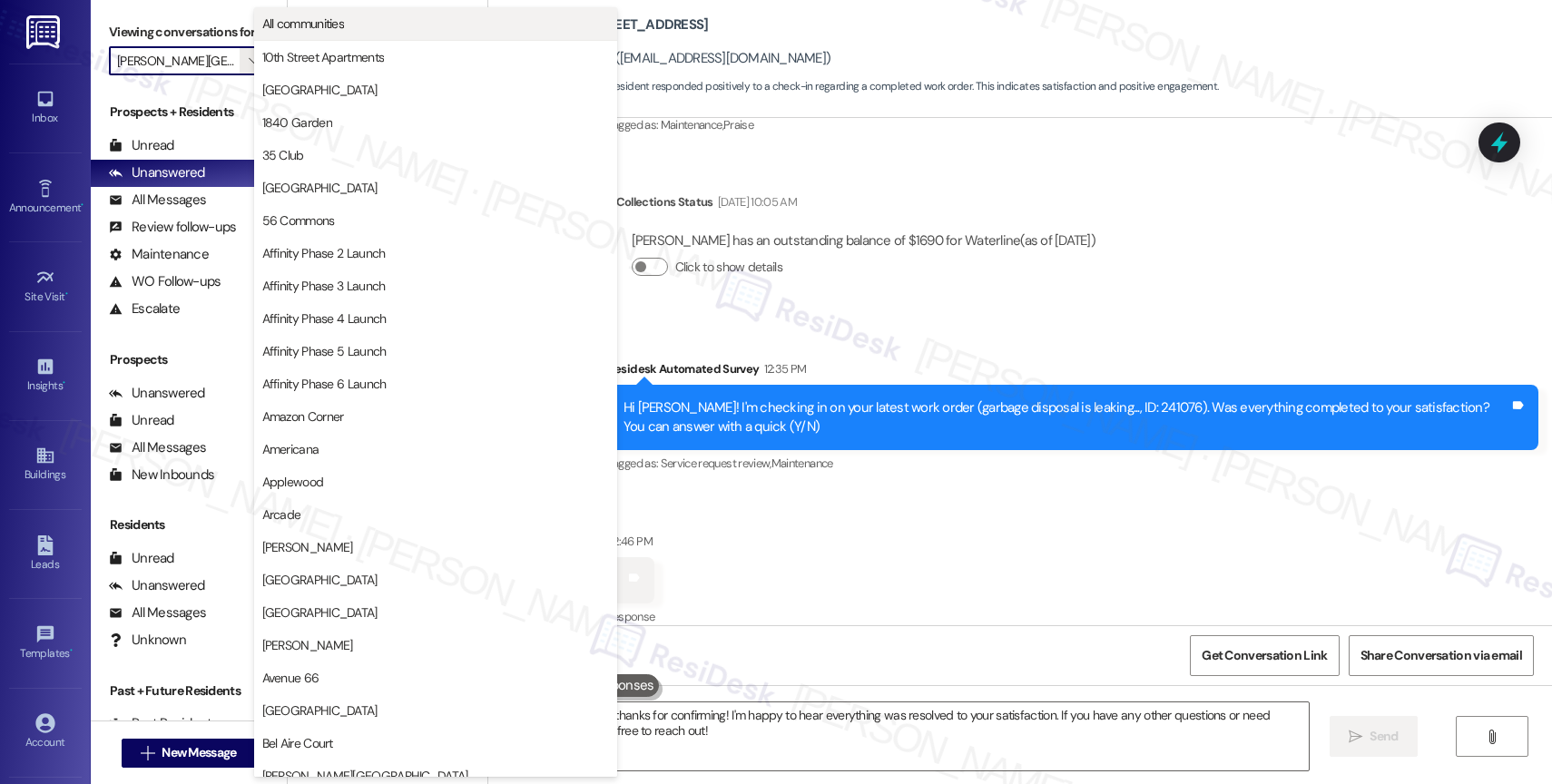
click at [331, 15] on span "All communities" at bounding box center [303, 24] width 83 height 18
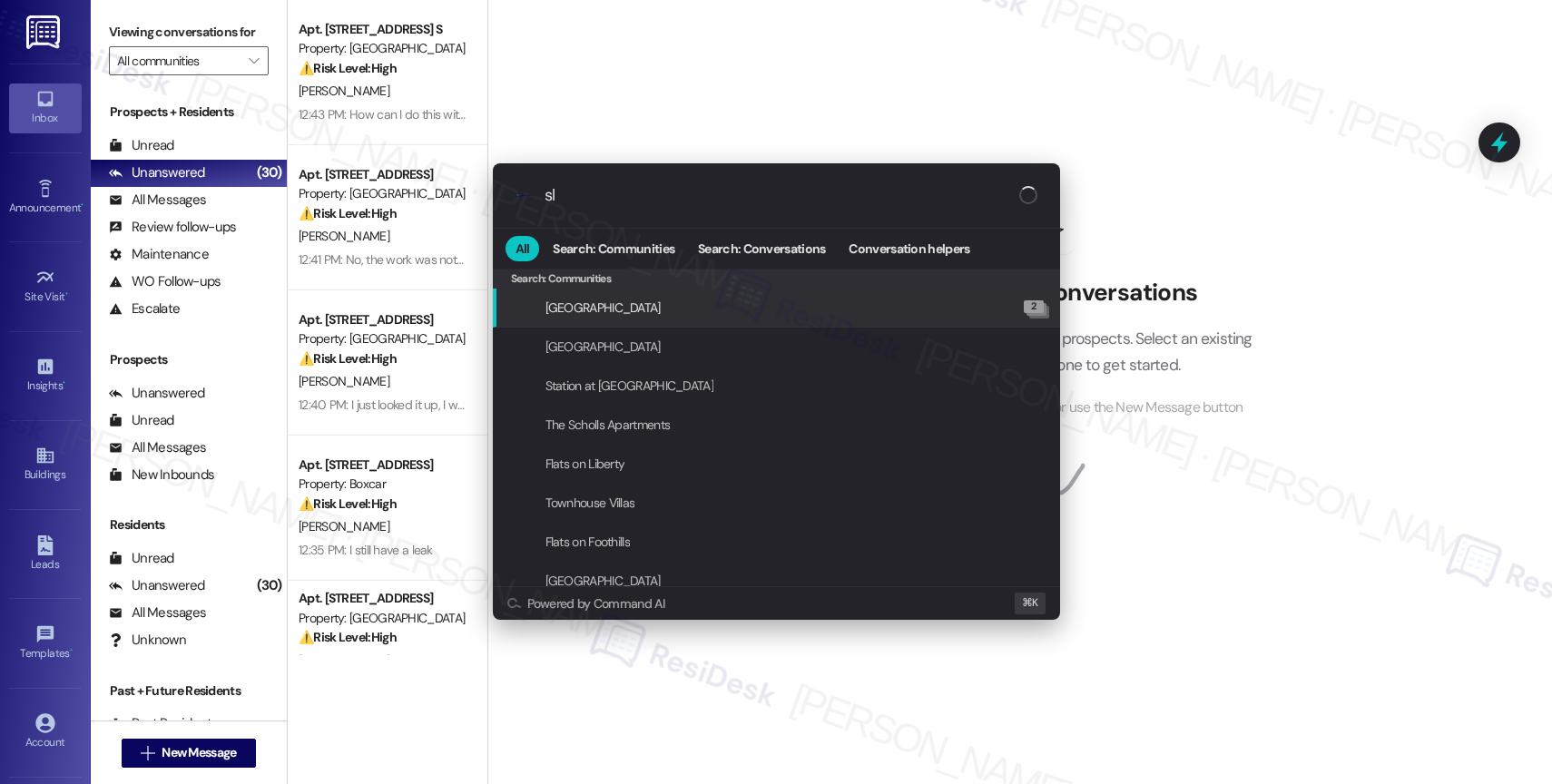
type input "sla"
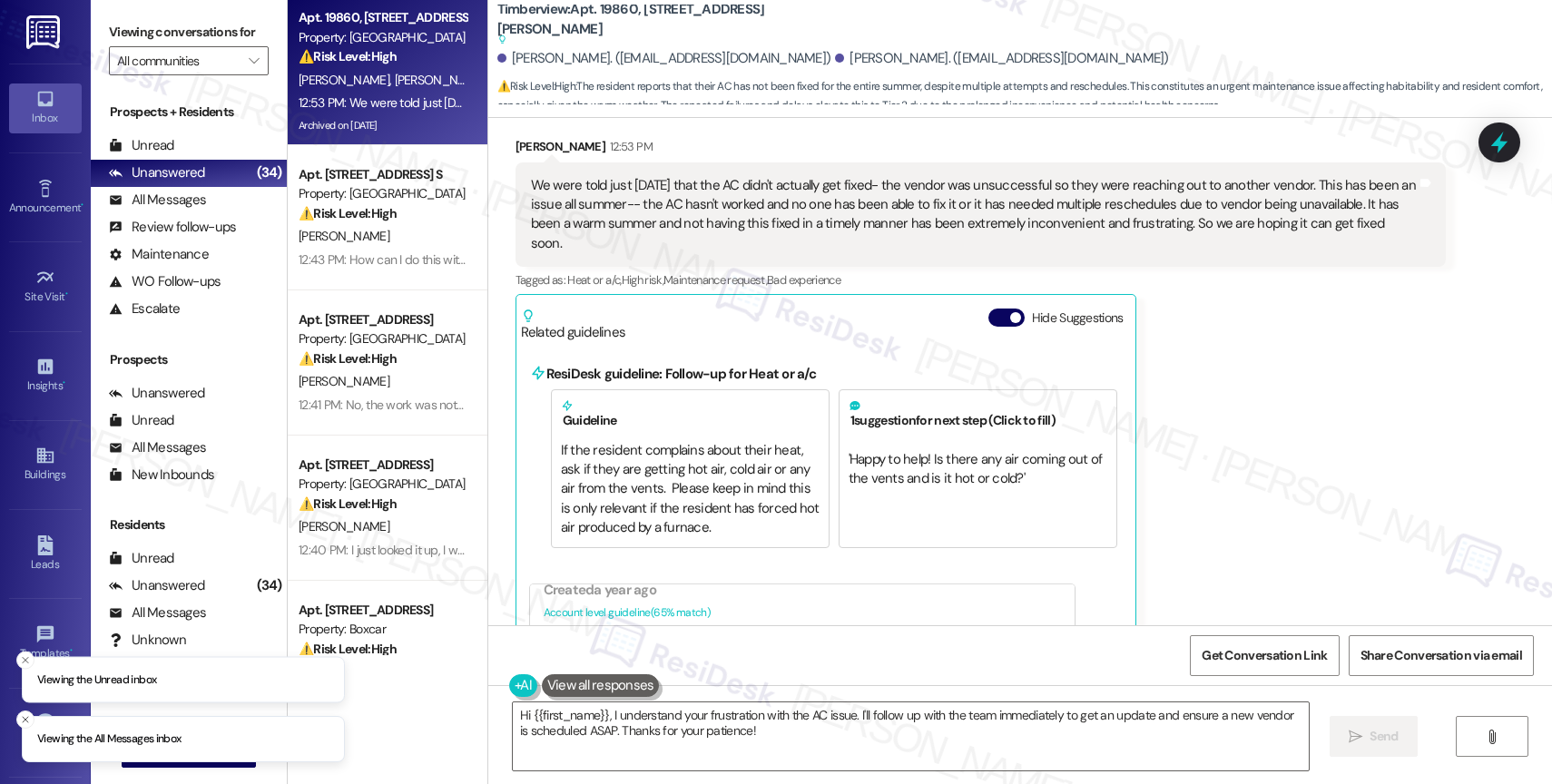
scroll to position [7039, 0]
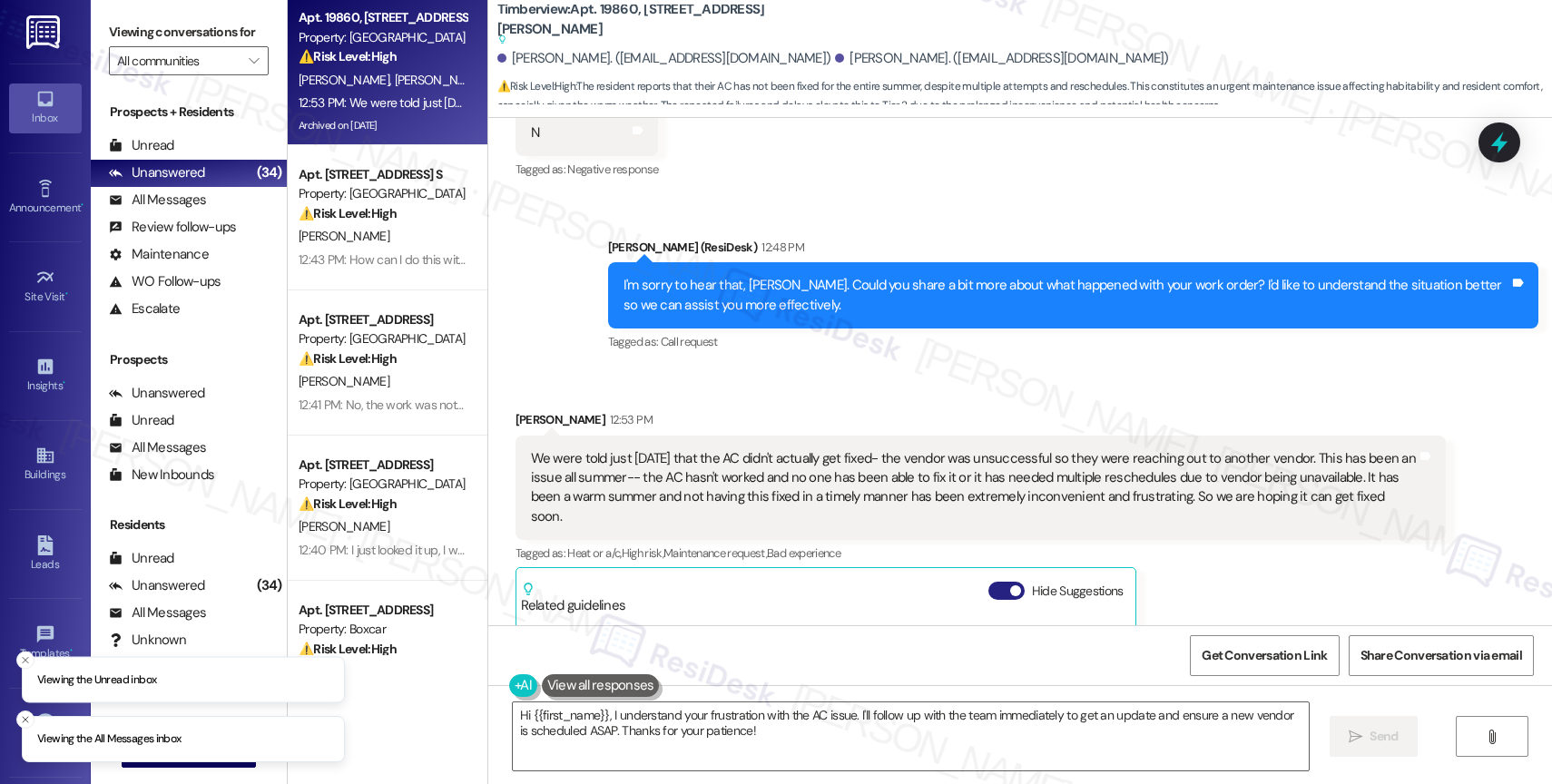
click at [988, 582] on button "Hide Suggestions" at bounding box center [1006, 591] width 36 height 18
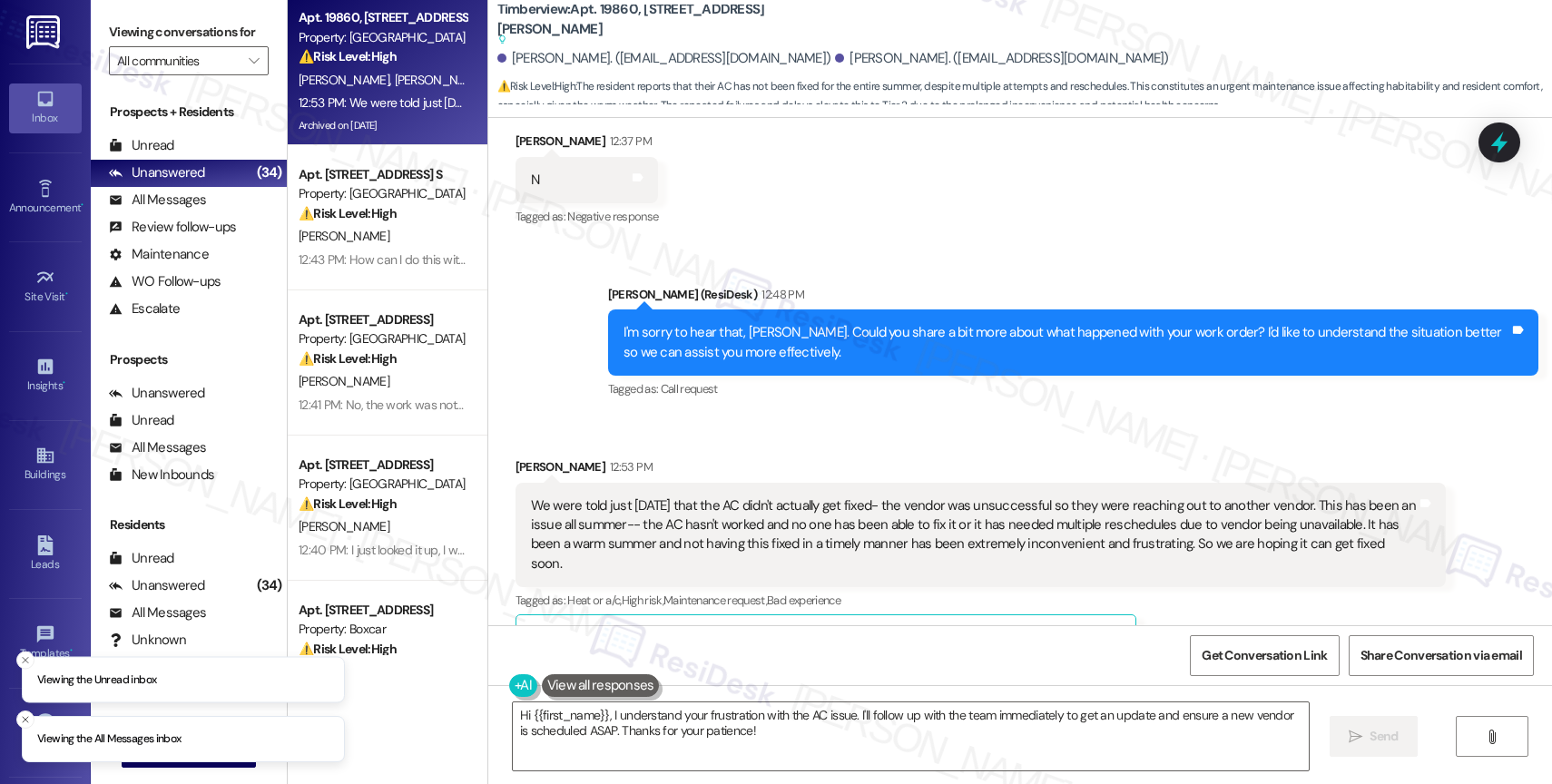
click at [944, 443] on div "Received via SMS Janell Senn 12:53 PM We were told just yesterday that the AC d…" at bounding box center [981, 562] width 958 height 238
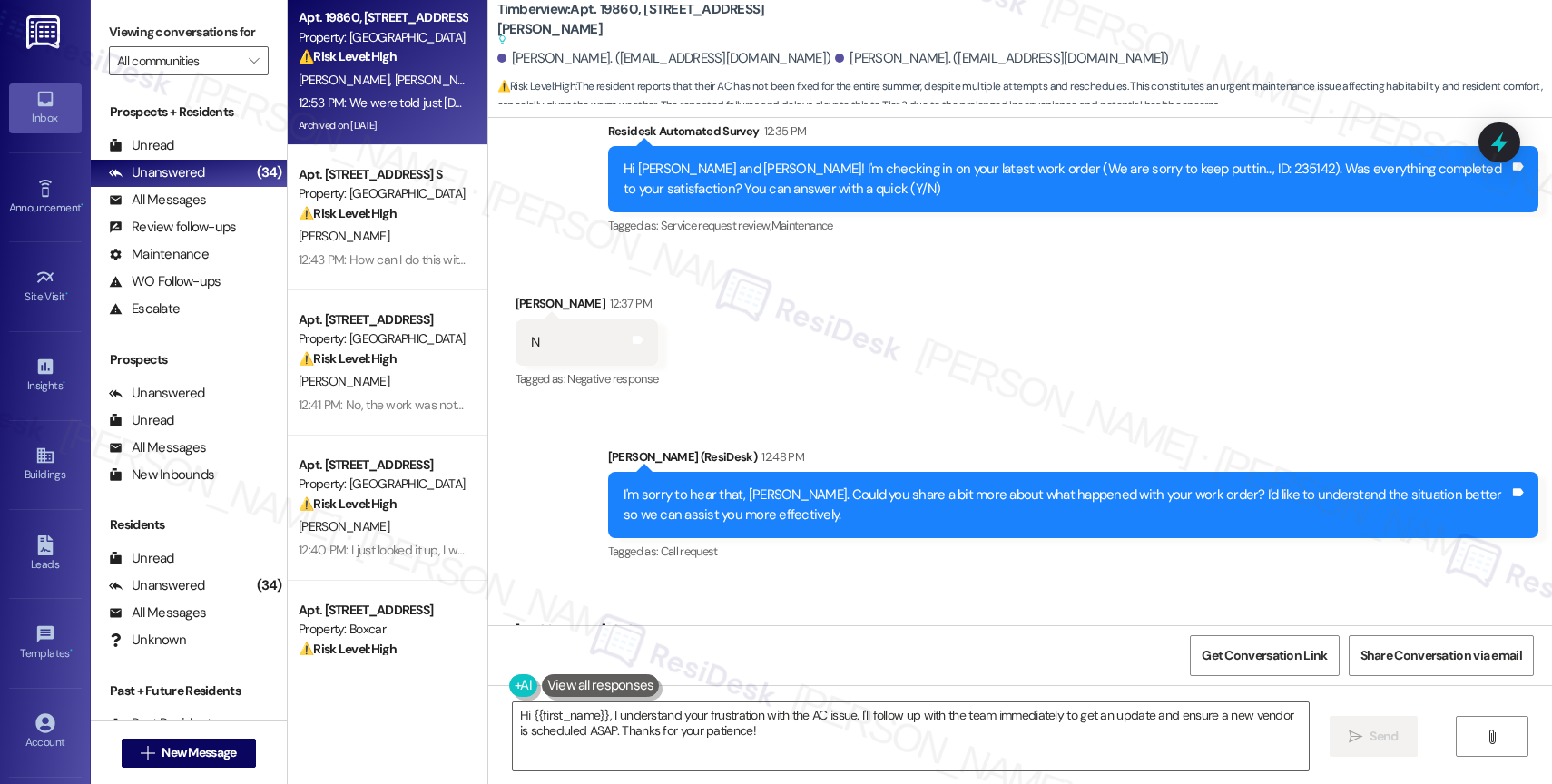
scroll to position [6762, 0]
